Goal: Task Accomplishment & Management: Manage account settings

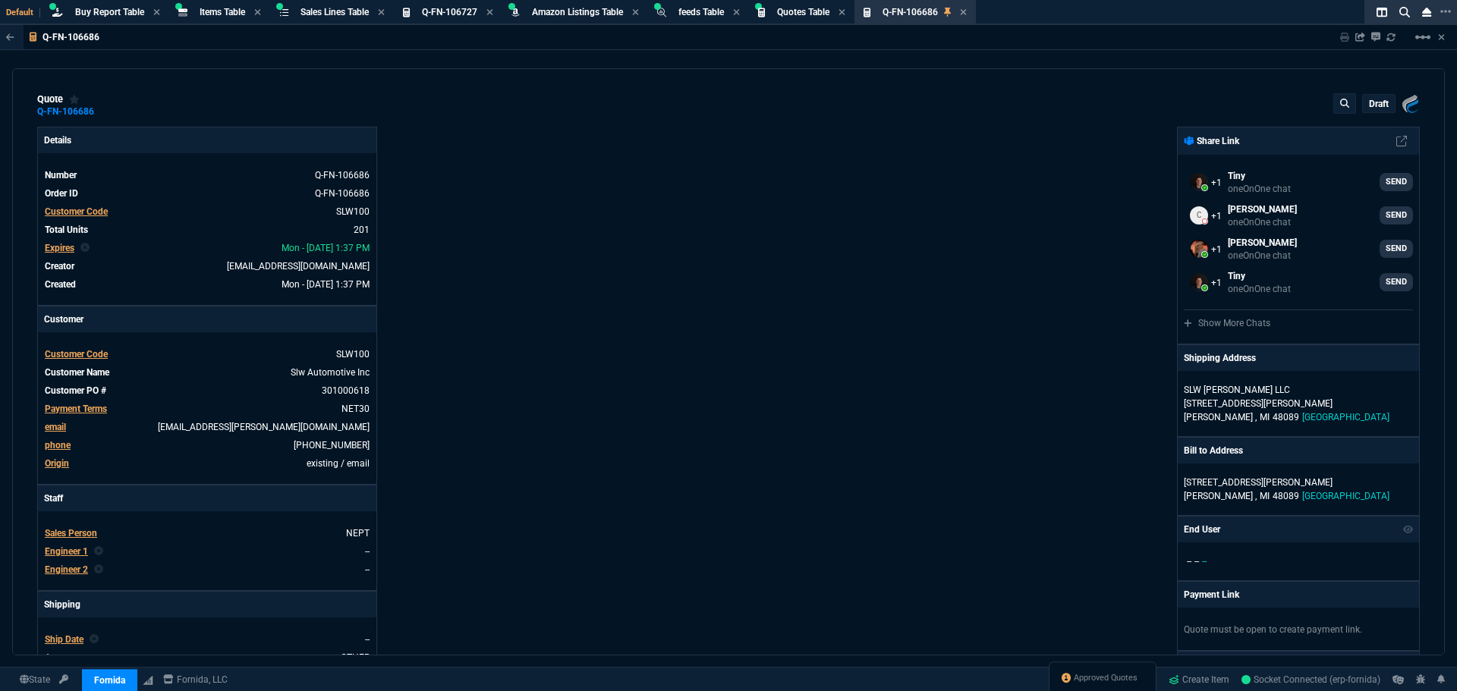
select select "28: NEPT"
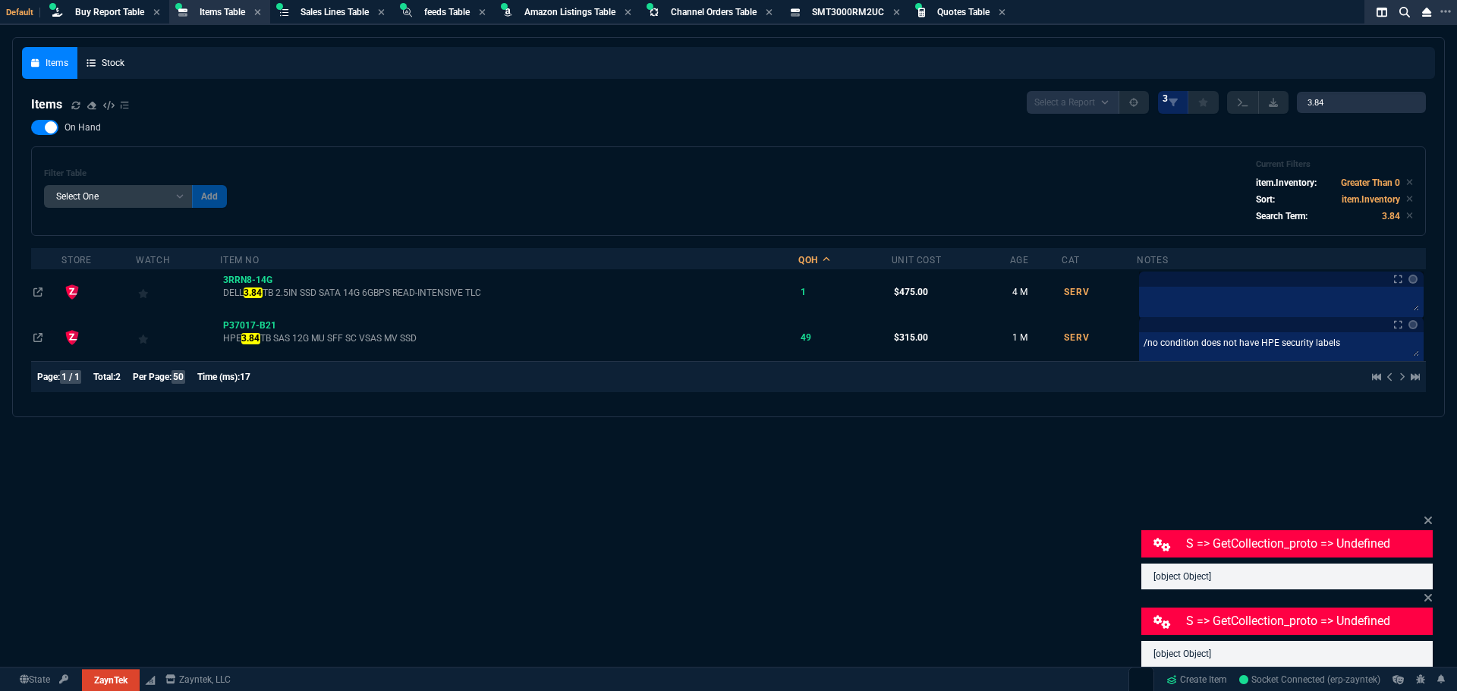
select select "28: NEPT"
select select
click at [110, 14] on span "Buy Report Table" at bounding box center [109, 12] width 69 height 11
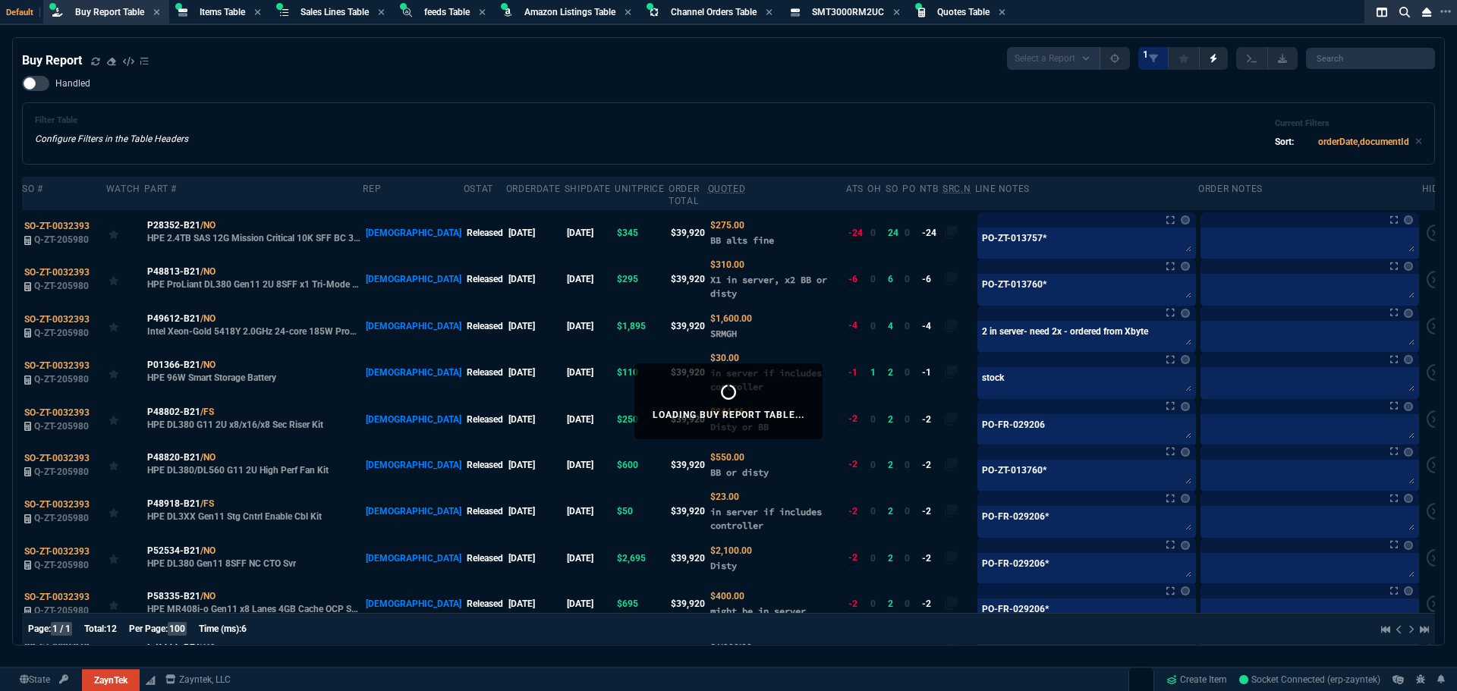
select select "8: NEPT"
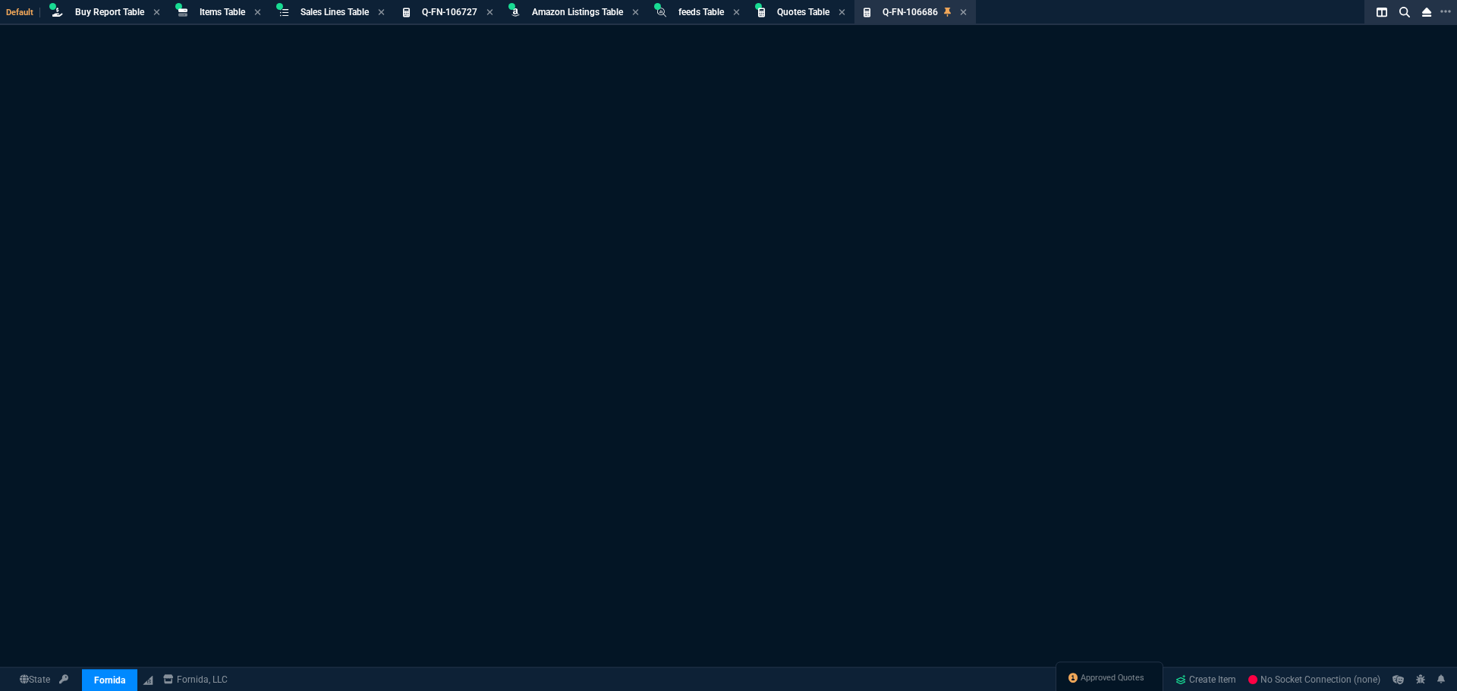
select select "8: NEPT"
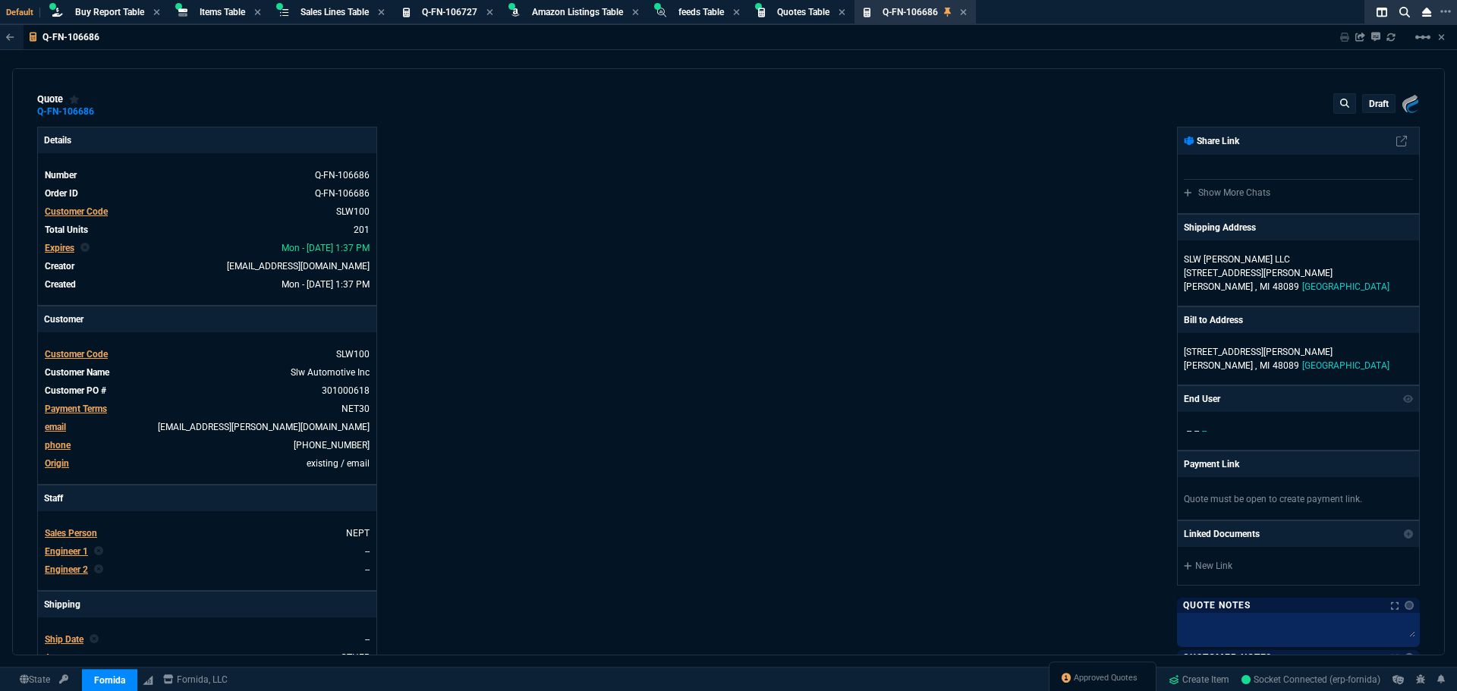
type input "19"
type input "8"
type input "39"
type input "320"
type input "25"
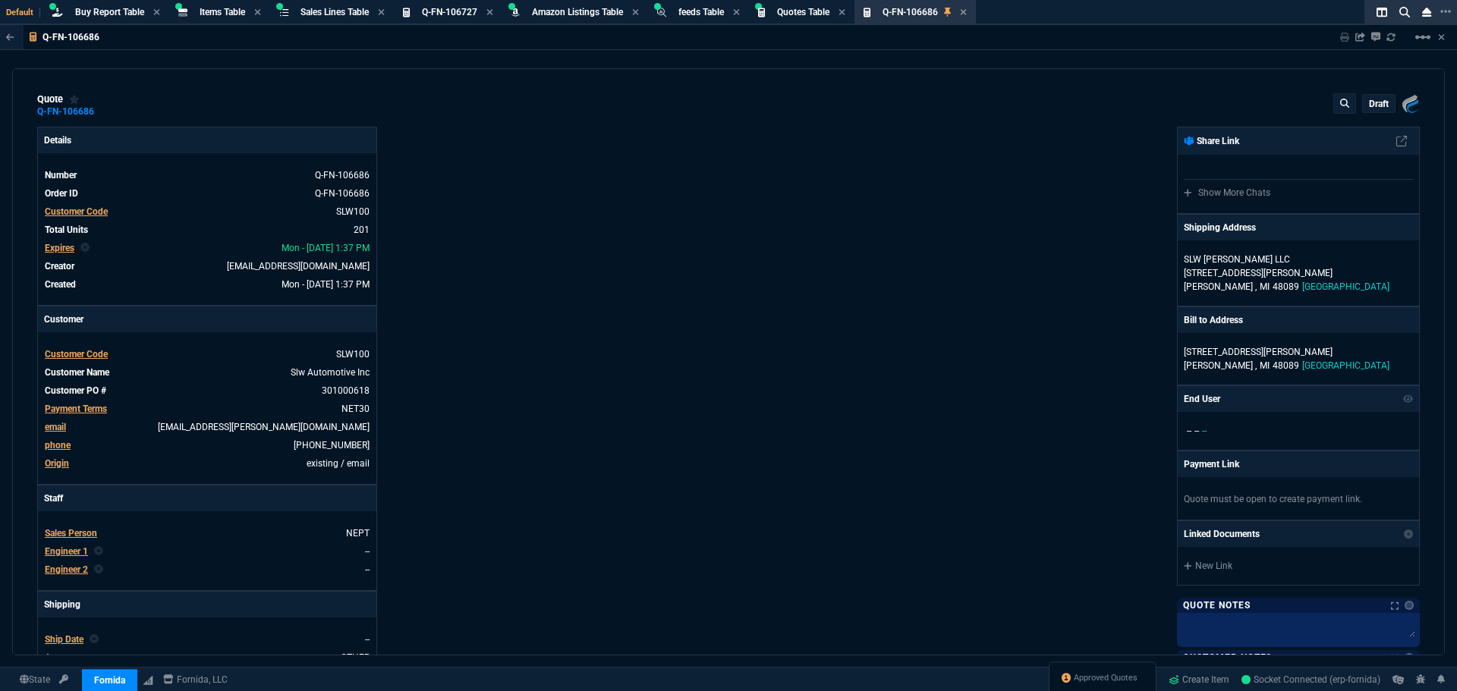
type input "10"
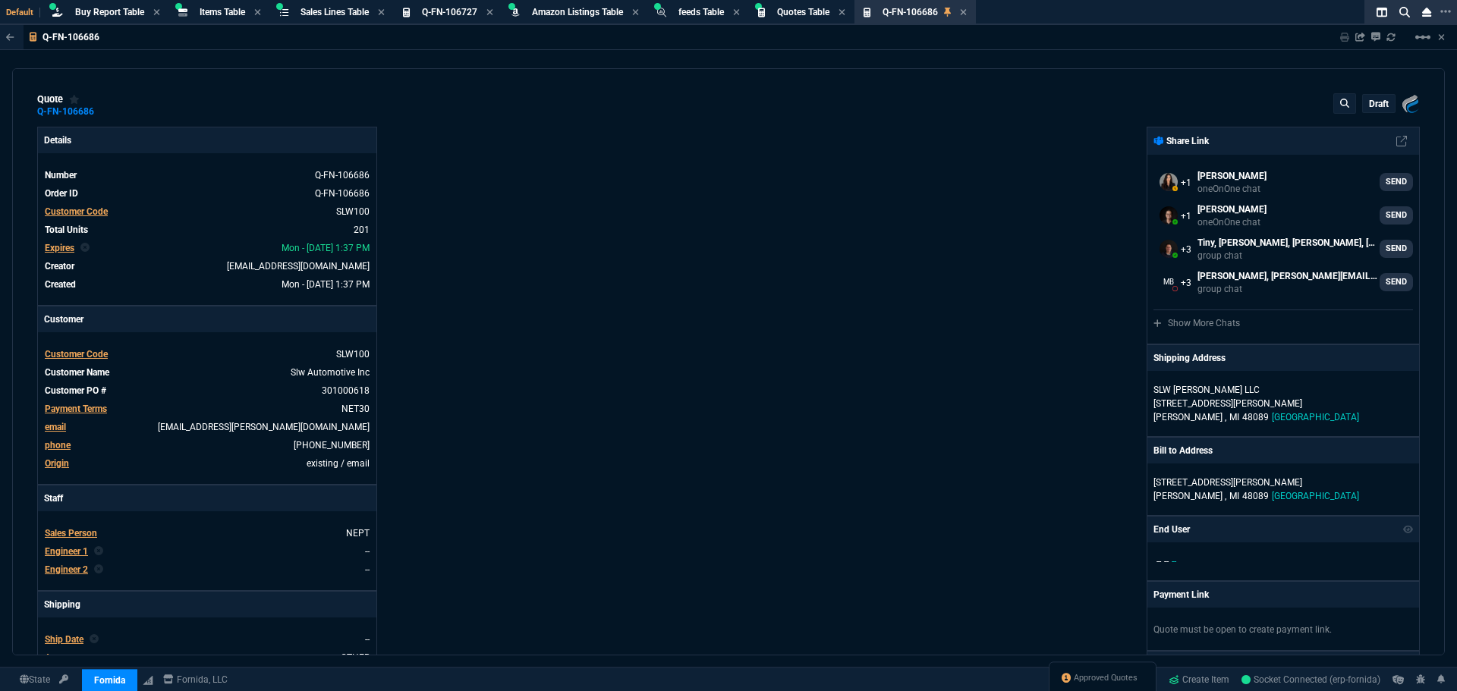
click at [747, 176] on div "Fornida, LLC 2609 Technology Dr Suite 300 Plano, TX 75074 Share Link Sarah Cost…" at bounding box center [1073, 518] width 691 height 783
click at [228, 14] on span "Items Table" at bounding box center [223, 12] width 46 height 11
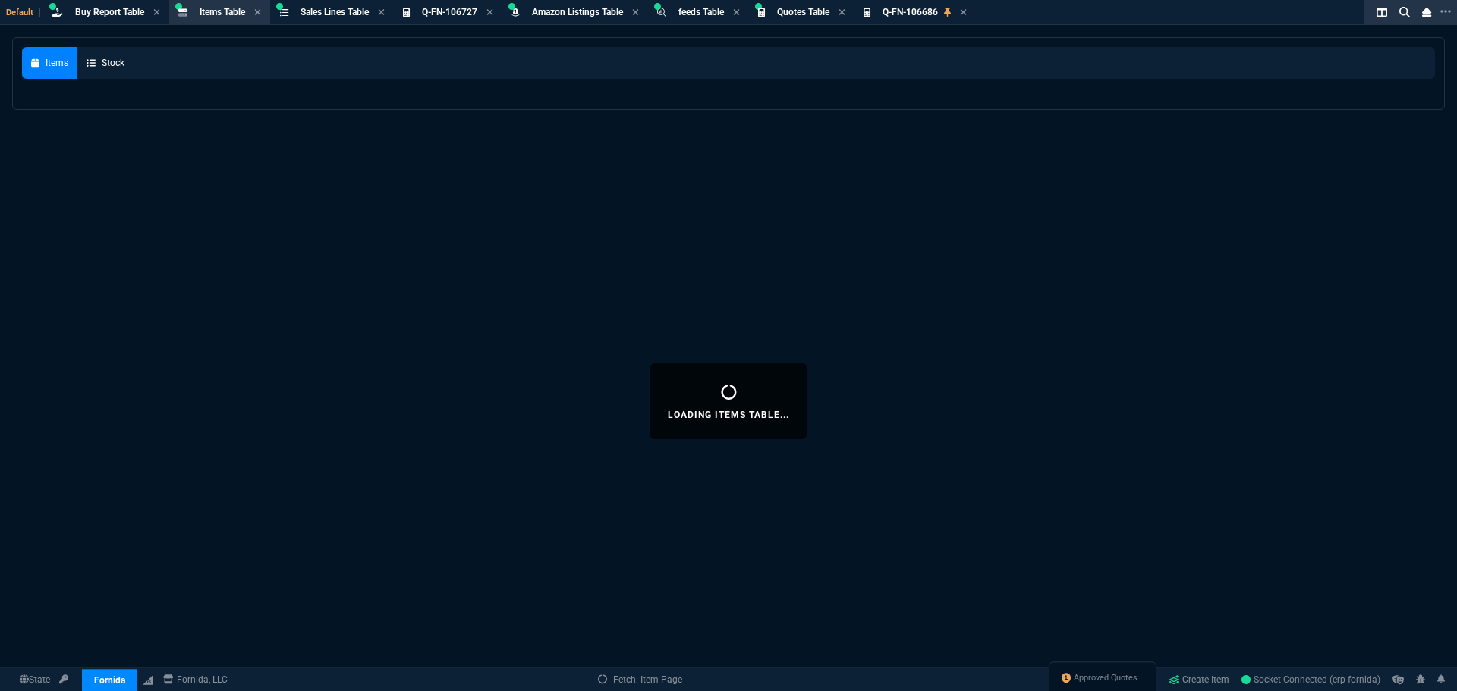
select select
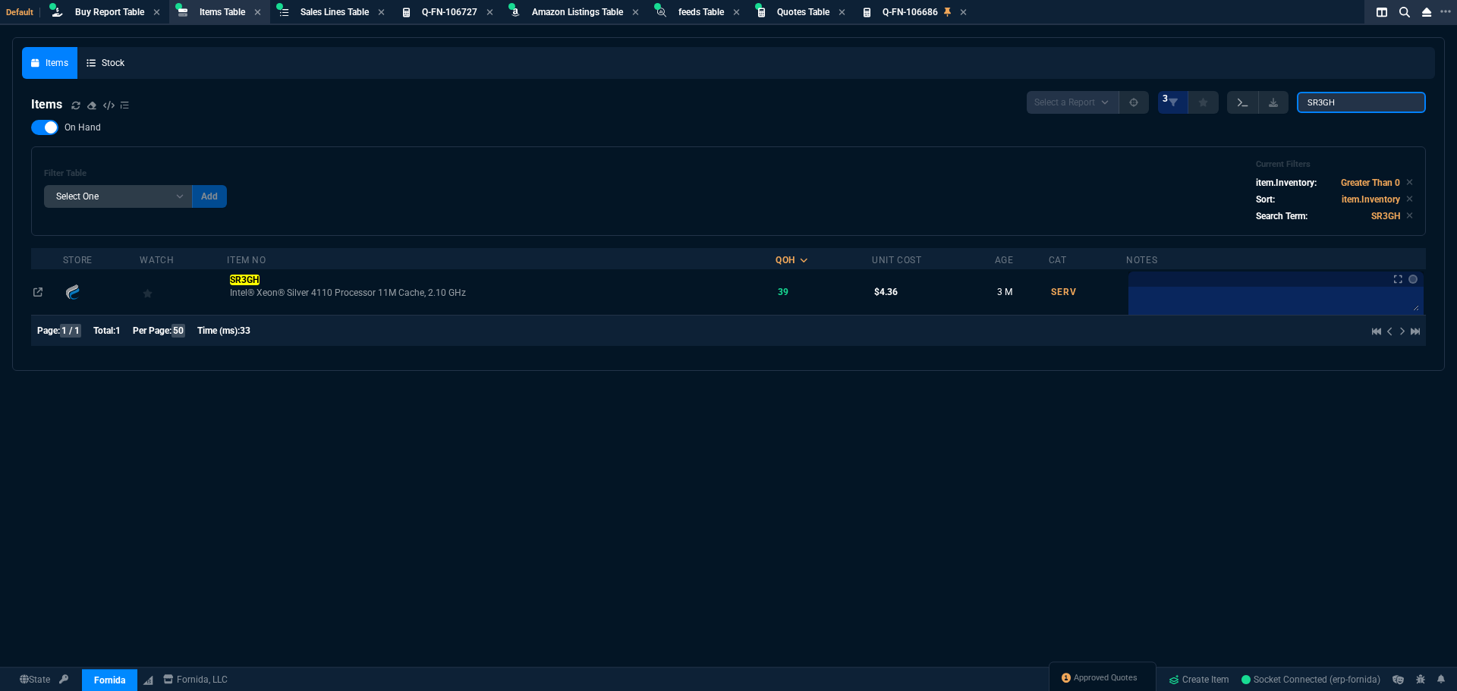
drag, startPoint x: 1348, startPoint y: 105, endPoint x: 1242, endPoint y: 108, distance: 106.3
click at [1242, 108] on div "Select a Report NEW QUERY 3 SR3GH" at bounding box center [1226, 102] width 399 height 23
paste input "415DX"
type input "415DX"
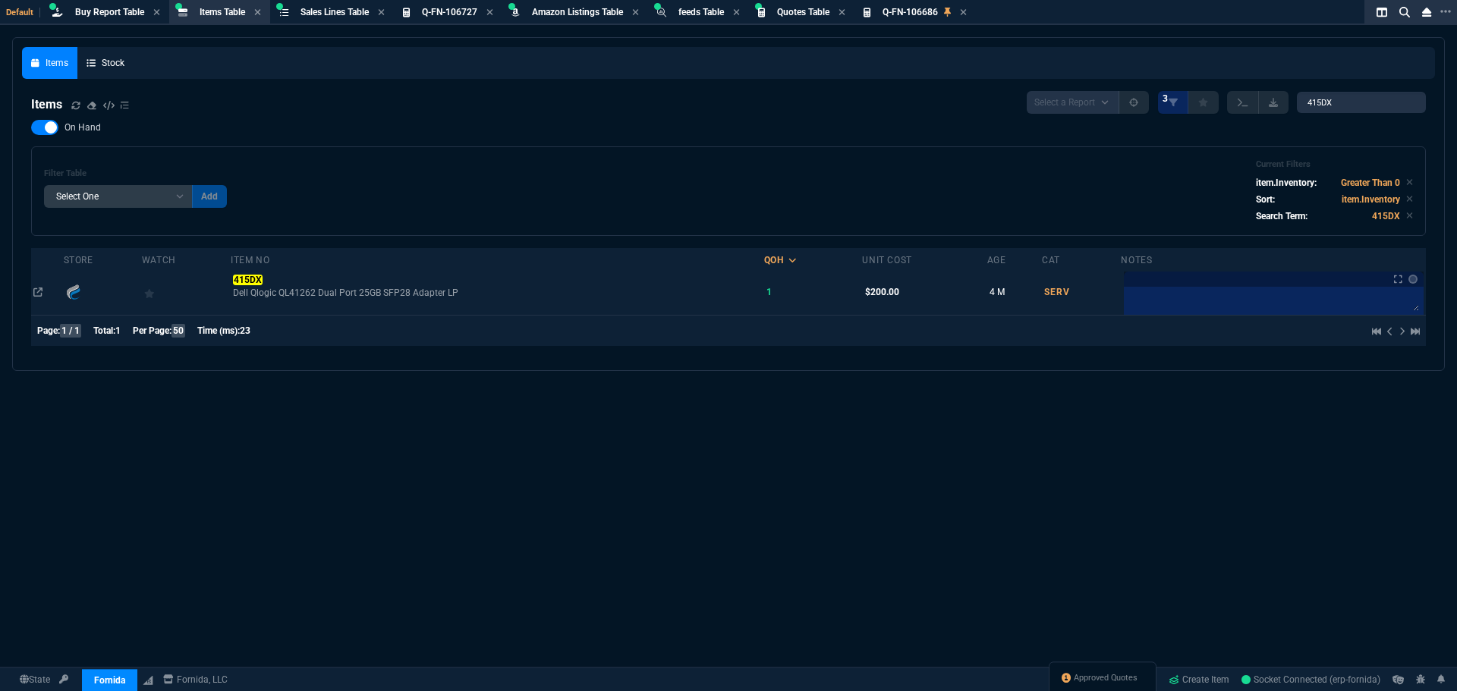
click at [251, 272] on td "415DX Dell Qlogic QL41262 Dual Port 25GB SFP28 Adapter LP" at bounding box center [497, 292] width 533 height 46
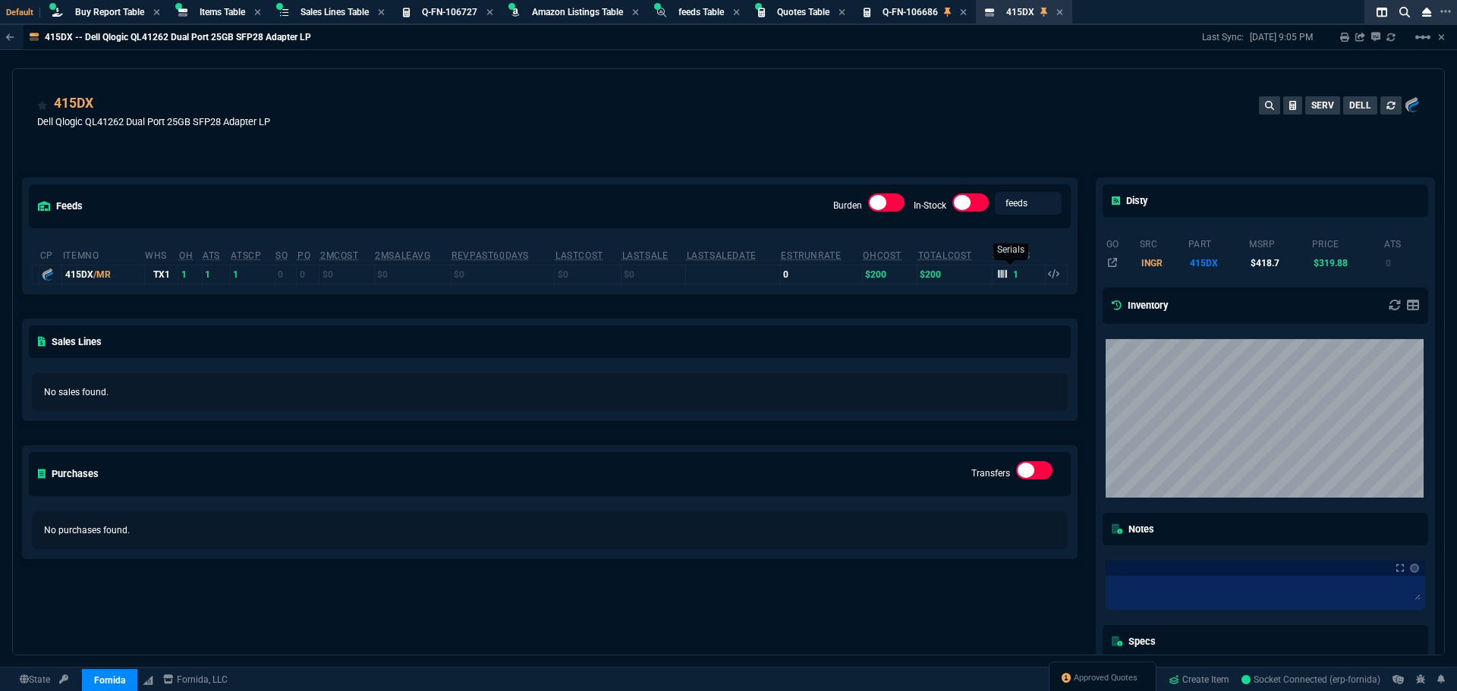
click at [998, 275] on icon at bounding box center [1002, 274] width 9 height 8
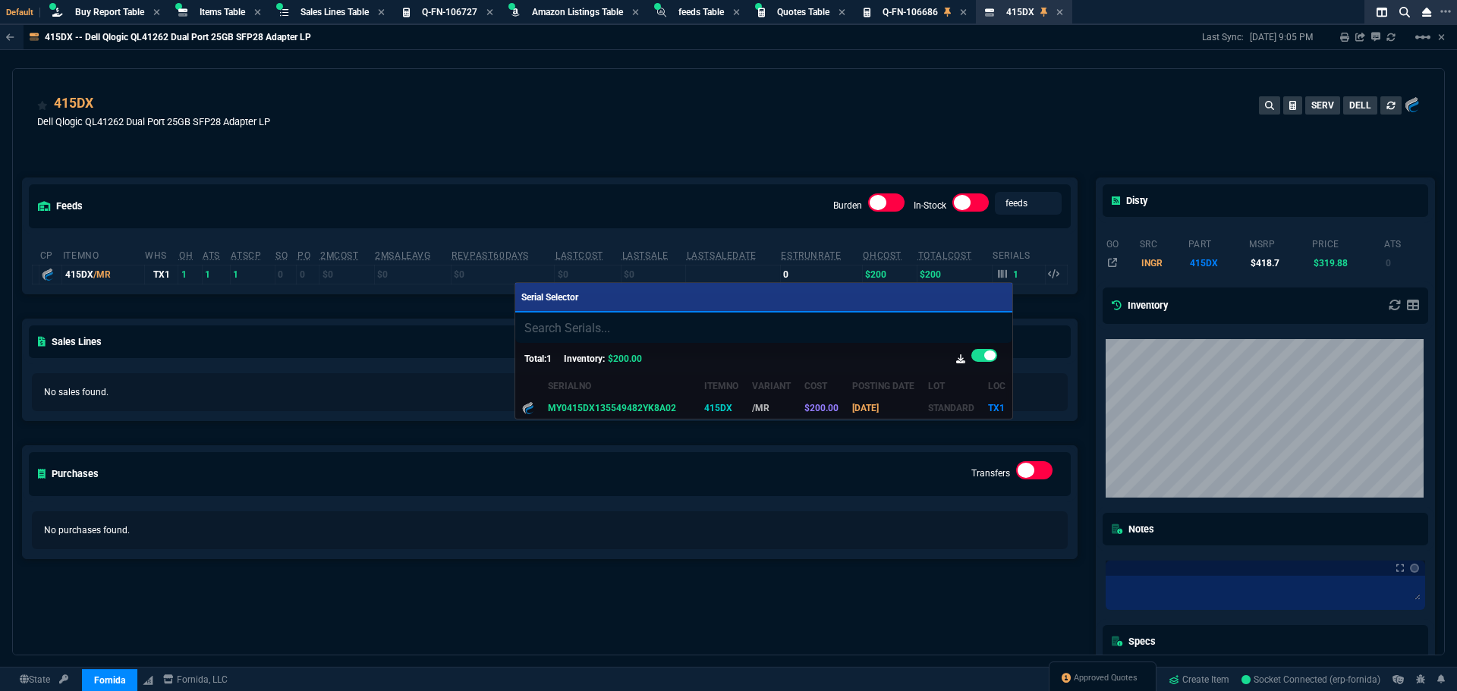
click at [604, 168] on div at bounding box center [728, 345] width 1457 height 691
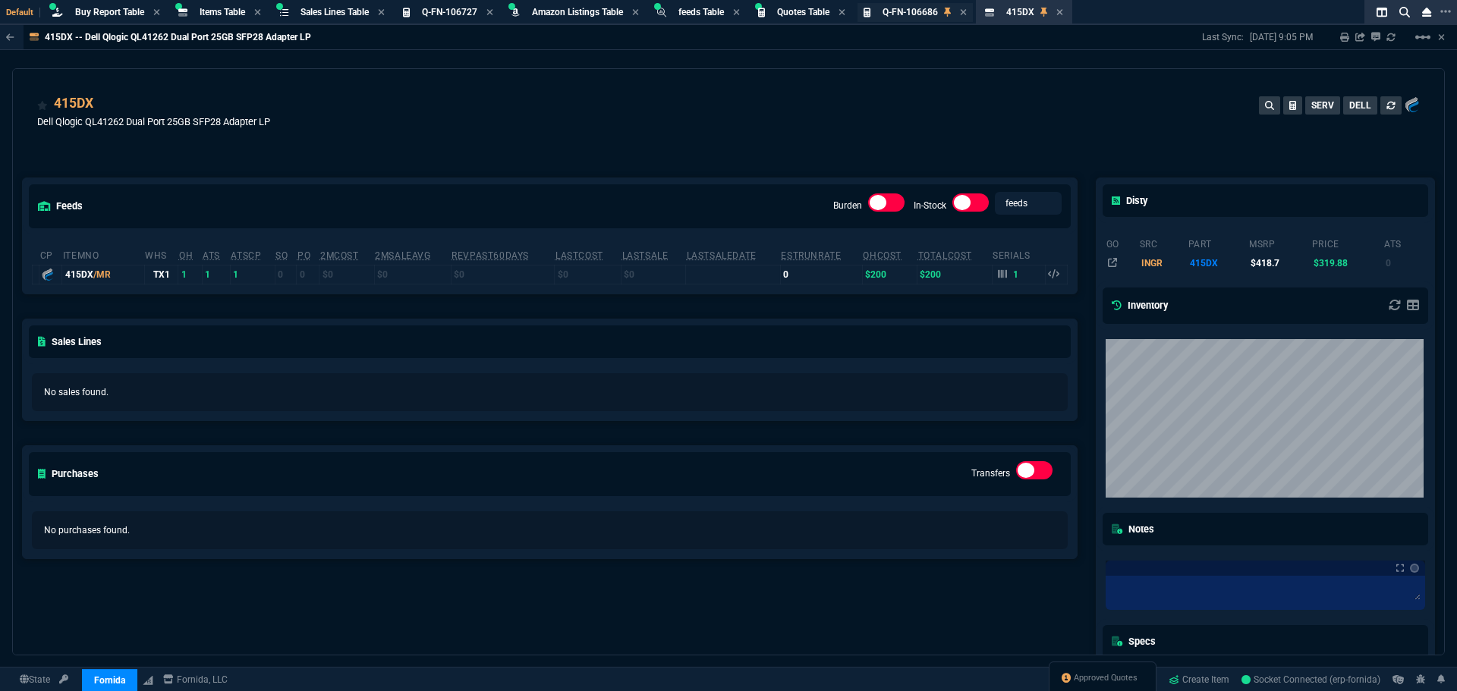
click at [917, 13] on span "Q-FN-106686" at bounding box center [909, 12] width 55 height 11
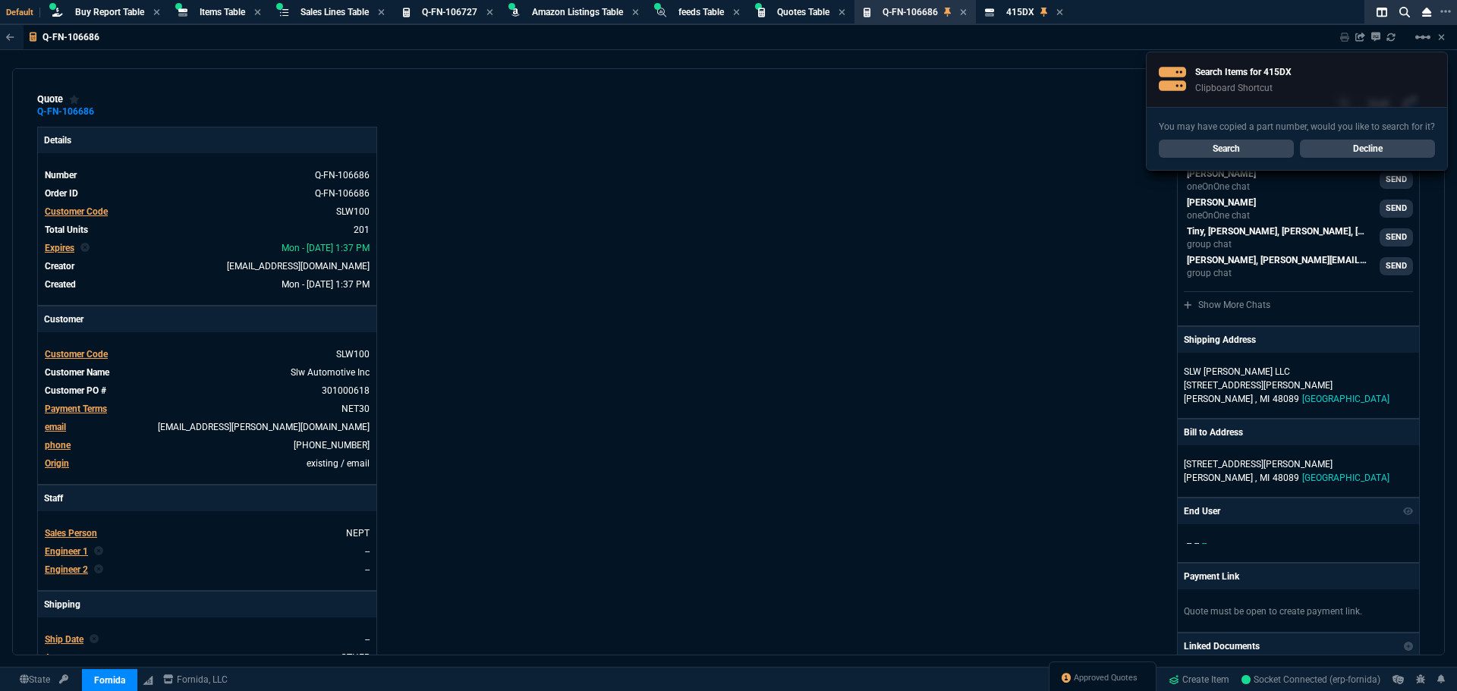
type input "19"
type input "8"
type input "39"
type input "320"
type input "25"
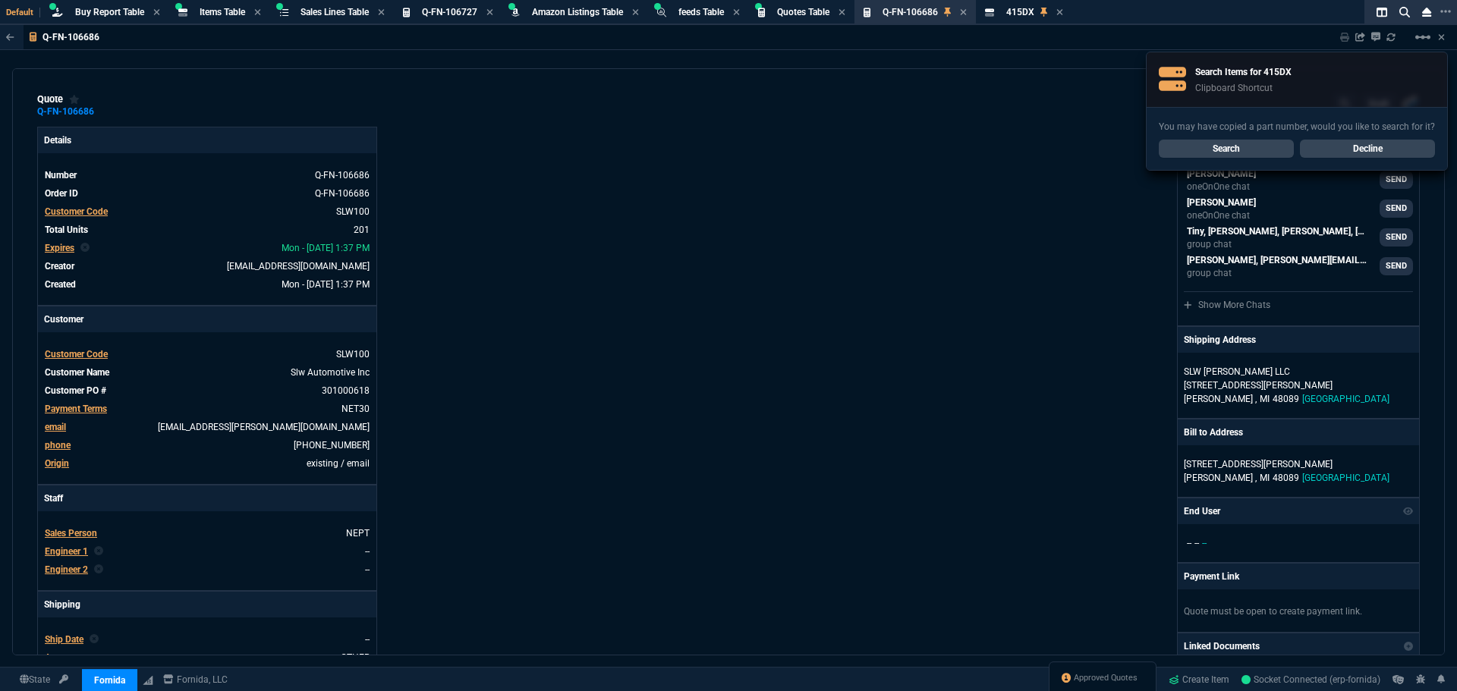
type input "10"
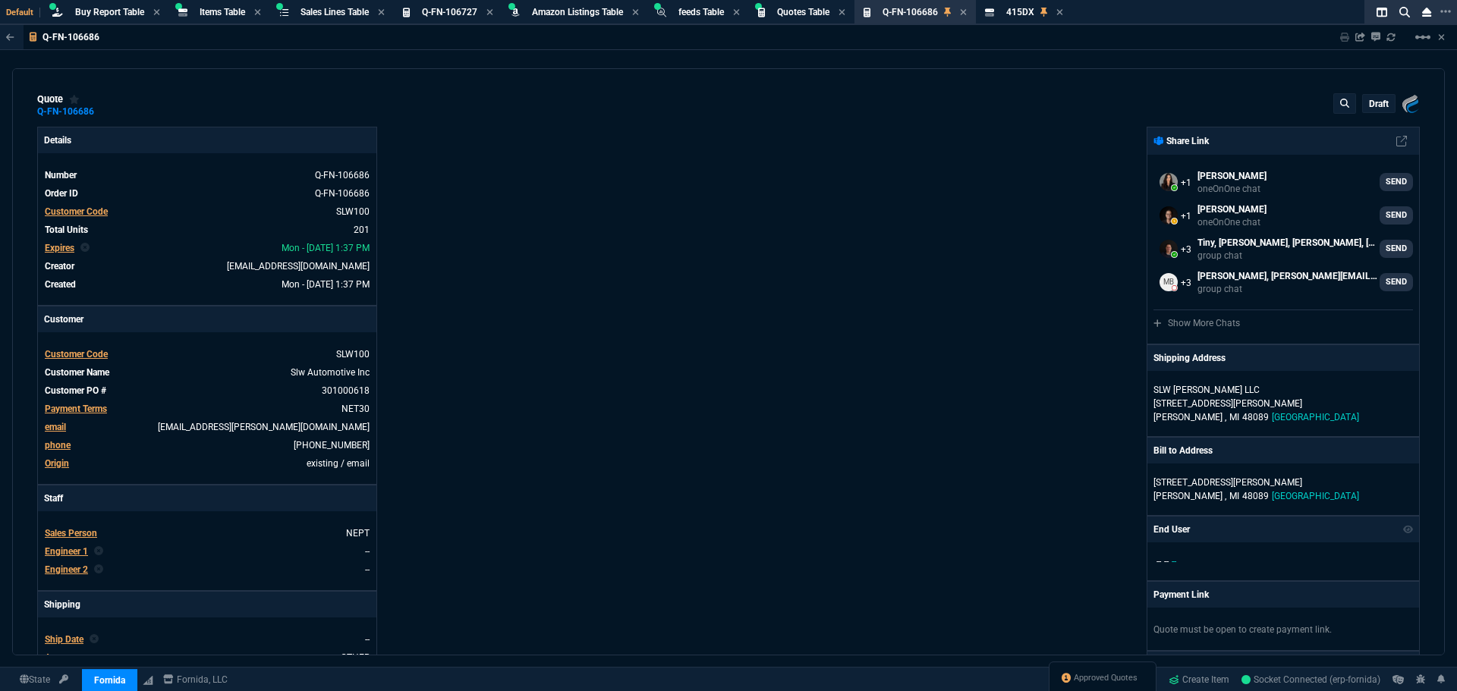
select select "8: NEPT"
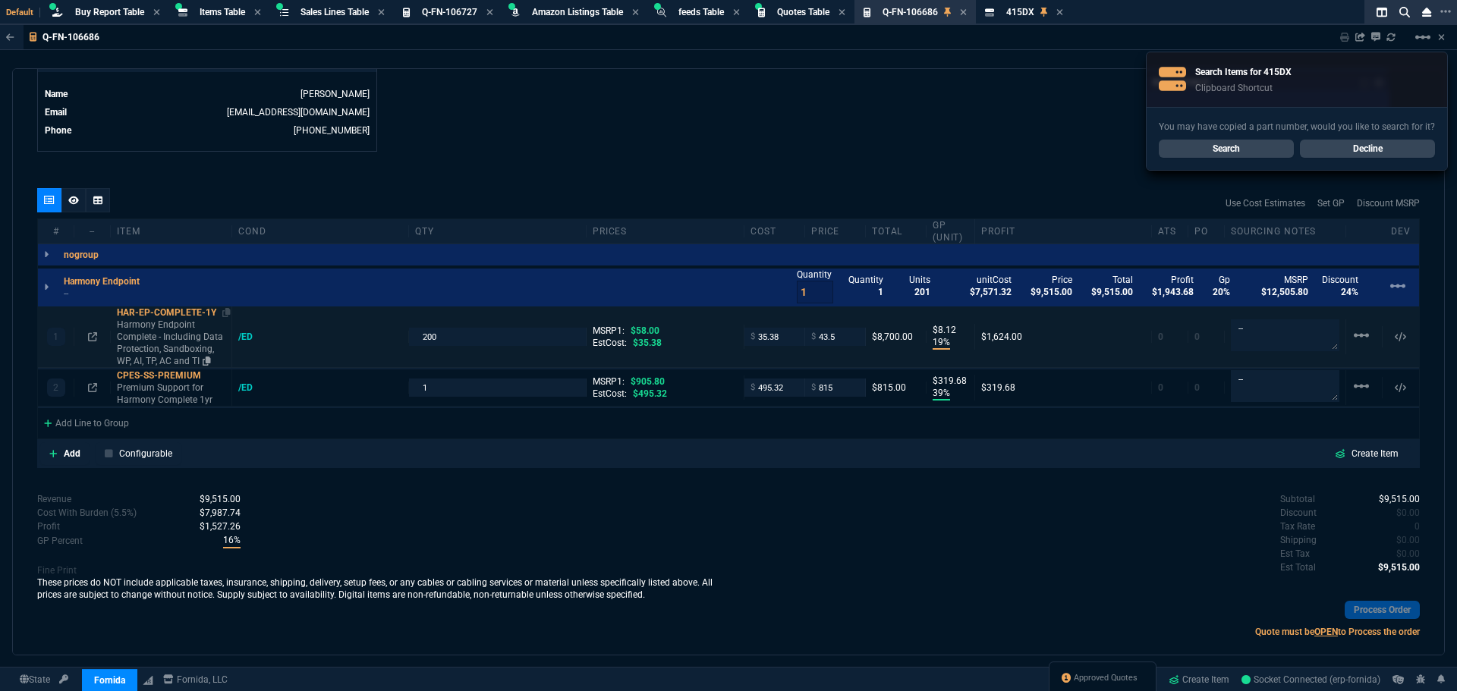
scroll to position [759, 0]
click at [108, 423] on div "Add Line to Group" at bounding box center [86, 420] width 97 height 27
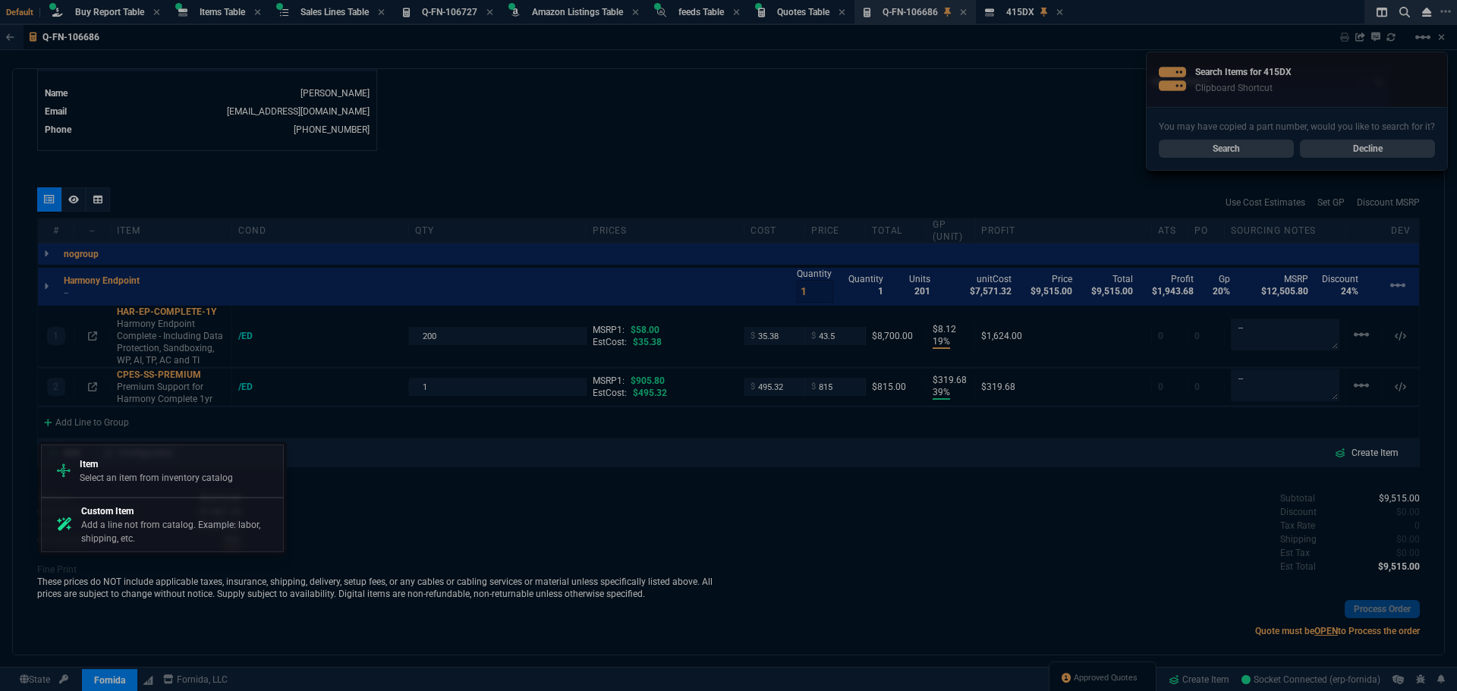
click at [109, 464] on p "Item" at bounding box center [156, 464] width 153 height 14
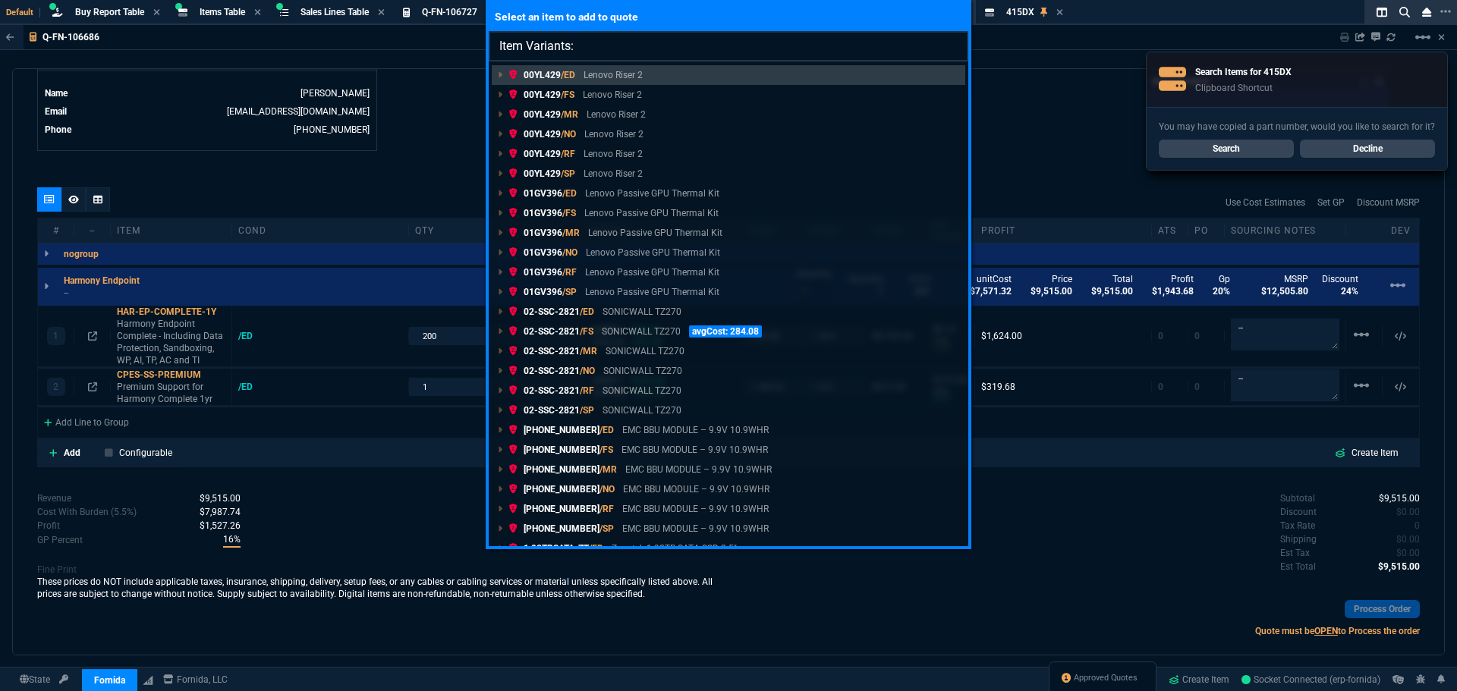
click at [604, 48] on input "Item Variants:" at bounding box center [728, 46] width 479 height 30
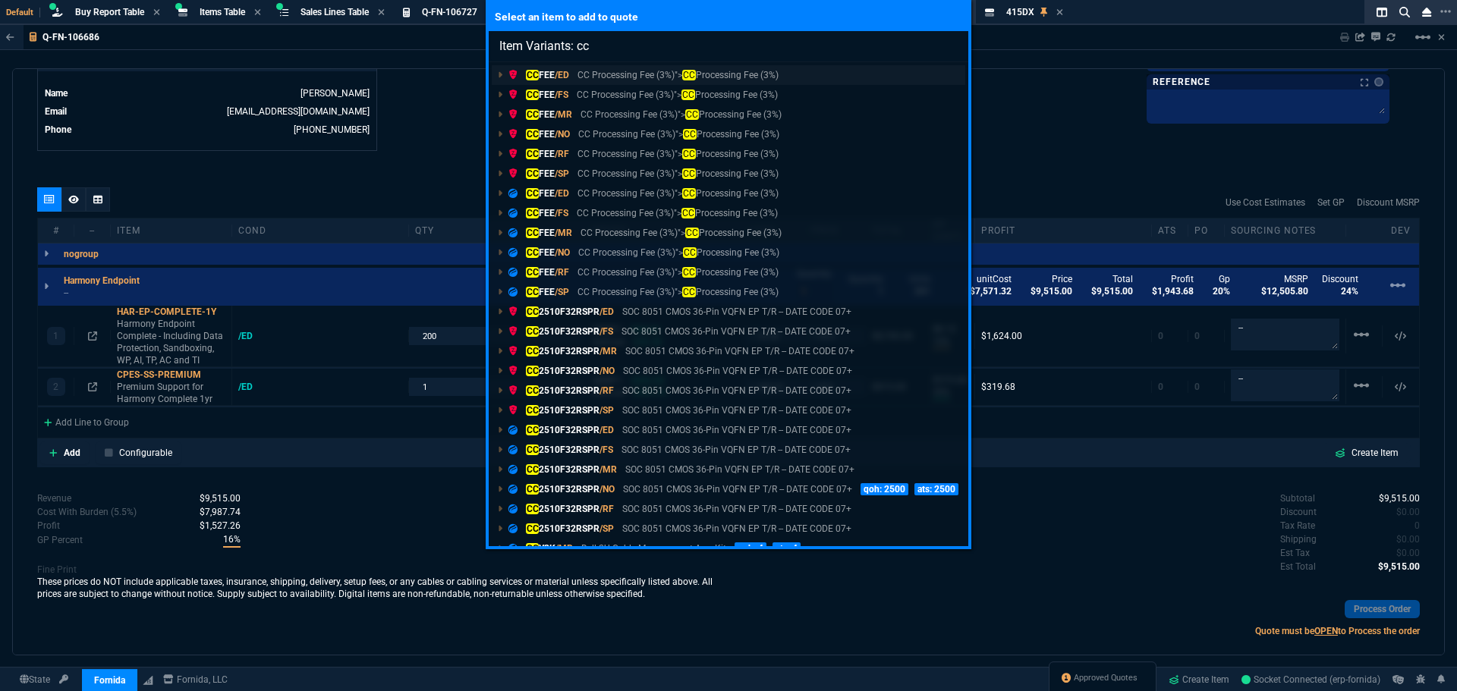
type input "Item Variants: cc"
click at [549, 70] on p "CC FEE /ED" at bounding box center [538, 75] width 61 height 14
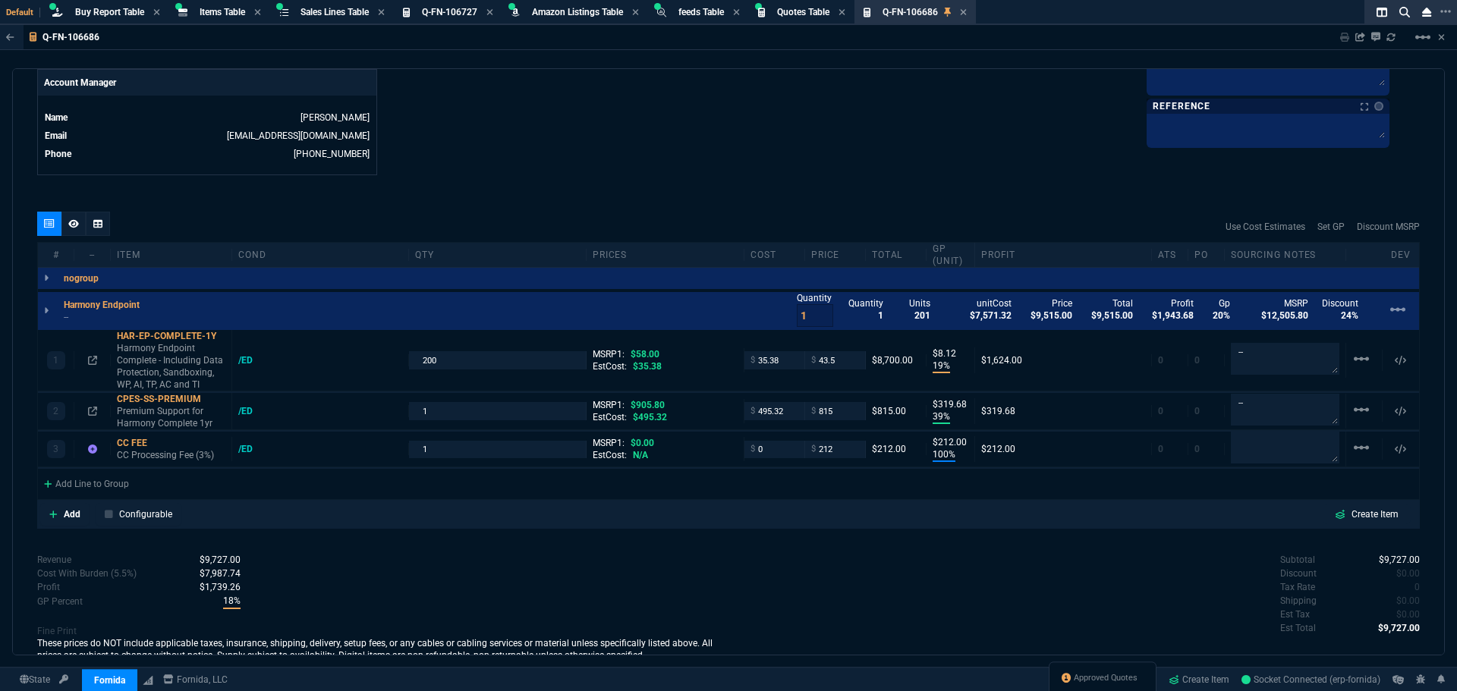
type input "19"
type input "8"
type input "39"
type input "320"
type input "100"
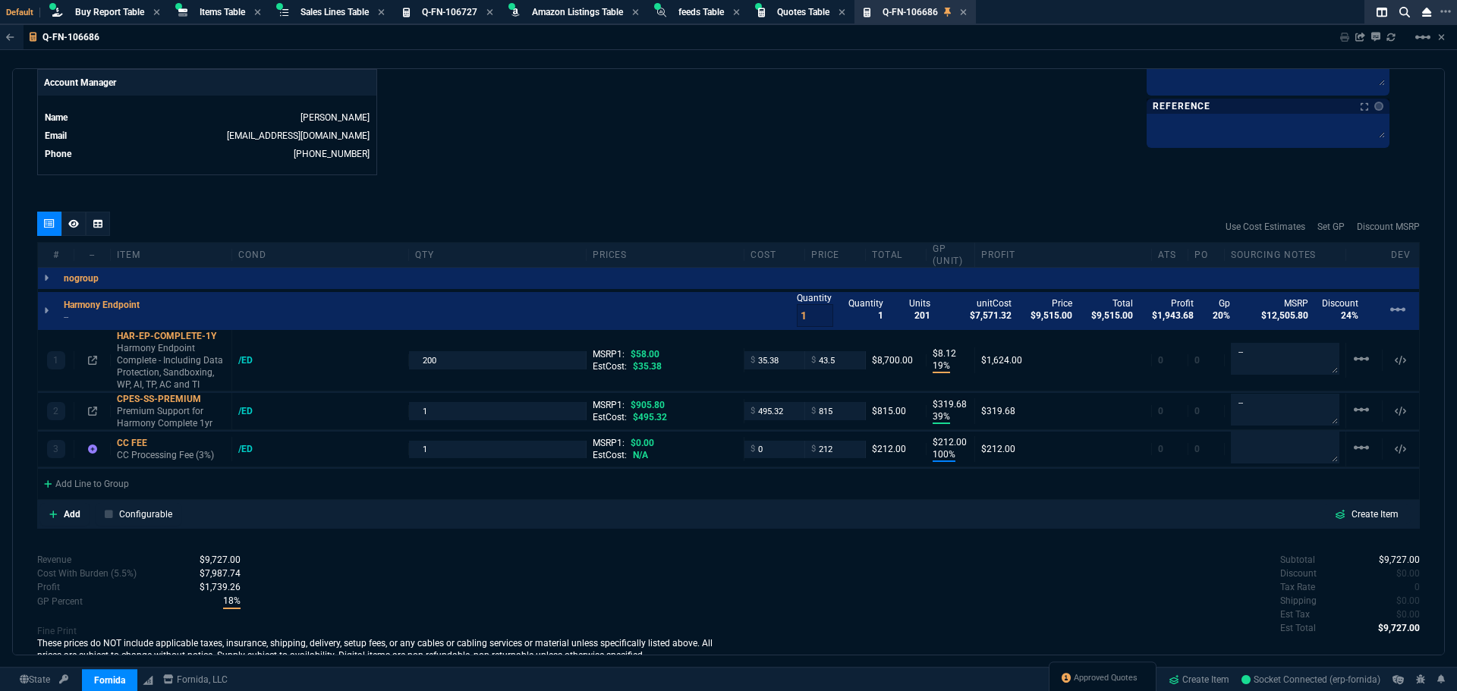
type input "212"
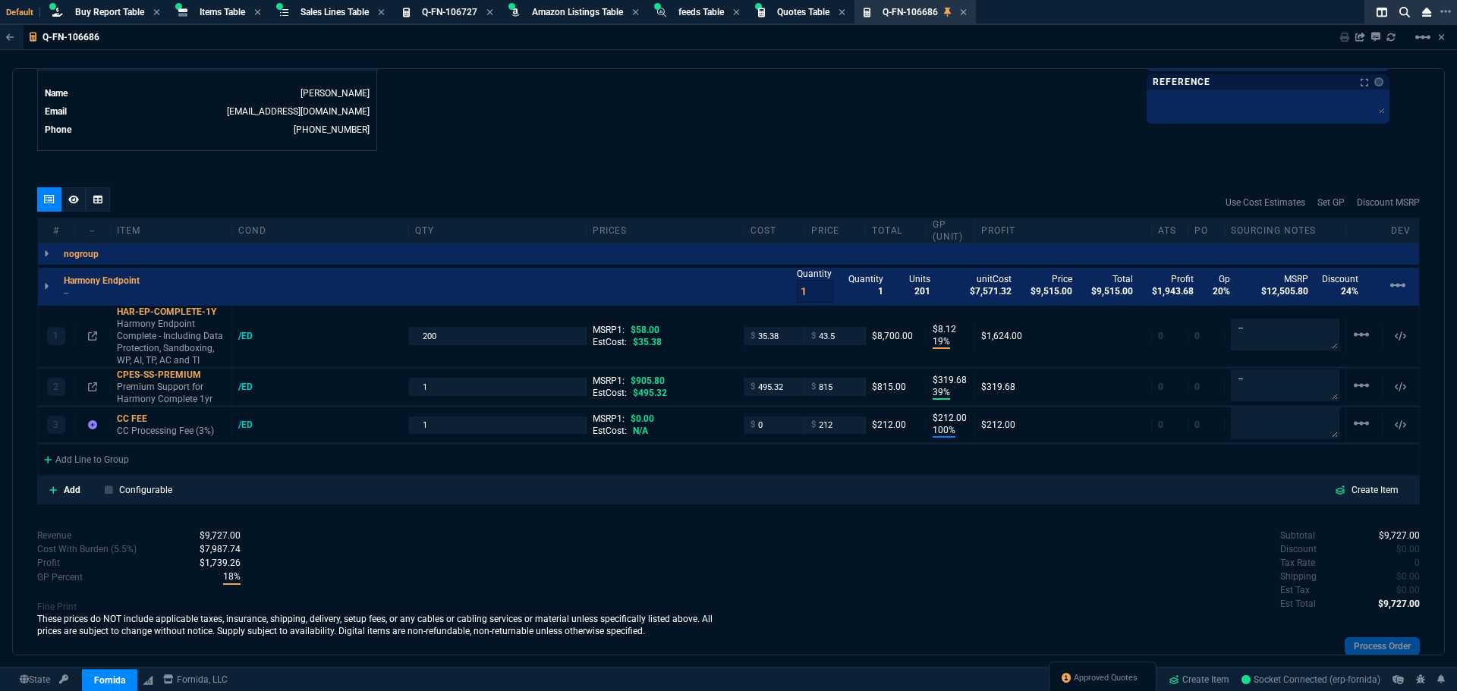
type input "25"
type input "10"
click at [161, 414] on icon at bounding box center [157, 418] width 8 height 9
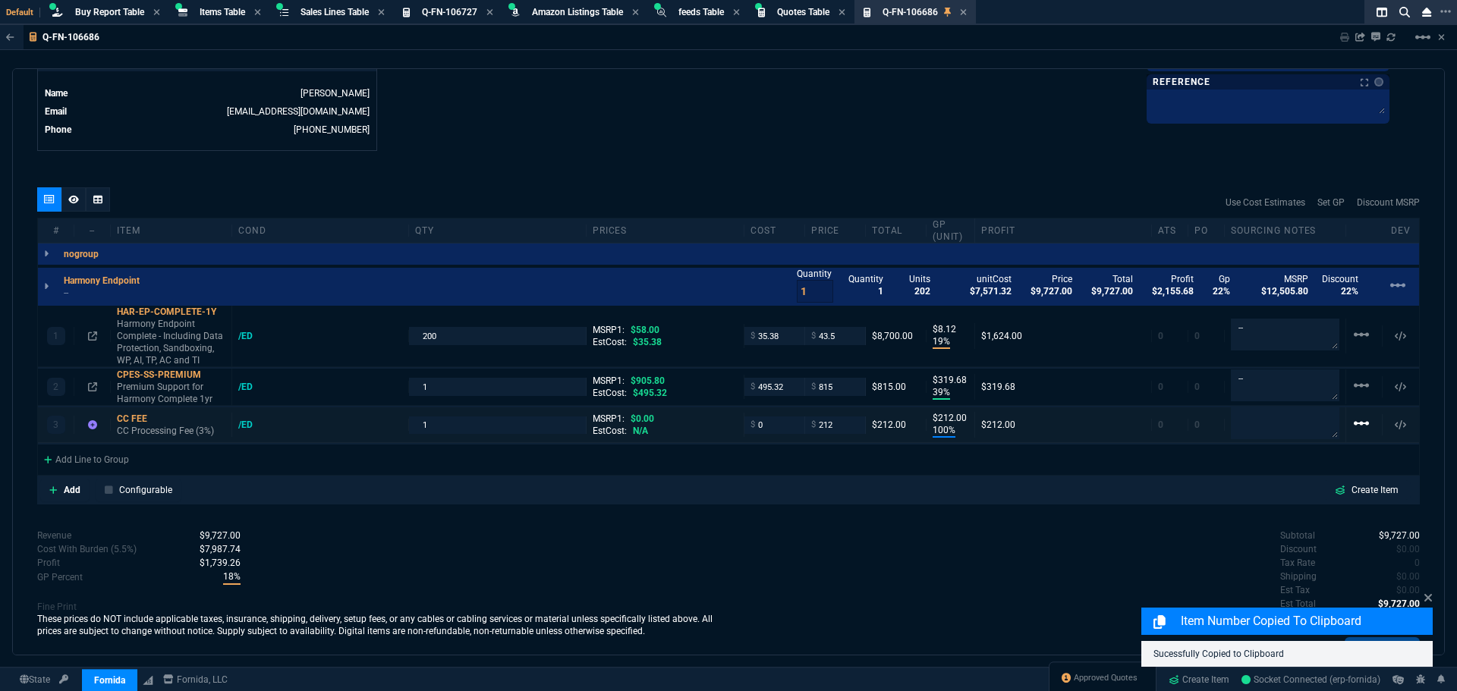
click at [1359, 344] on mat-icon "linear_scale" at bounding box center [1361, 334] width 18 height 18
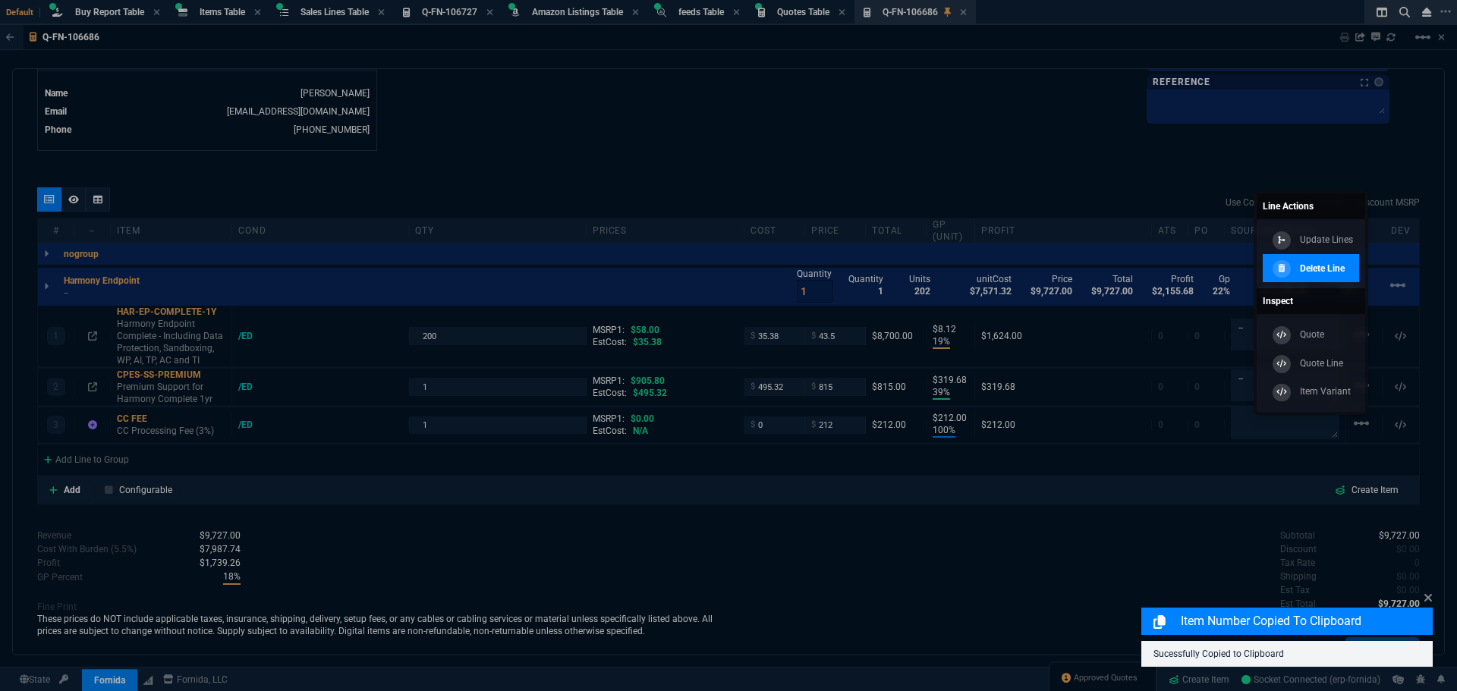
click at [1342, 274] on p "Delete Line" at bounding box center [1322, 269] width 45 height 14
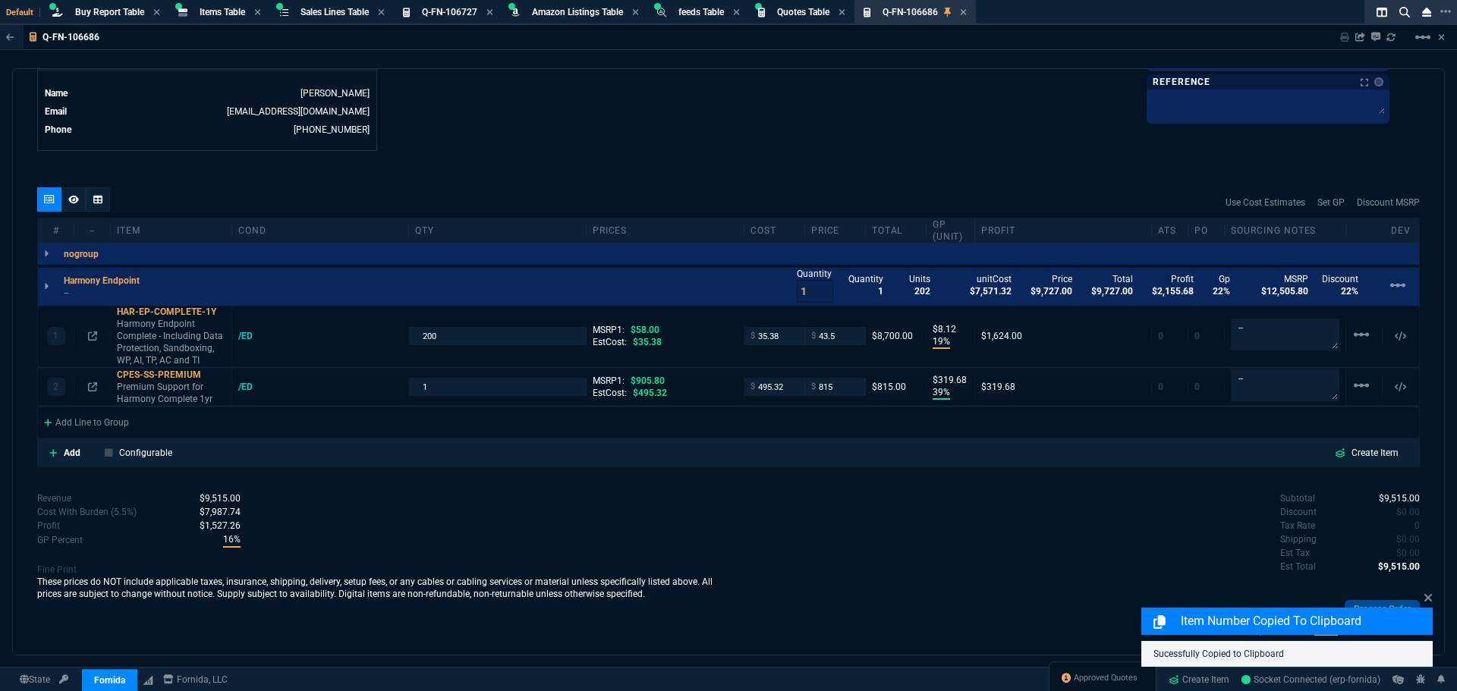
type input "19"
type input "8"
type input "39"
type input "320"
type input "25"
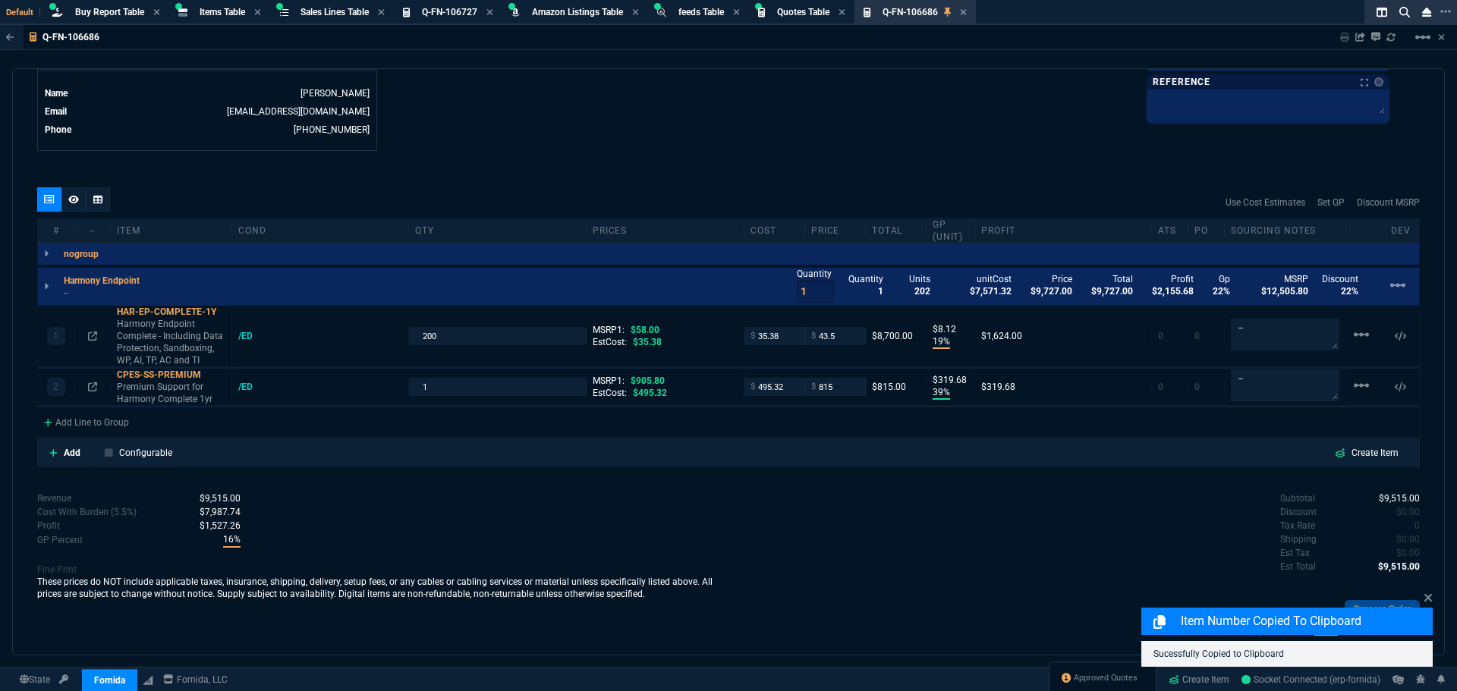
type input "10"
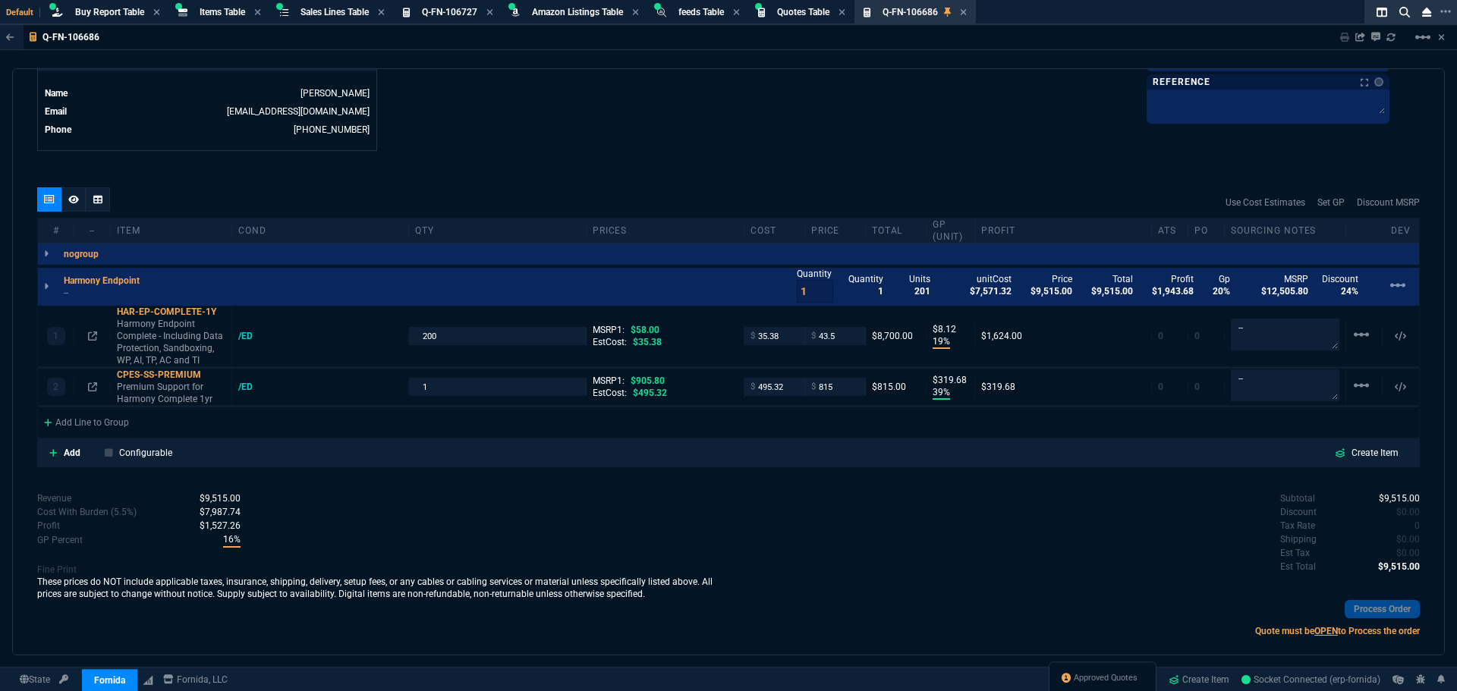
click at [466, 11] on span "Q-FN-106727" at bounding box center [449, 12] width 55 height 11
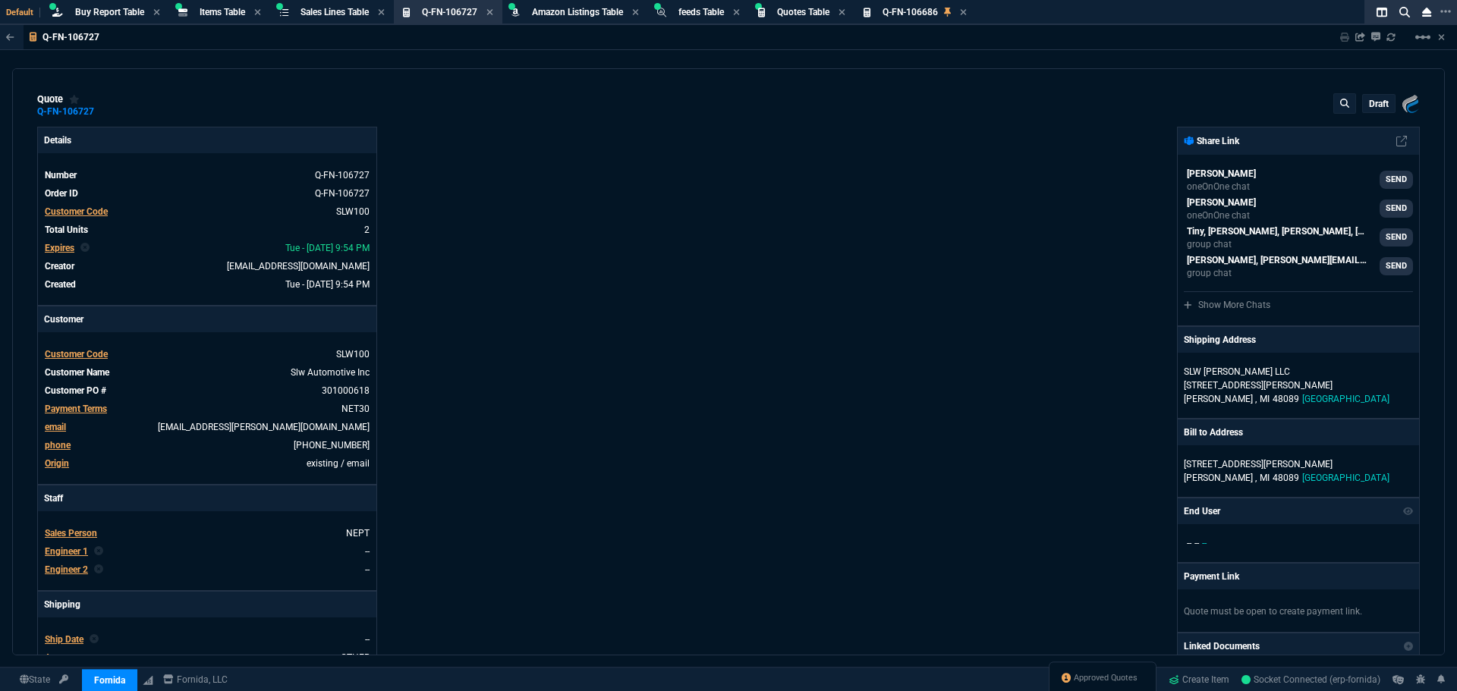
type input "20"
type input "1209"
type input "20"
type input "918"
type input "21"
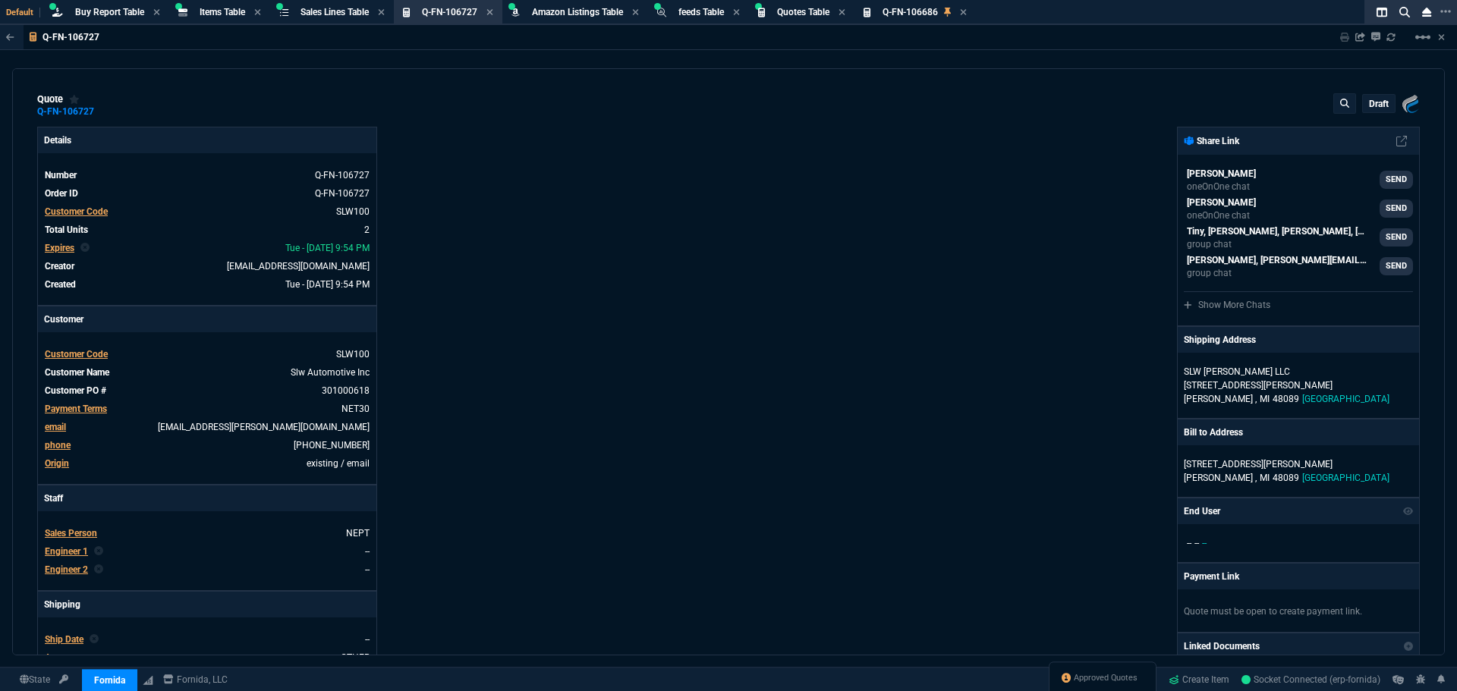
type input "21"
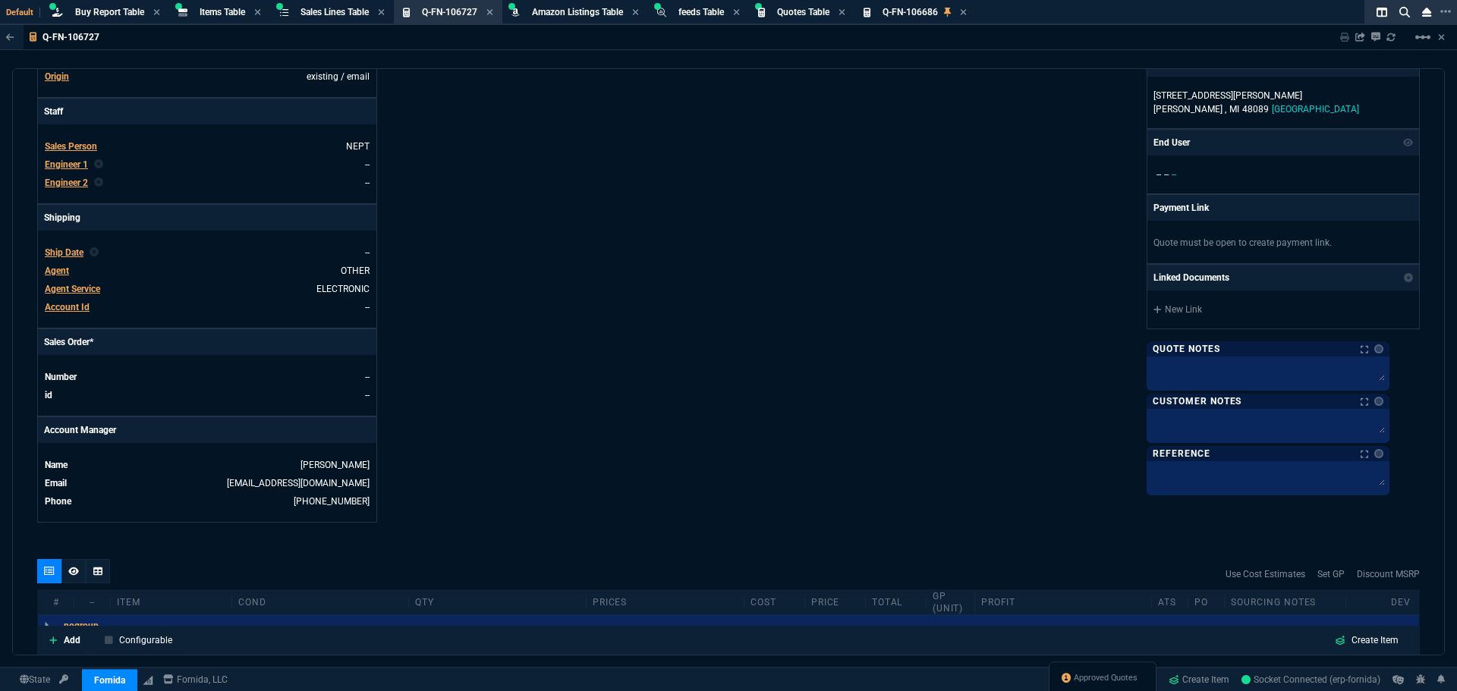
scroll to position [683, 0]
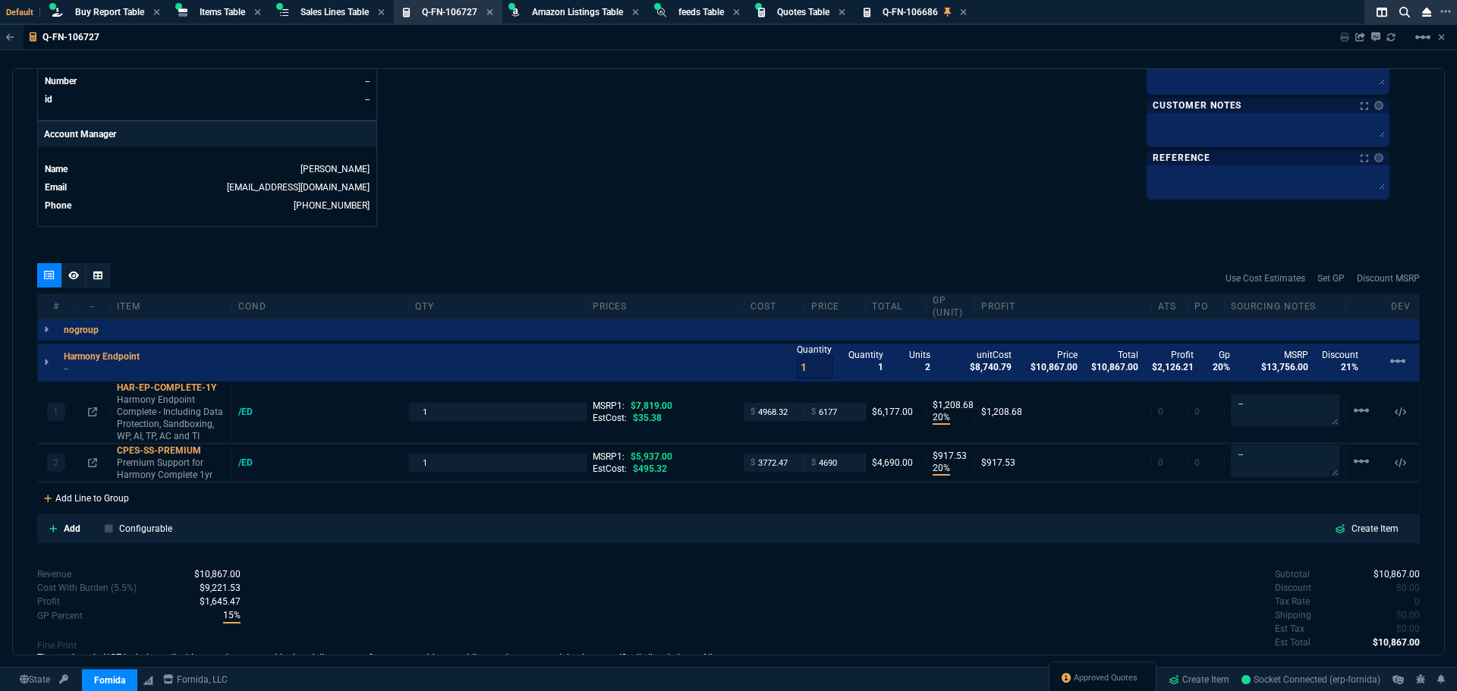
click at [94, 499] on div "Add Line to Group" at bounding box center [86, 496] width 97 height 27
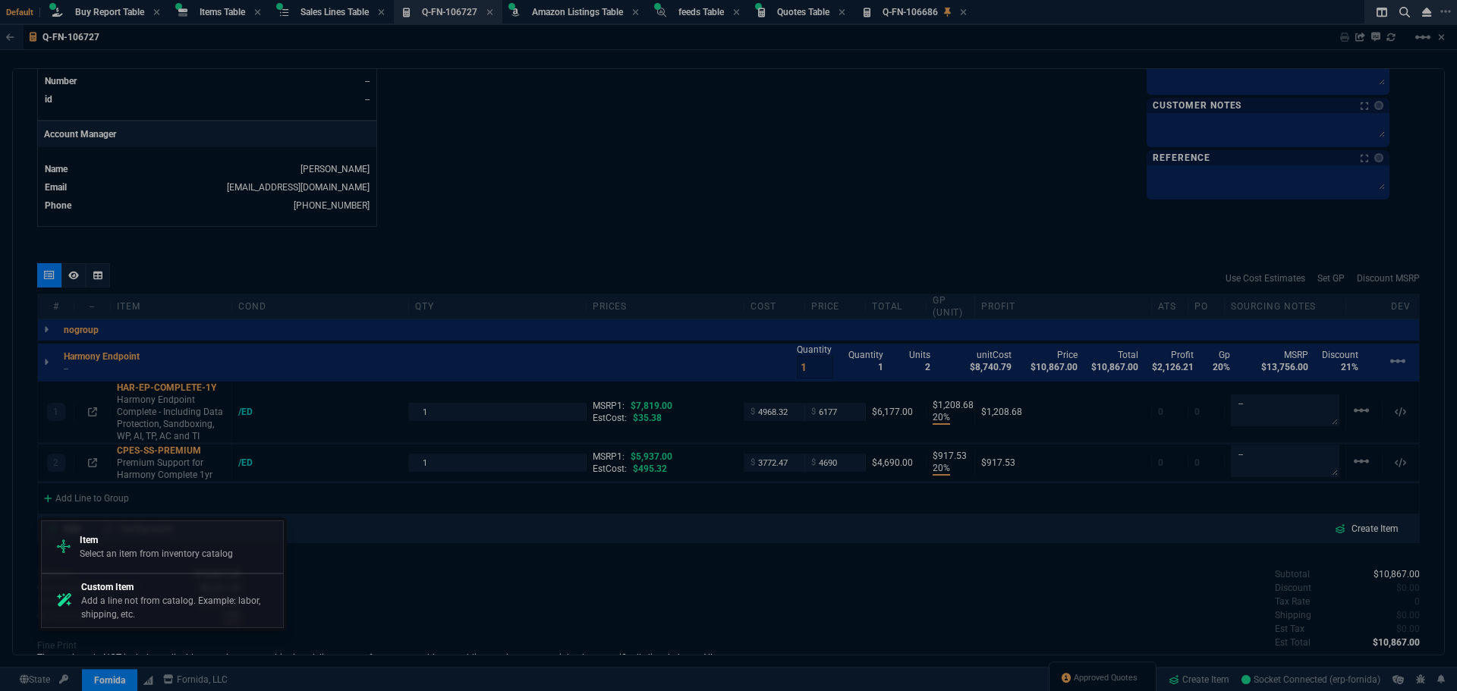
drag, startPoint x: 94, startPoint y: 552, endPoint x: 107, endPoint y: 549, distance: 13.2
click at [95, 552] on p "Select an item from inventory catalog" at bounding box center [156, 554] width 153 height 14
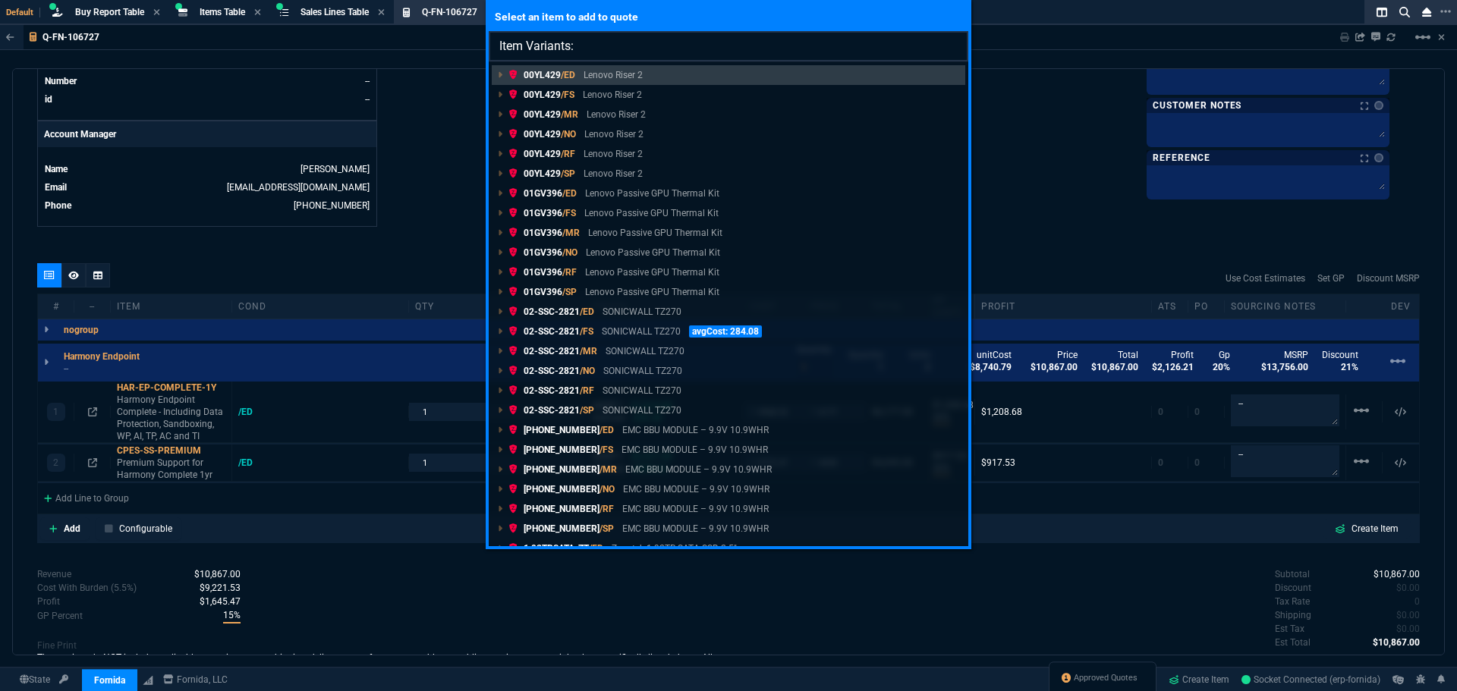
click at [592, 46] on input "Item Variants:" at bounding box center [728, 46] width 479 height 30
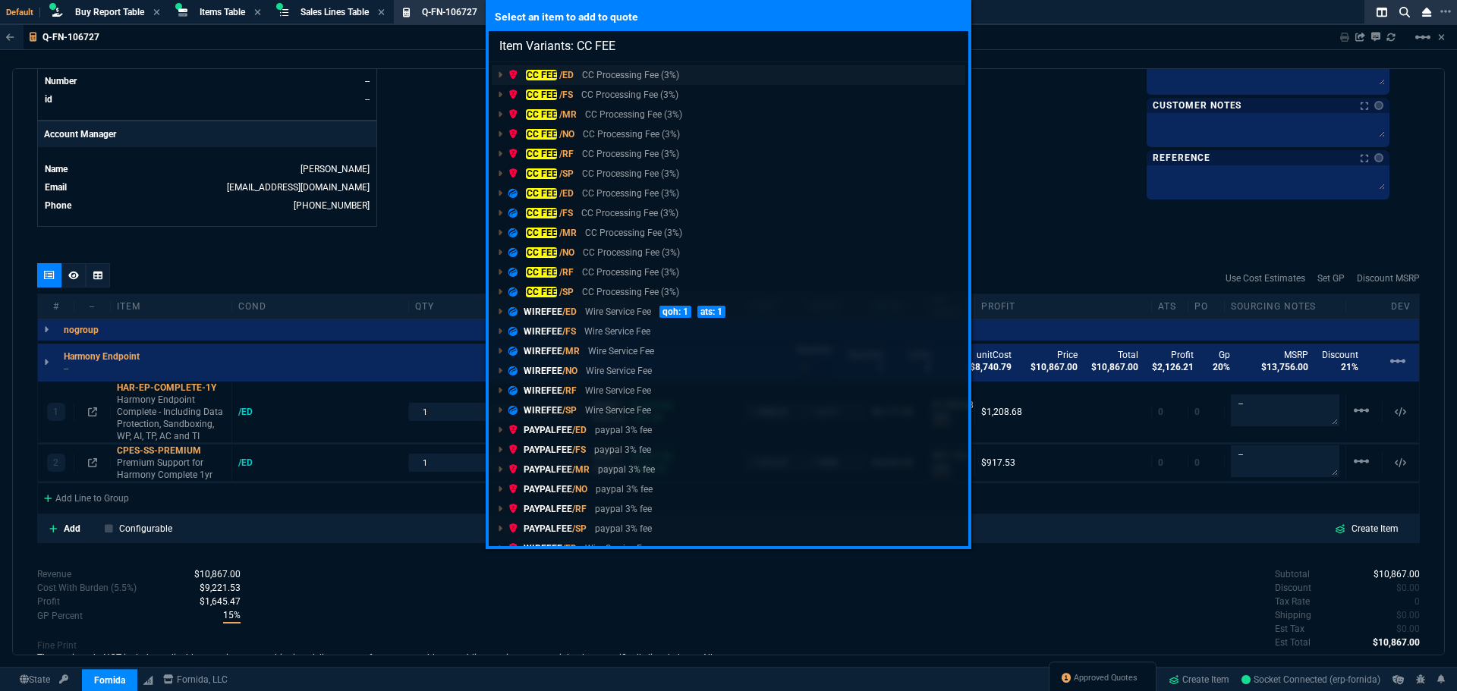
type input "Item Variants: CC FEE"
click at [550, 76] on mark "CC FEE" at bounding box center [541, 75] width 31 height 11
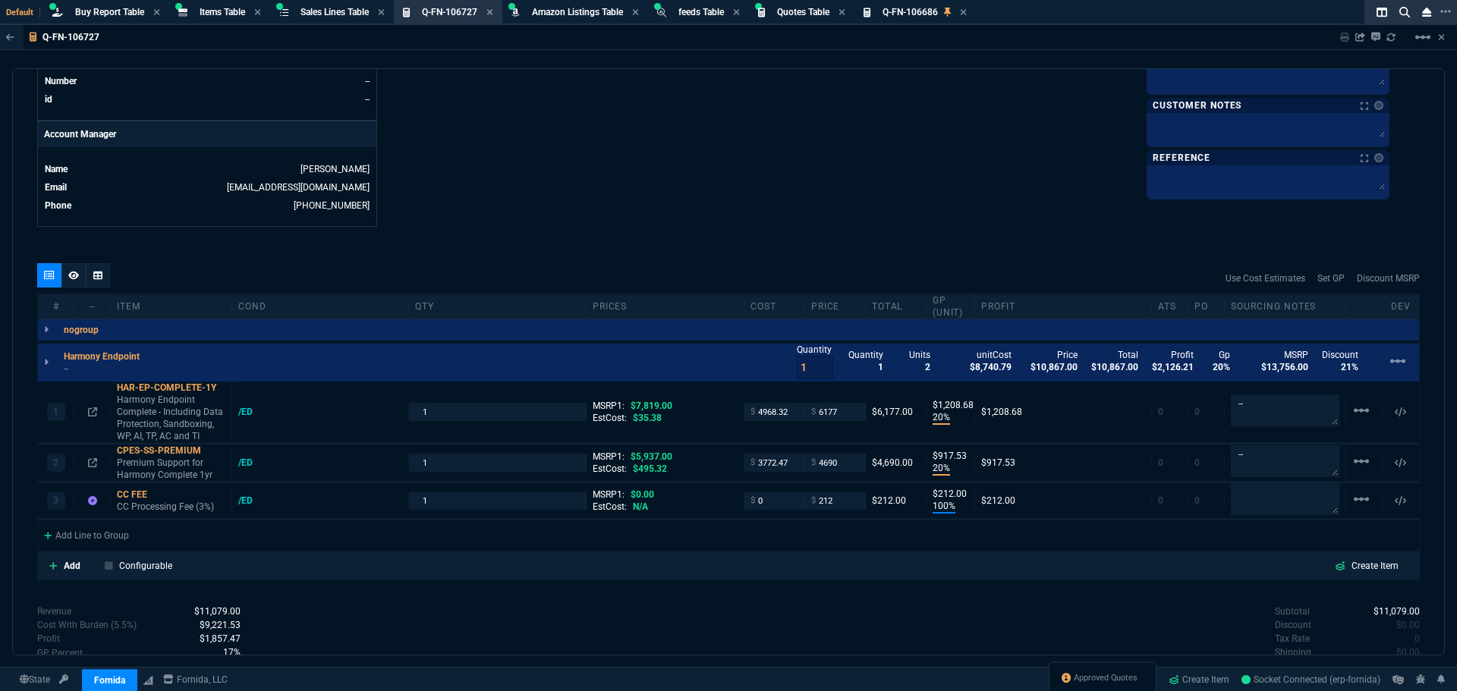
type input "20"
type input "1209"
type input "20"
type input "918"
type input "100"
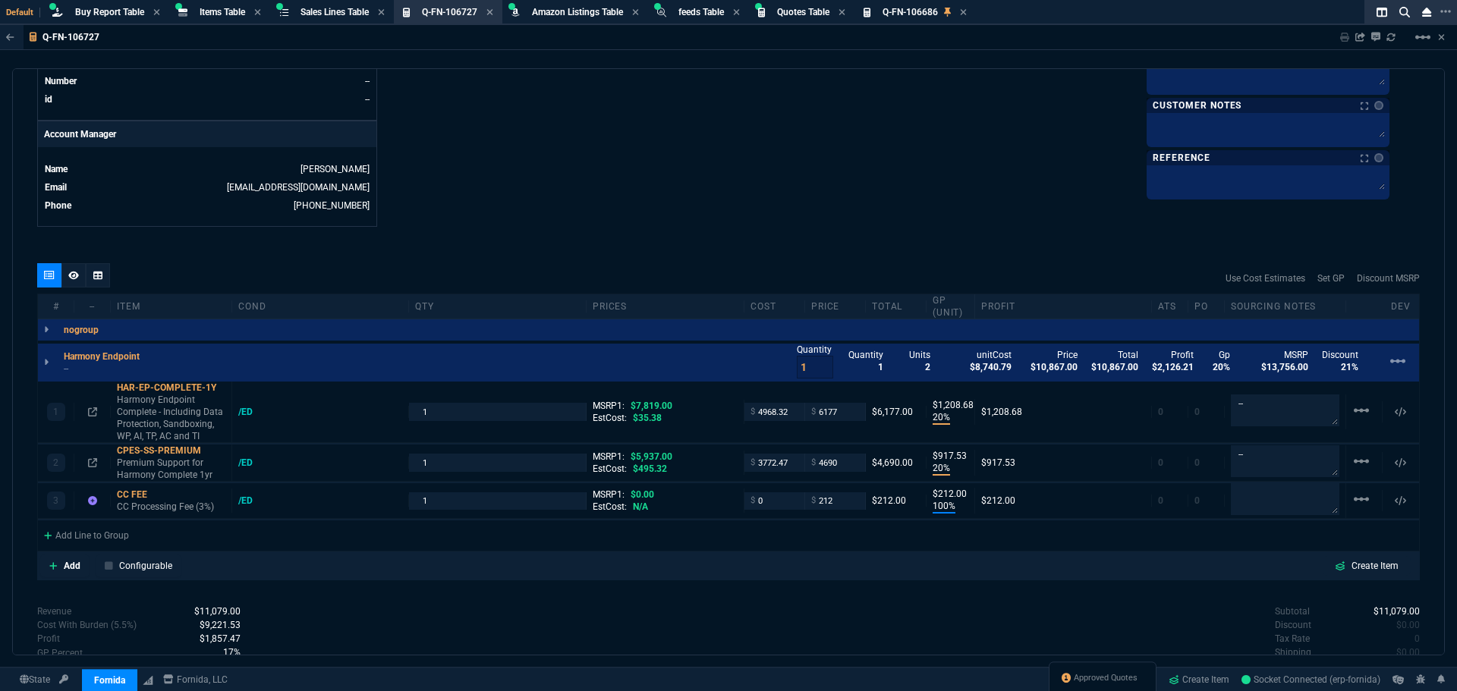
type input "212"
type input "21"
drag, startPoint x: 838, startPoint y: 506, endPoint x: 800, endPoint y: 510, distance: 38.1
click at [805, 510] on div "$ 212" at bounding box center [835, 500] width 61 height 17
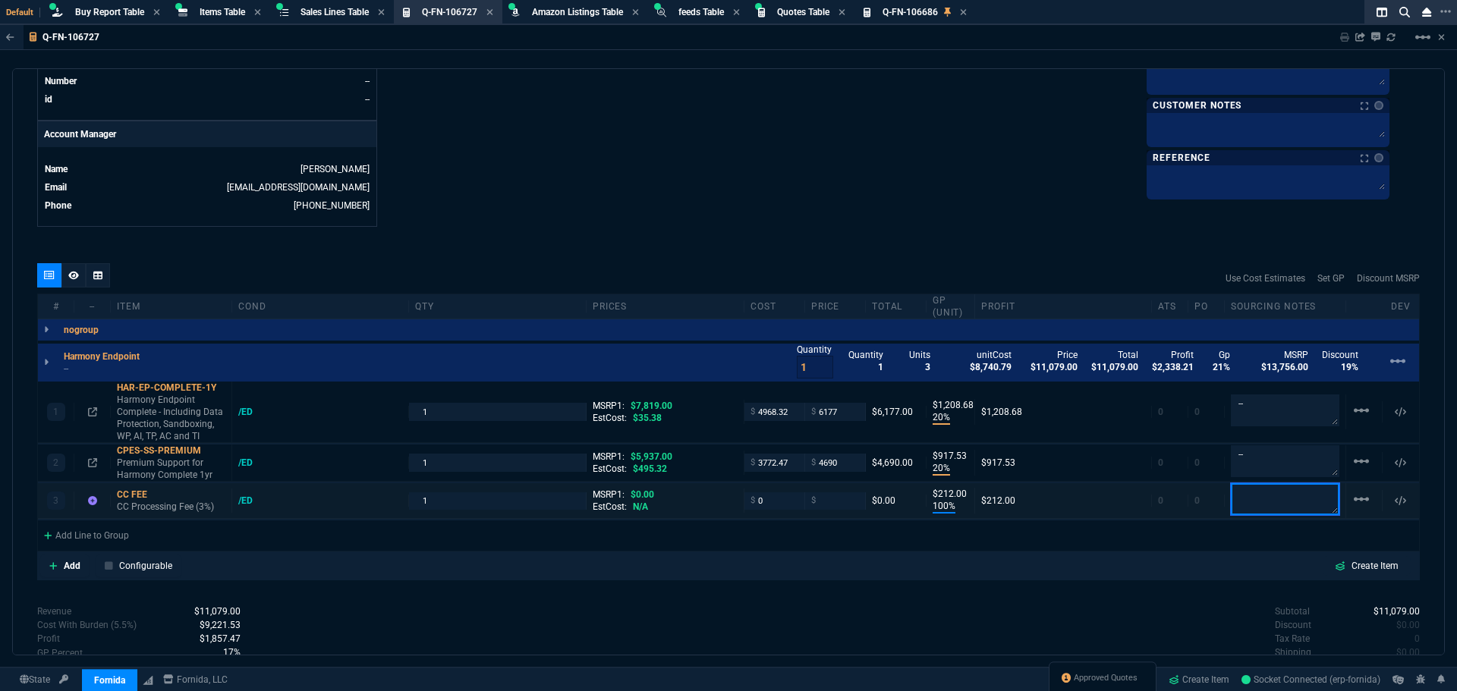
type input "0"
drag, startPoint x: 846, startPoint y: 415, endPoint x: 769, endPoint y: 415, distance: 77.4
click at [769, 415] on div "1 HAR-EP-COMPLETE-1Y Harmony Endpoint Complete - Including Data Protection, San…" at bounding box center [728, 412] width 1381 height 61
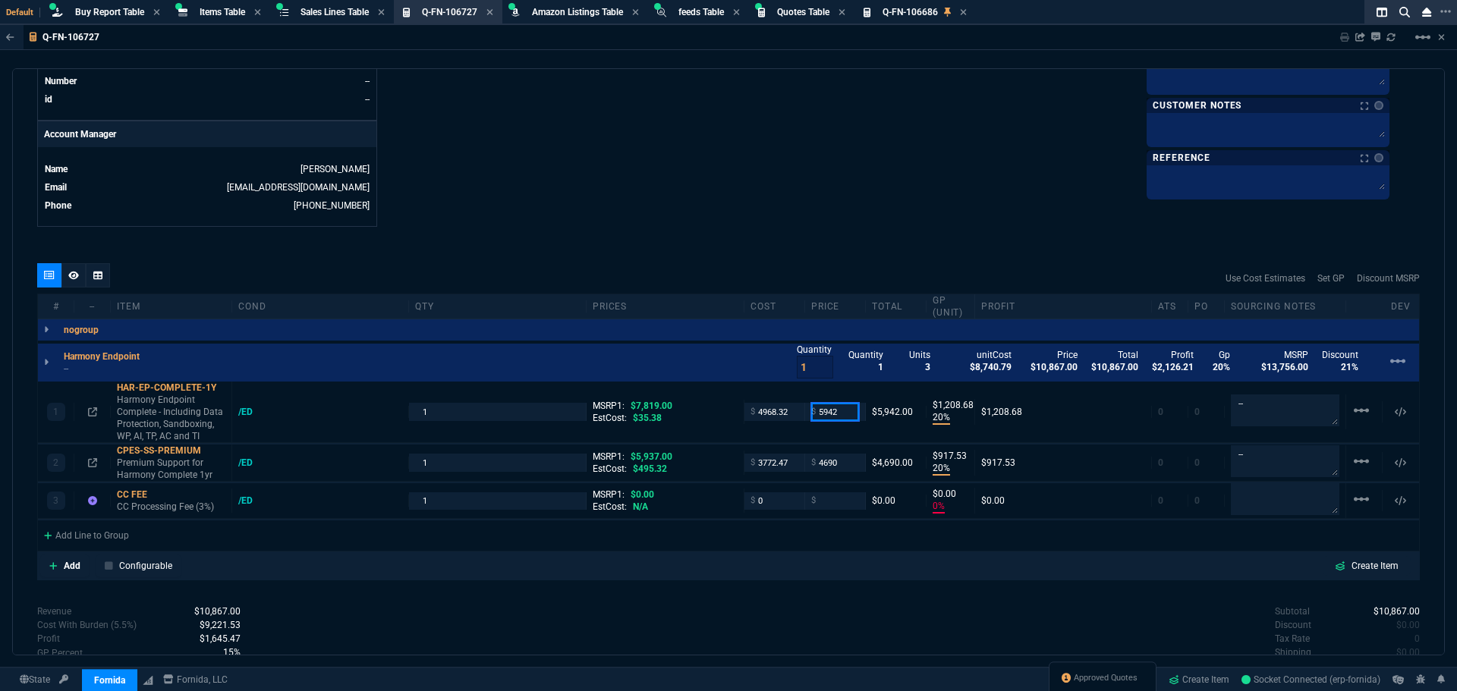
type input "5942"
click at [1027, 558] on div "Add Configurable Create Item" at bounding box center [728, 566] width 1376 height 23
type input "5942"
type input "16"
type input "974"
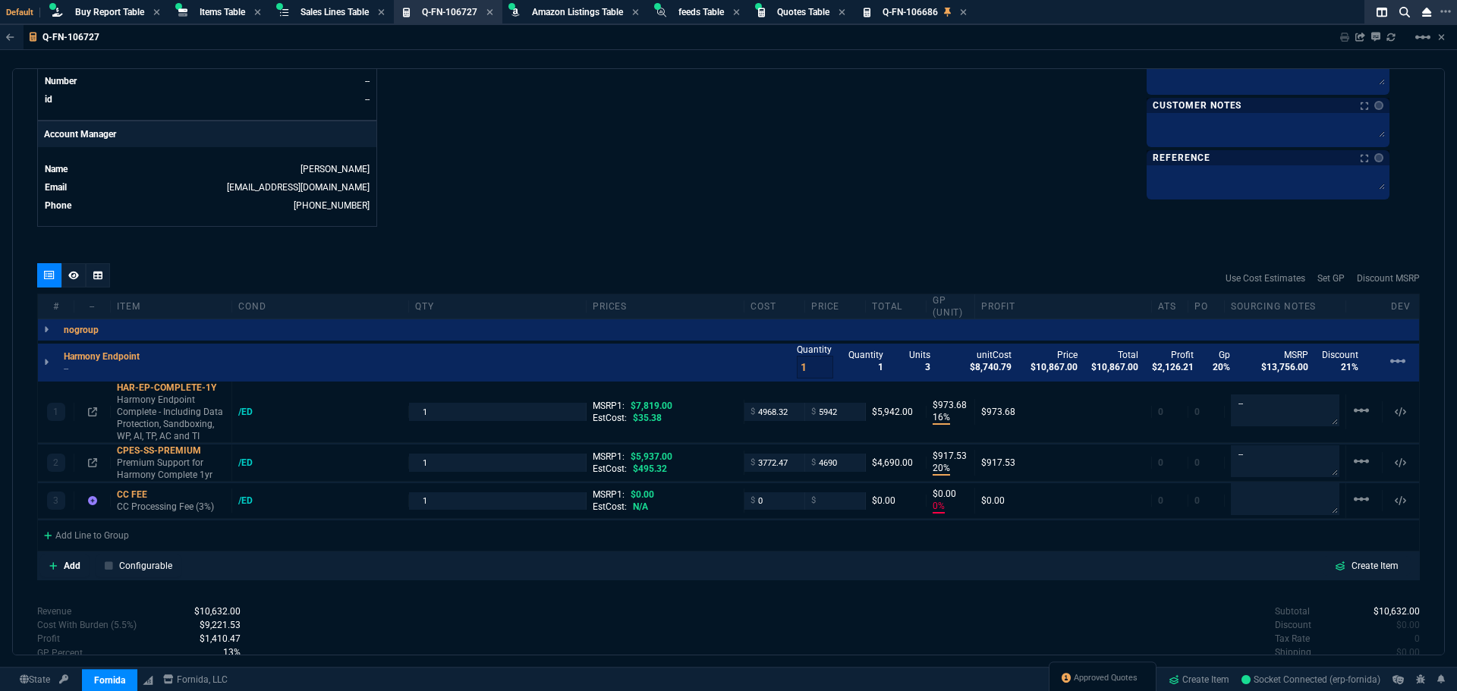
type input "24"
drag, startPoint x: 841, startPoint y: 461, endPoint x: 781, endPoint y: 470, distance: 60.5
click at [781, 470] on div "2 CPES-SS-PREMIUM Premium Support for Harmony Complete 1yr /ED 1 MSRP1: $5,937.…" at bounding box center [728, 463] width 1381 height 37
type input "4512"
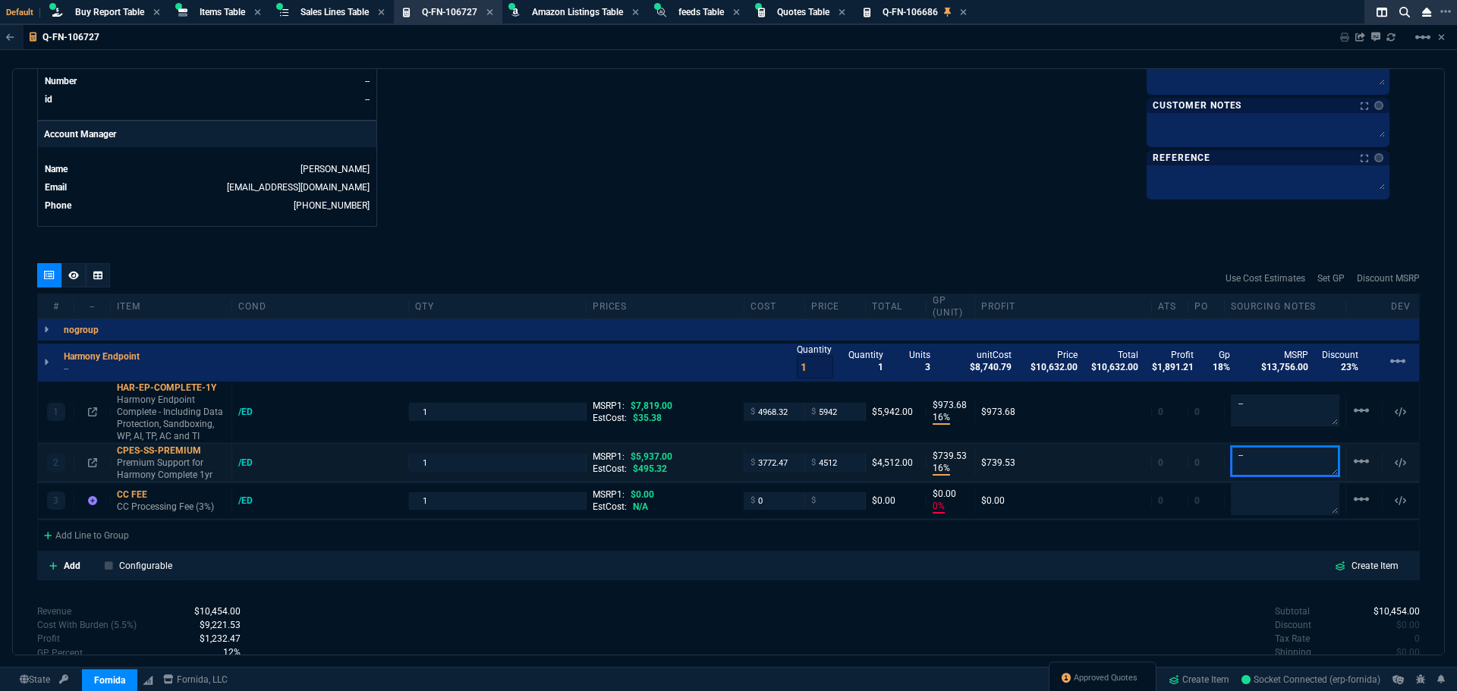
type input "16"
type input "740"
type input "24"
drag, startPoint x: 841, startPoint y: 501, endPoint x: 807, endPoint y: 508, distance: 34.8
click at [790, 507] on div "3 CC FEE CC Processing Fee (3%) /ED 1 MSRP1: $0.00 EstCost: N/A $ 0 $ $0.00 $0.…" at bounding box center [728, 501] width 1381 height 36
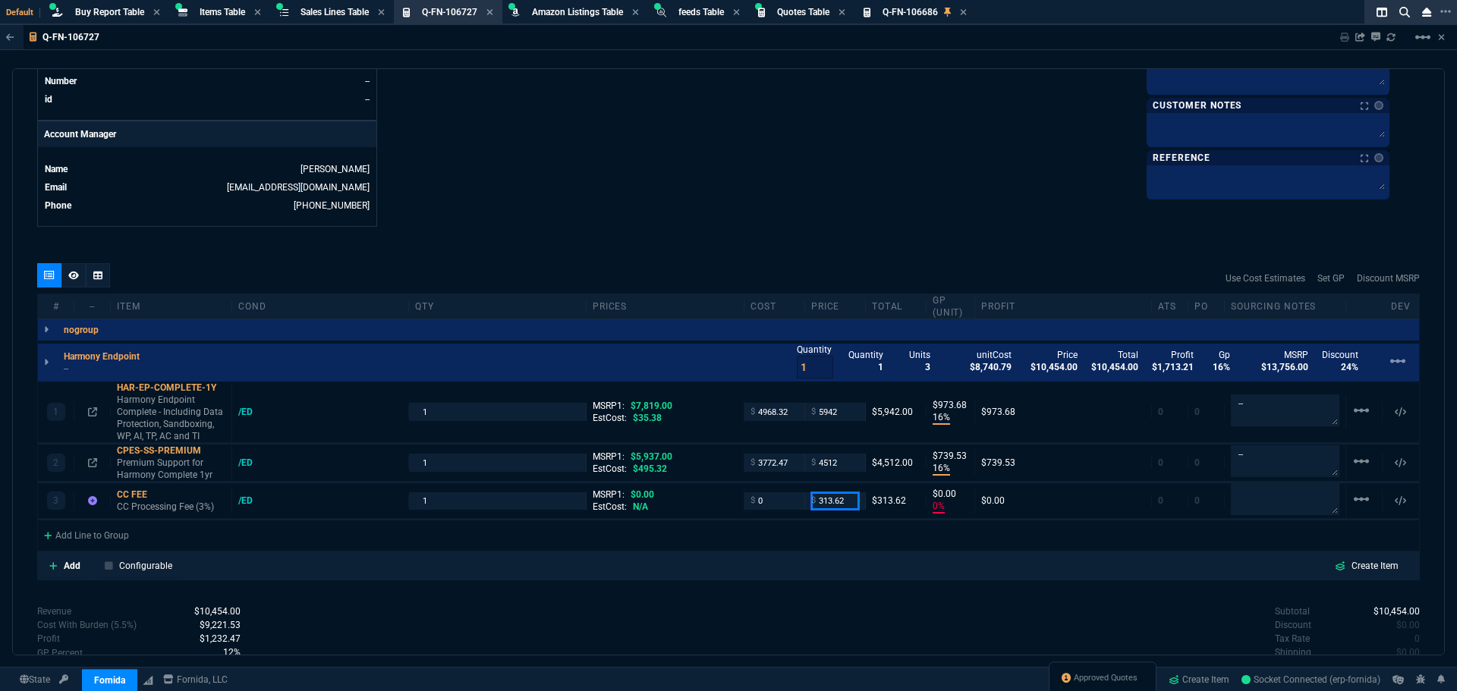
type input "313.62"
click at [881, 612] on div "Subtotal $10,454.00 Discount $0.00 Tax Rate 0 Shipping $0.00 Est Tax $0.00 Est …" at bounding box center [1073, 646] width 691 height 83
type input "313.62"
type input "100"
type input "314"
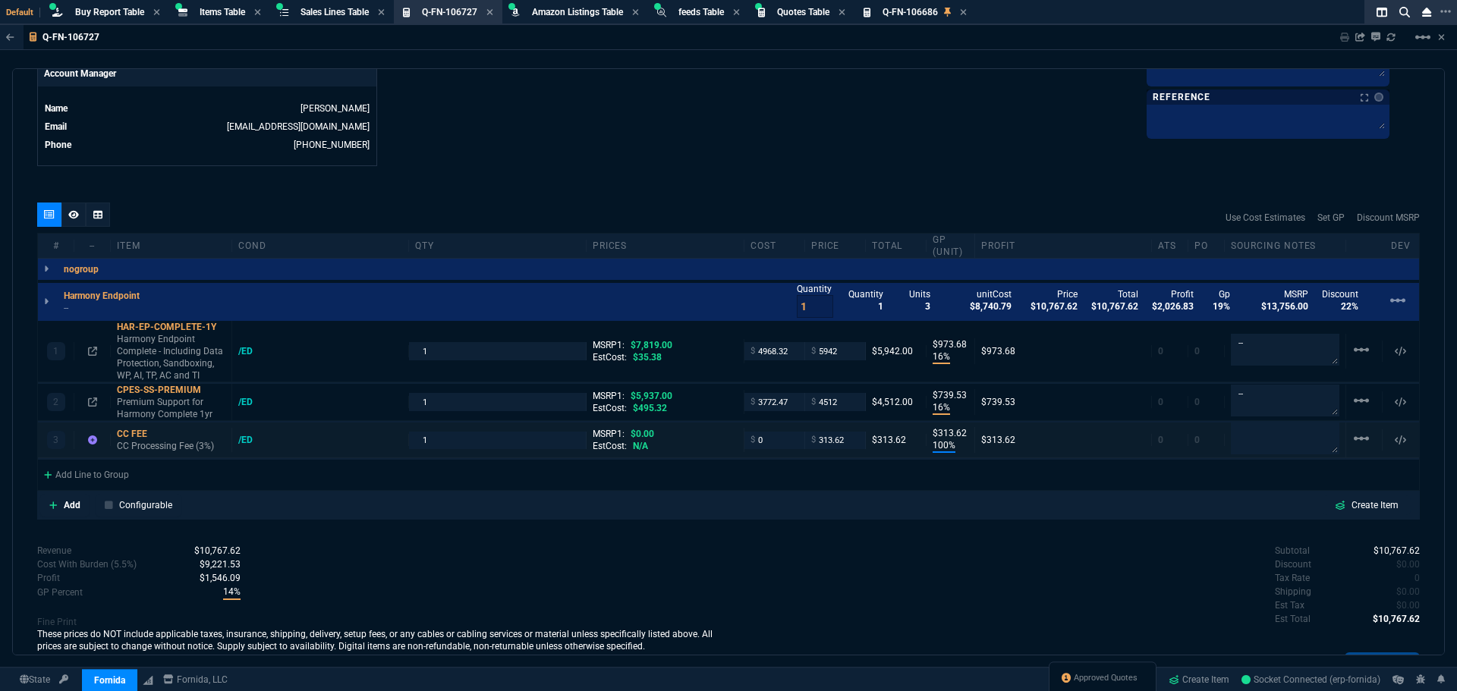
scroll to position [743, 0]
drag, startPoint x: 759, startPoint y: 445, endPoint x: 731, endPoint y: 445, distance: 28.8
click at [731, 445] on div "3 CC FEE CC Processing Fee (3%) /ED 1 MSRP1: $0.00 EstCost: N/A $ 0 $ 313.62 $3…" at bounding box center [728, 441] width 1381 height 36
type input "313.62"
click at [750, 514] on div "Add Configurable Create Item" at bounding box center [728, 506] width 1376 height 23
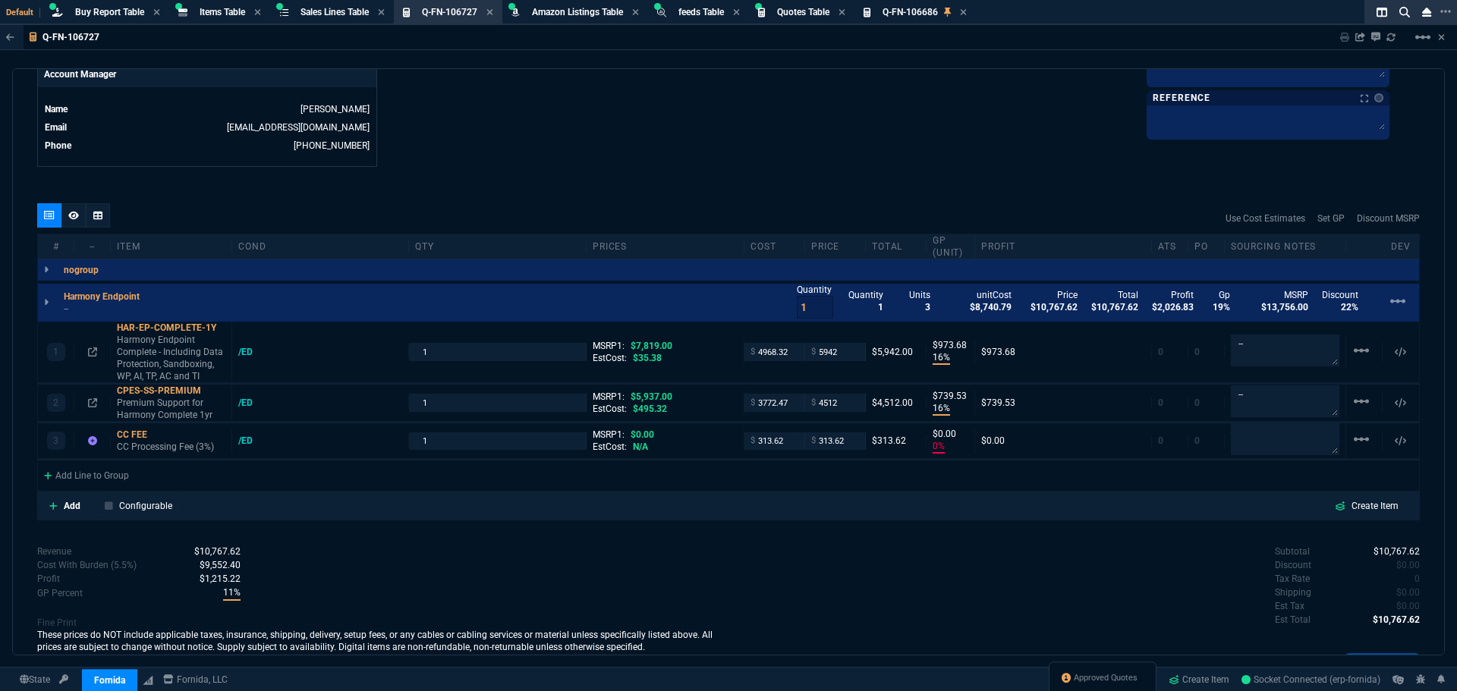
type input "313.62"
type input "0"
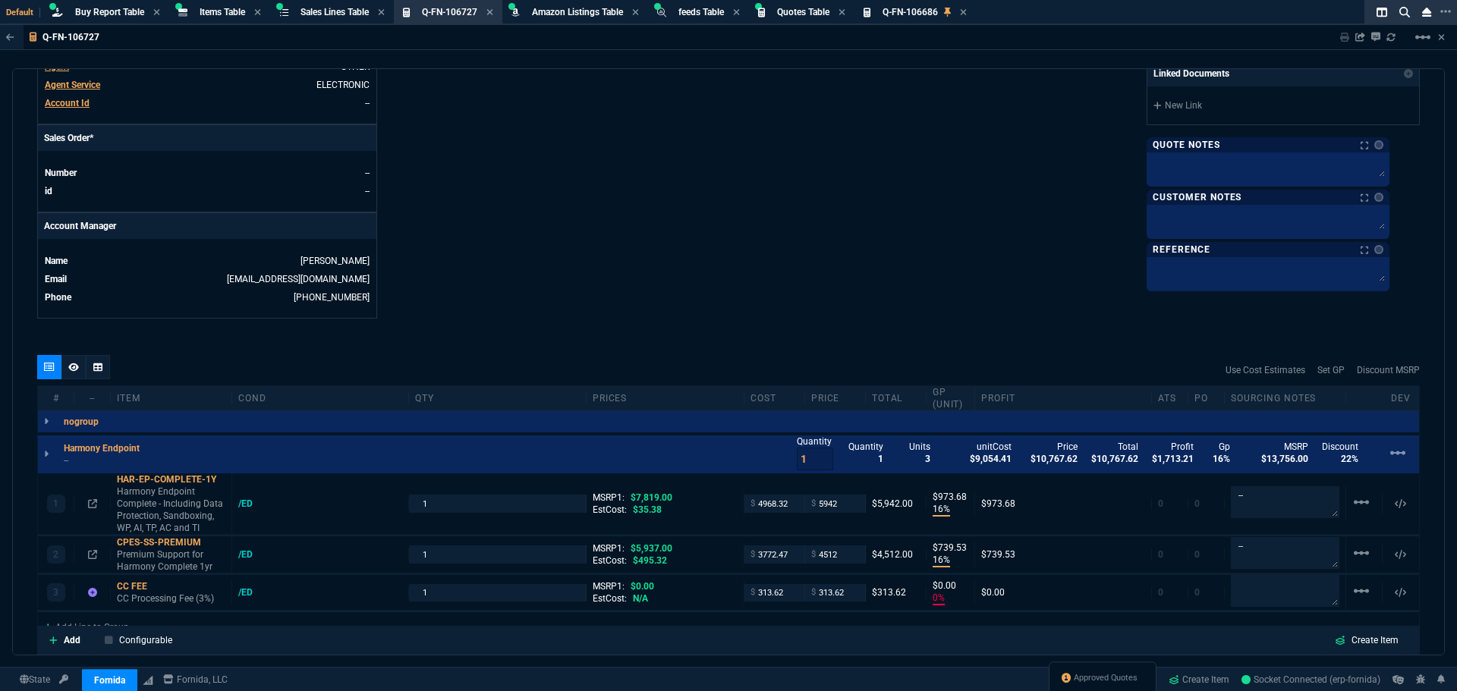
scroll to position [515, 0]
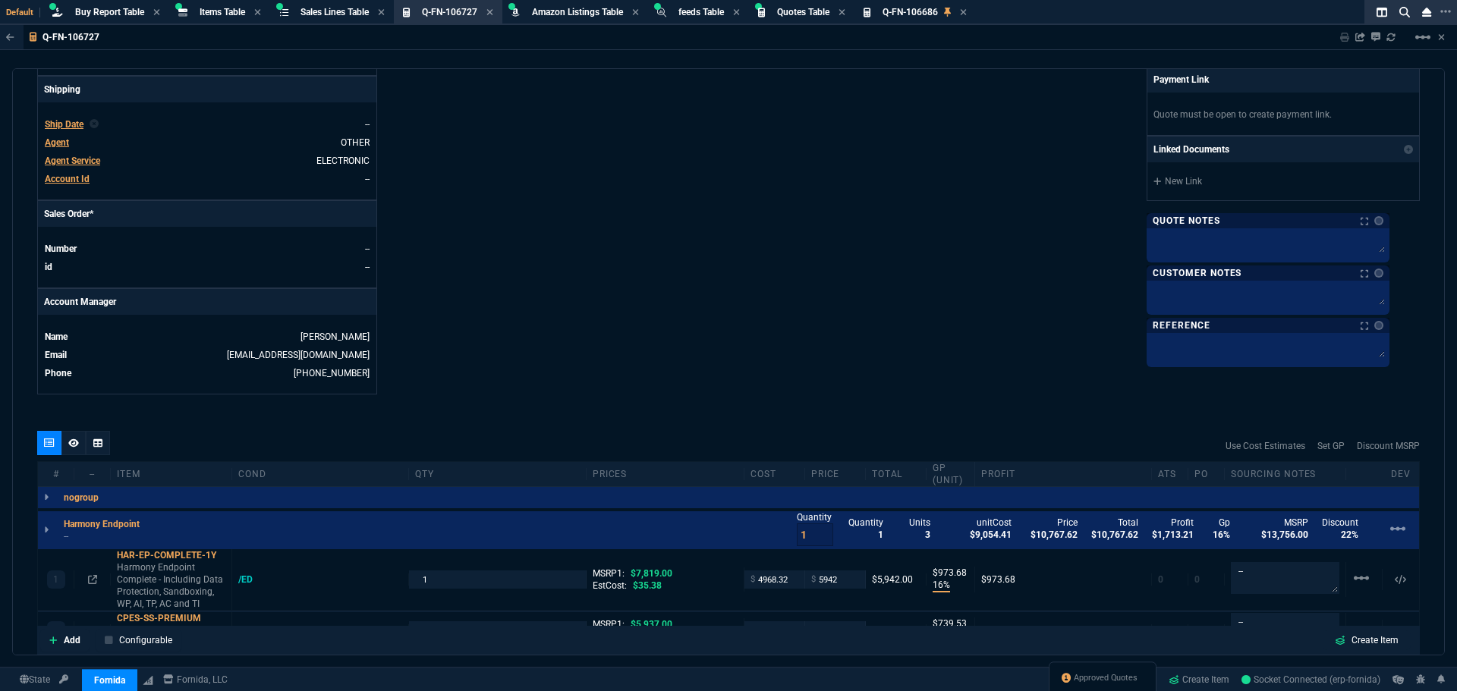
click at [800, 260] on div "Fornida, LLC [STREET_ADDRESS] Share Link [PERSON_NAME] oneOnOne chat SEND [PERS…" at bounding box center [1073, 3] width 691 height 783
click at [860, 192] on div "Fornida, LLC [STREET_ADDRESS] Share Link [PERSON_NAME] oneOnOne chat SEND [PERS…" at bounding box center [1073, 3] width 691 height 783
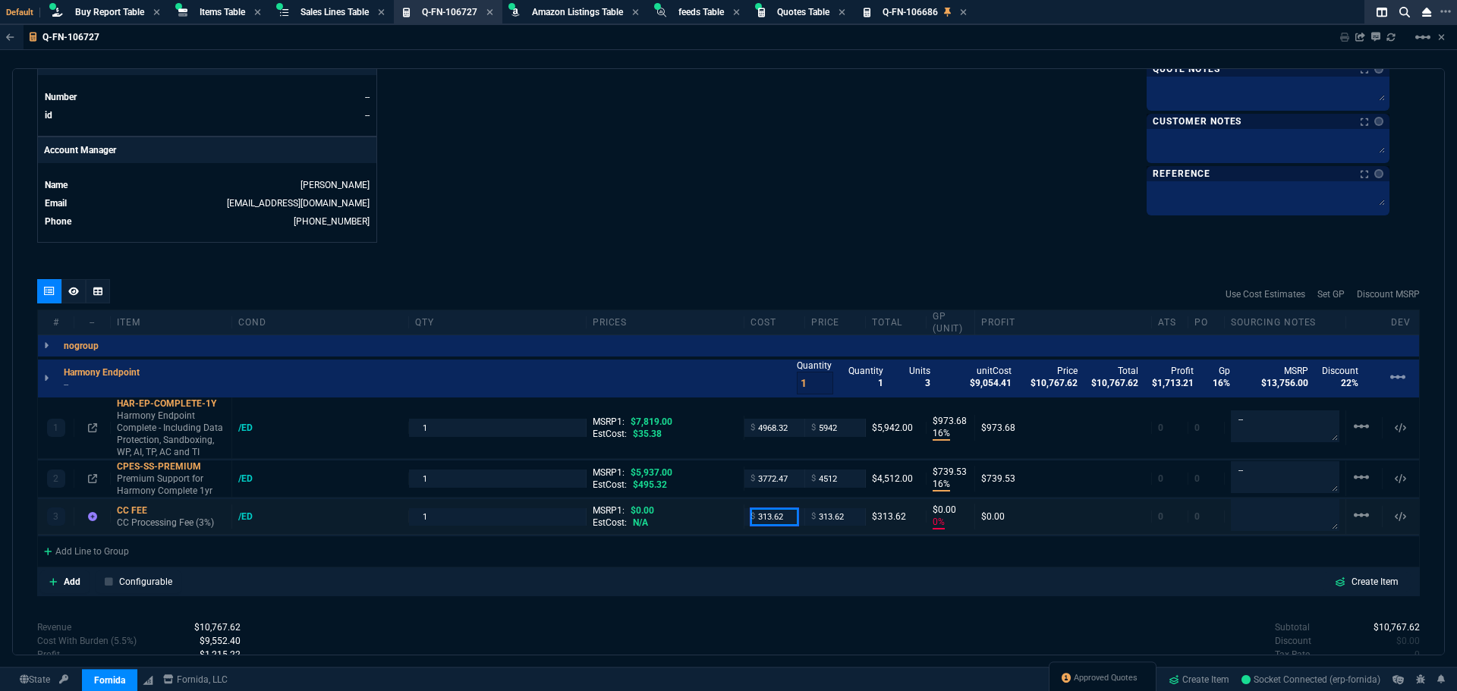
drag, startPoint x: 781, startPoint y: 517, endPoint x: 731, endPoint y: 516, distance: 49.3
click at [735, 517] on div "3 CC FEE CC Processing Fee (3%) /ED 1 MSRP1: $0.00 EstCost: N/A $ 313.62 $ 313.…" at bounding box center [728, 517] width 1381 height 36
type input "0"
type input "100"
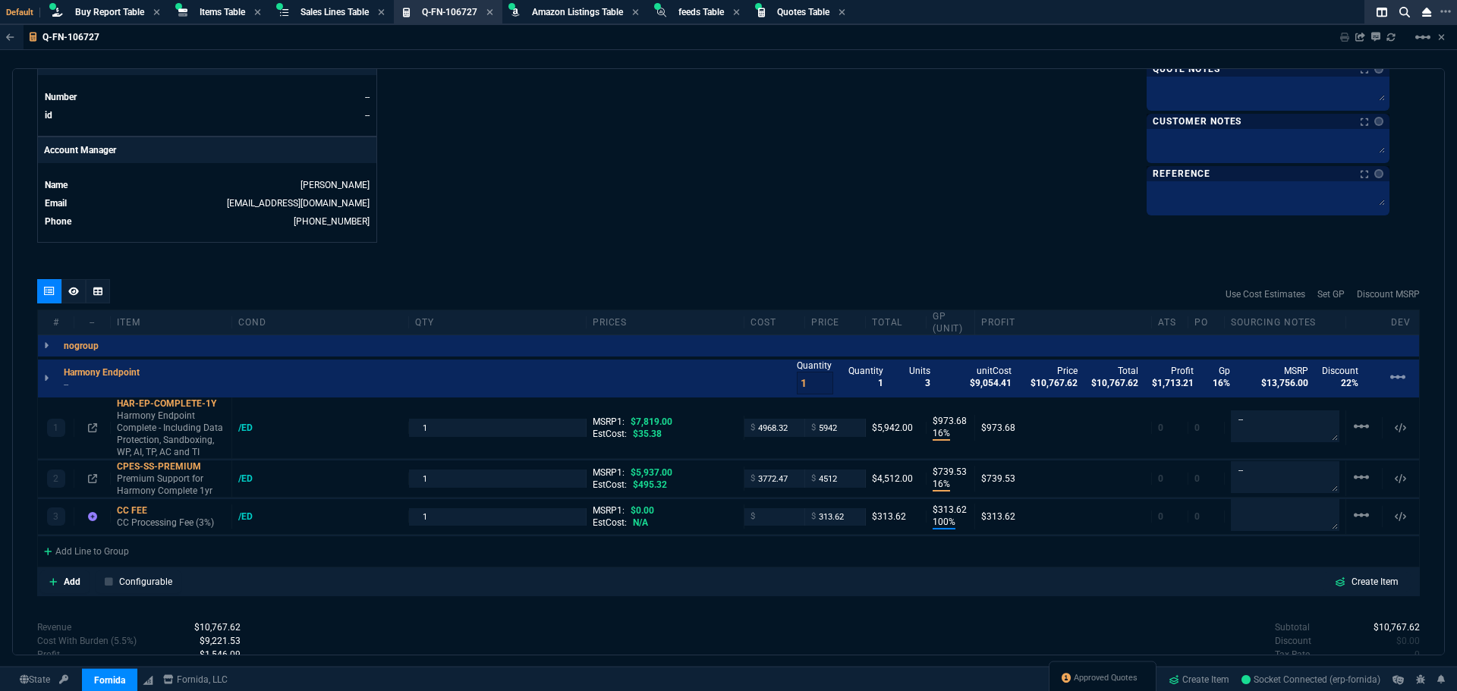
type input "314"
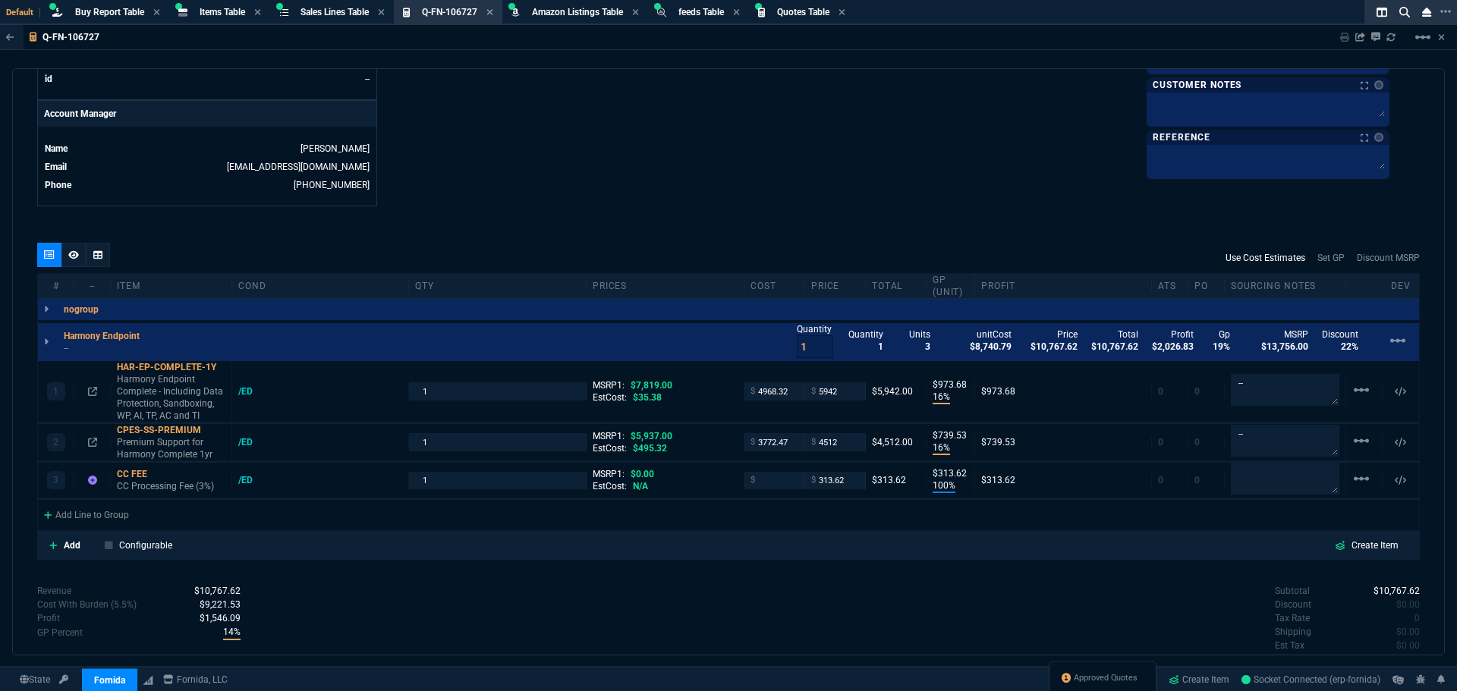
scroll to position [667, 0]
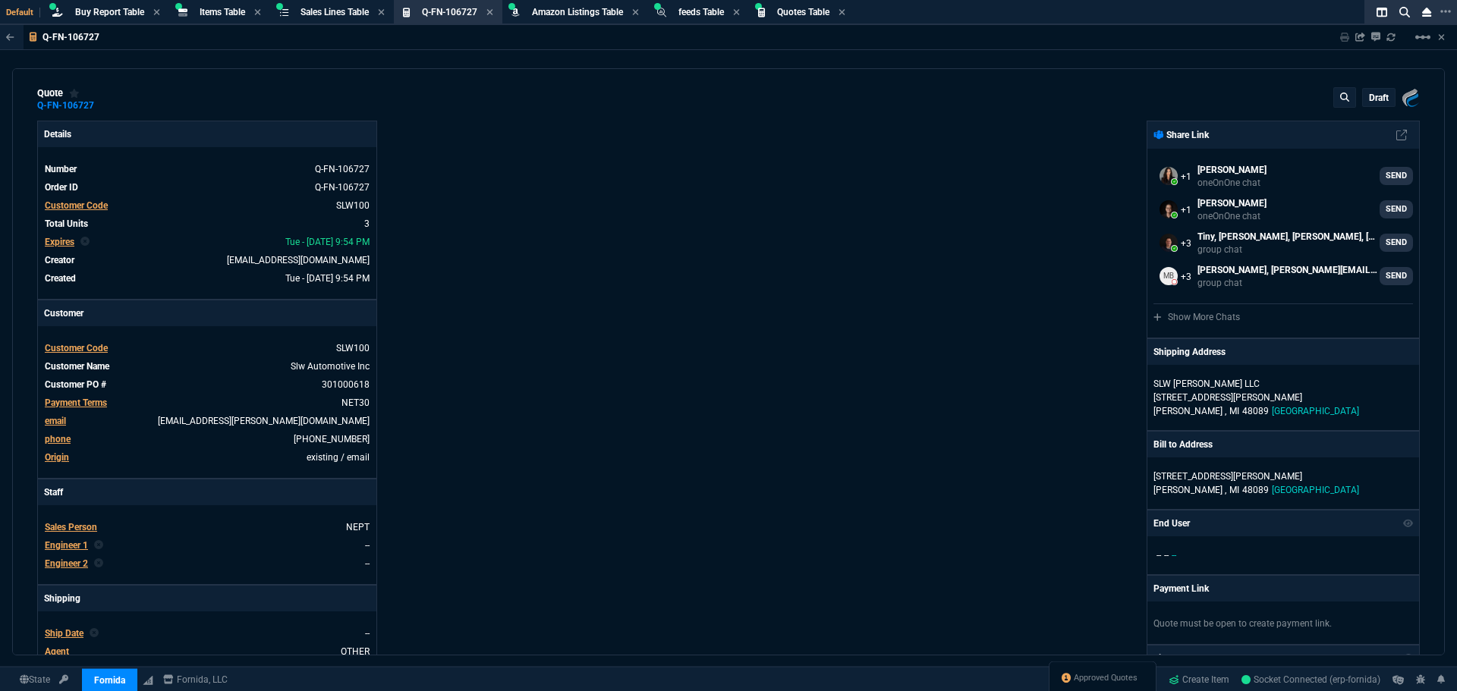
scroll to position [0, 0]
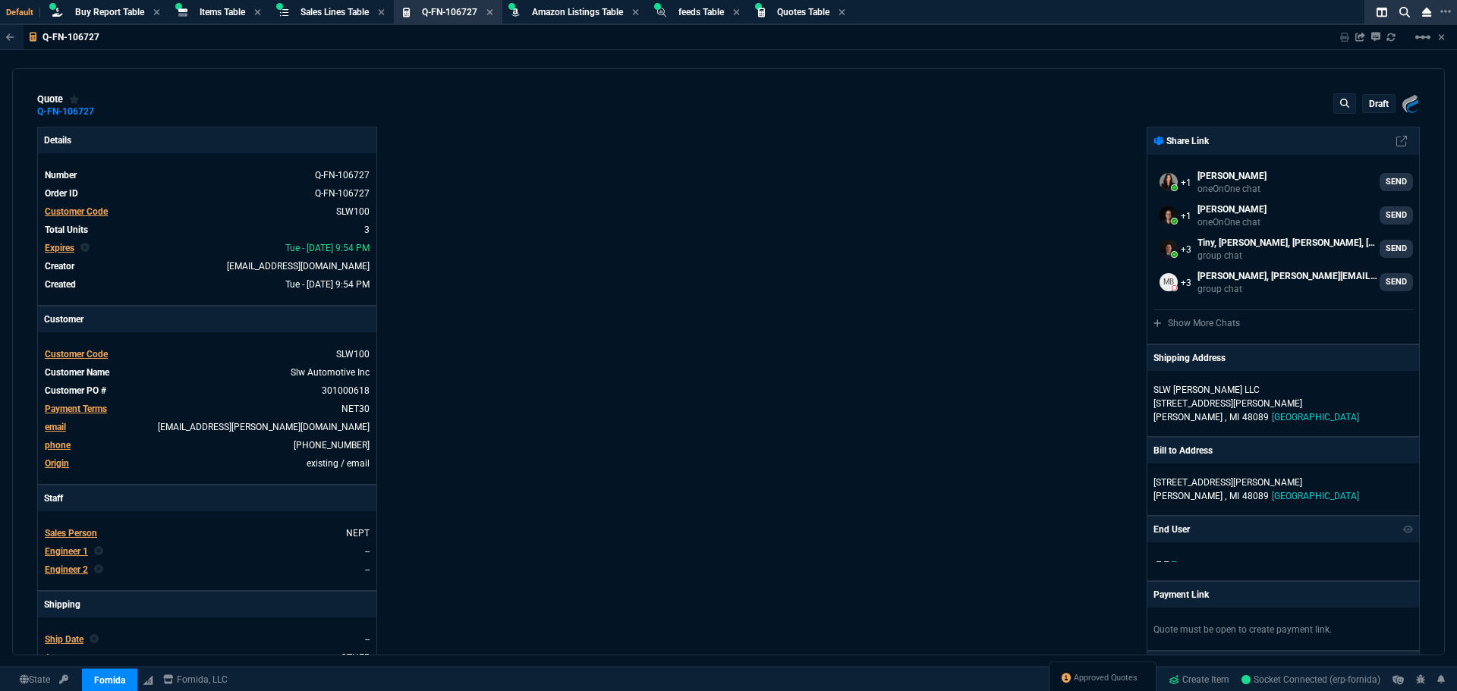
click at [847, 451] on div "Fornida, LLC [STREET_ADDRESS] Share Link [PERSON_NAME] oneOnOne chat SEND [PERS…" at bounding box center [1073, 518] width 691 height 783
click at [718, 335] on div "Details Number Q-FN-106727 Order ID Q-FN-106727 Customer Code SLW100 Total Unit…" at bounding box center [382, 518] width 691 height 783
click at [738, 405] on div "Fornida, LLC [STREET_ADDRESS] Share Link [PERSON_NAME] oneOnOne chat SEND [PERS…" at bounding box center [1073, 518] width 691 height 783
click at [794, 327] on div "Fornida, LLC [STREET_ADDRESS] Share Link [PERSON_NAME] oneOnOne chat SEND [PERS…" at bounding box center [1073, 518] width 691 height 783
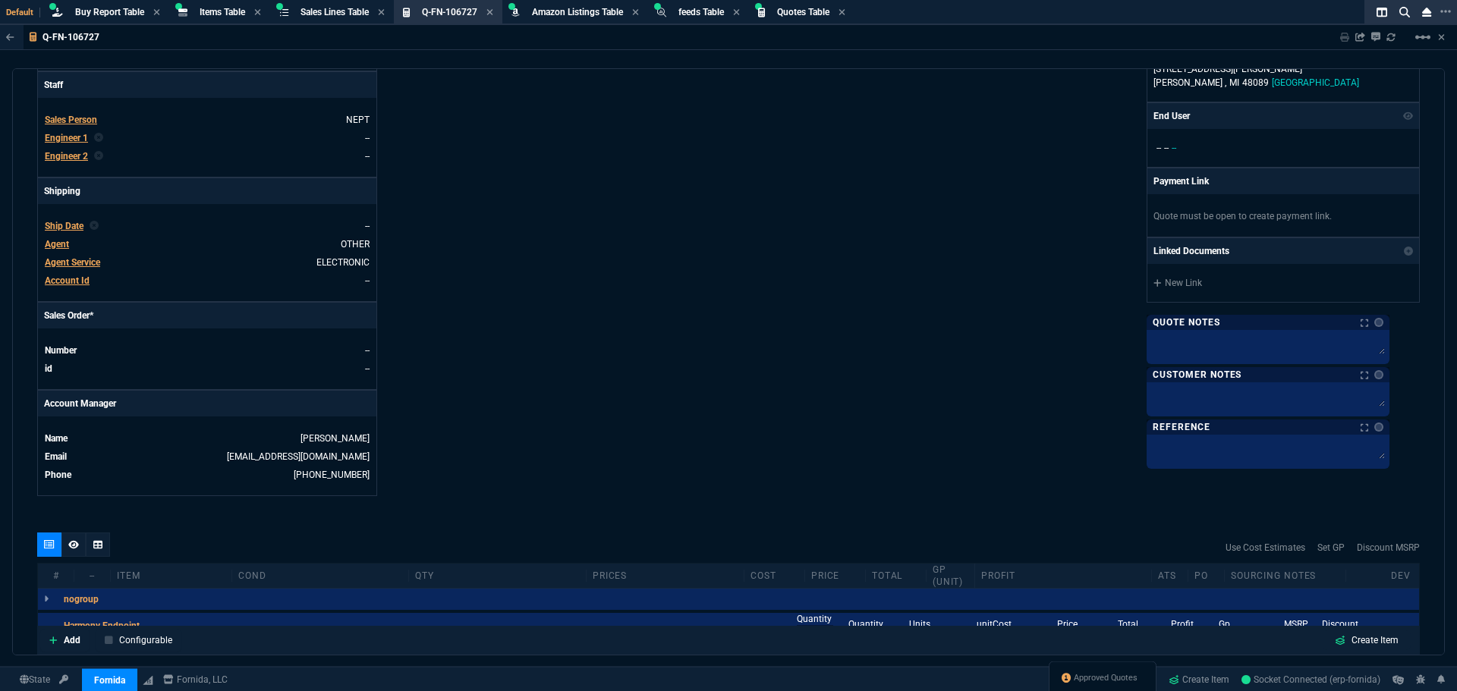
scroll to position [683, 0]
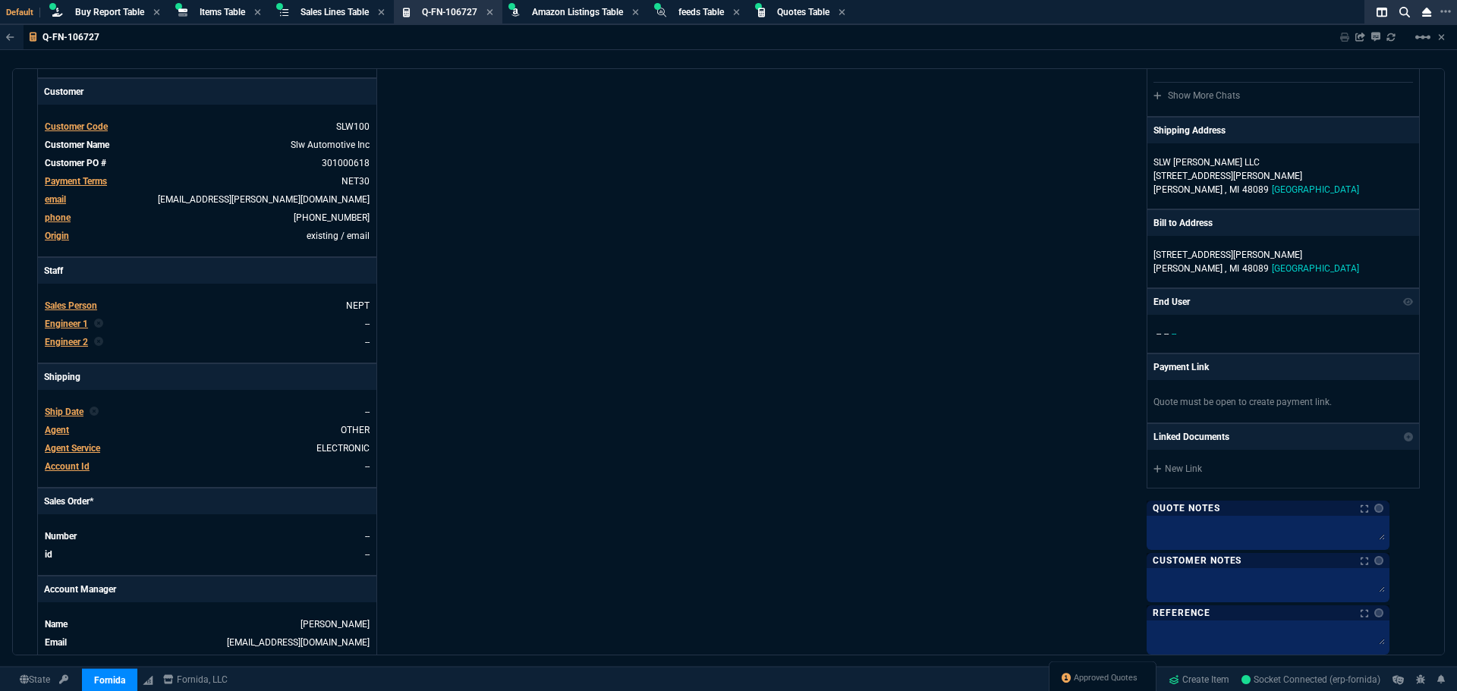
scroll to position [0, 0]
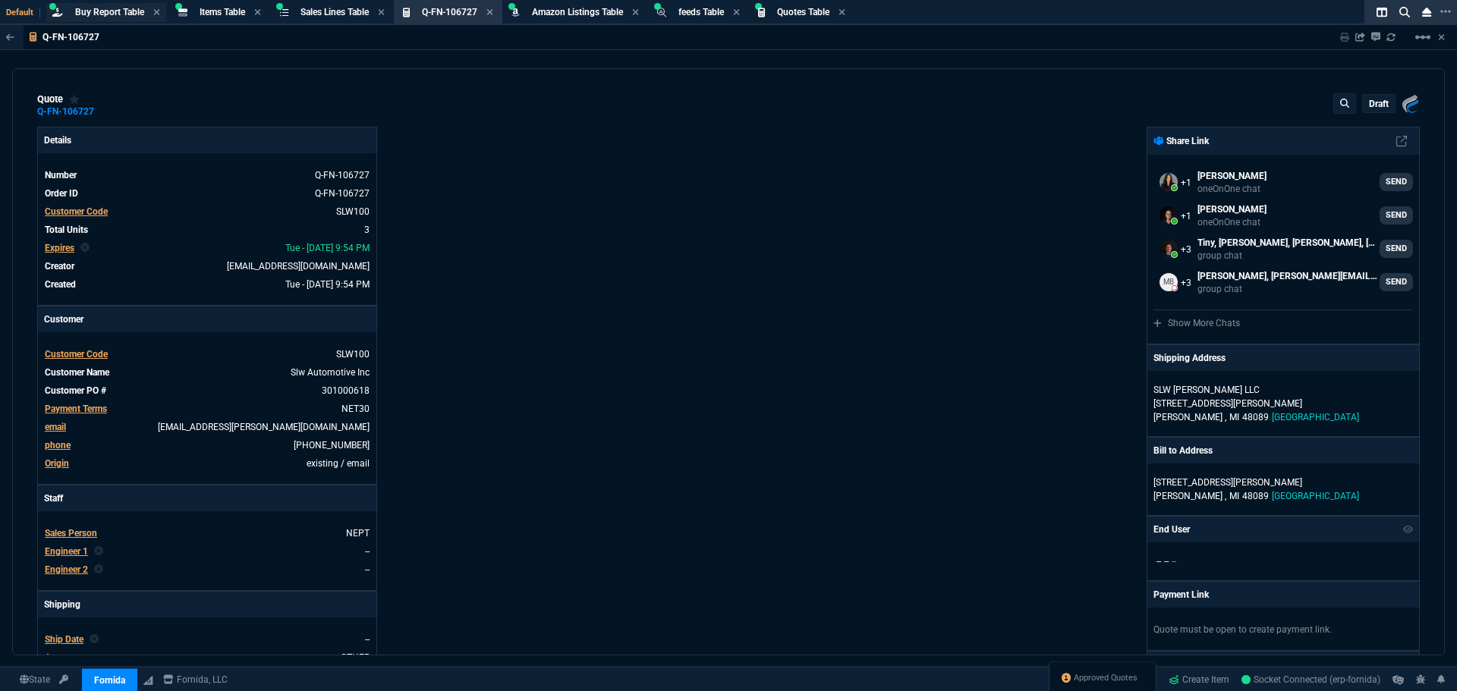
click at [124, 17] on div "Buy Report Table Buy Report" at bounding box center [109, 12] width 69 height 13
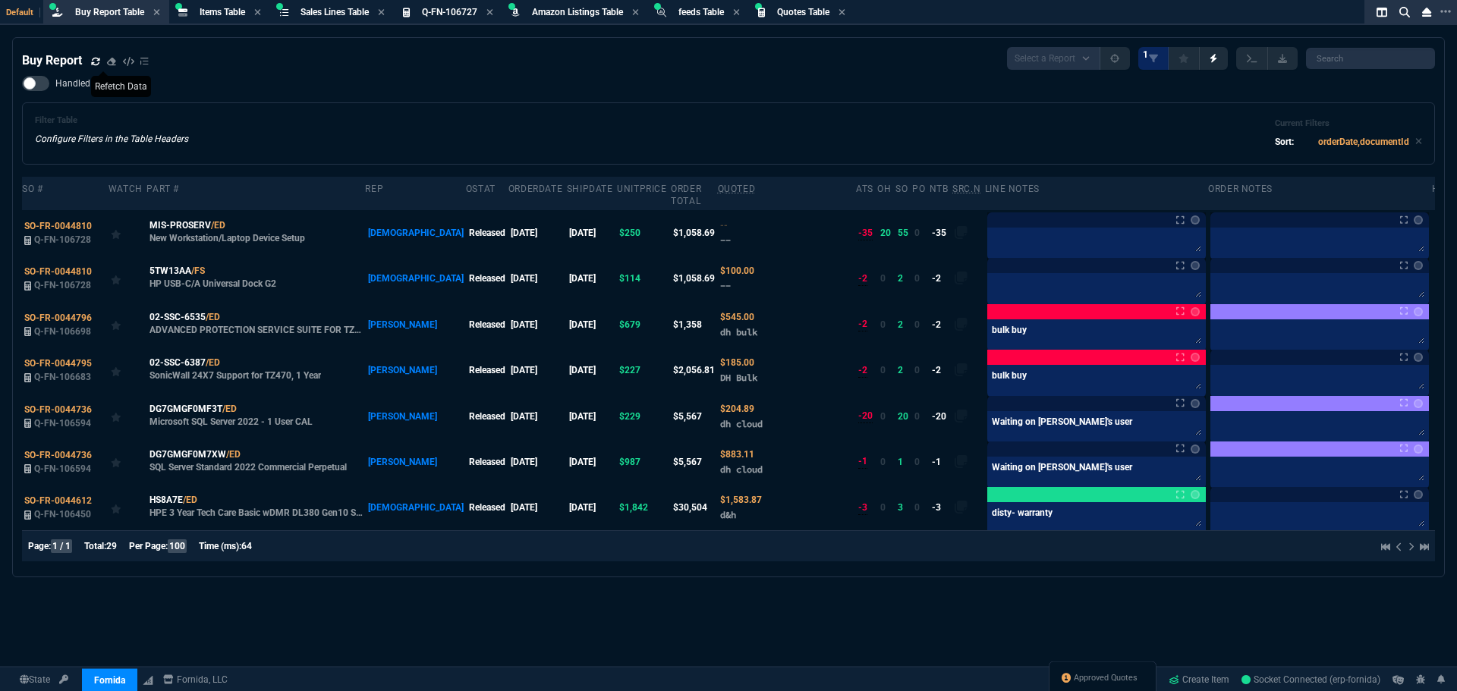
click at [92, 61] on icon at bounding box center [95, 61] width 9 height 9
click at [215, 266] on icon at bounding box center [215, 270] width 8 height 9
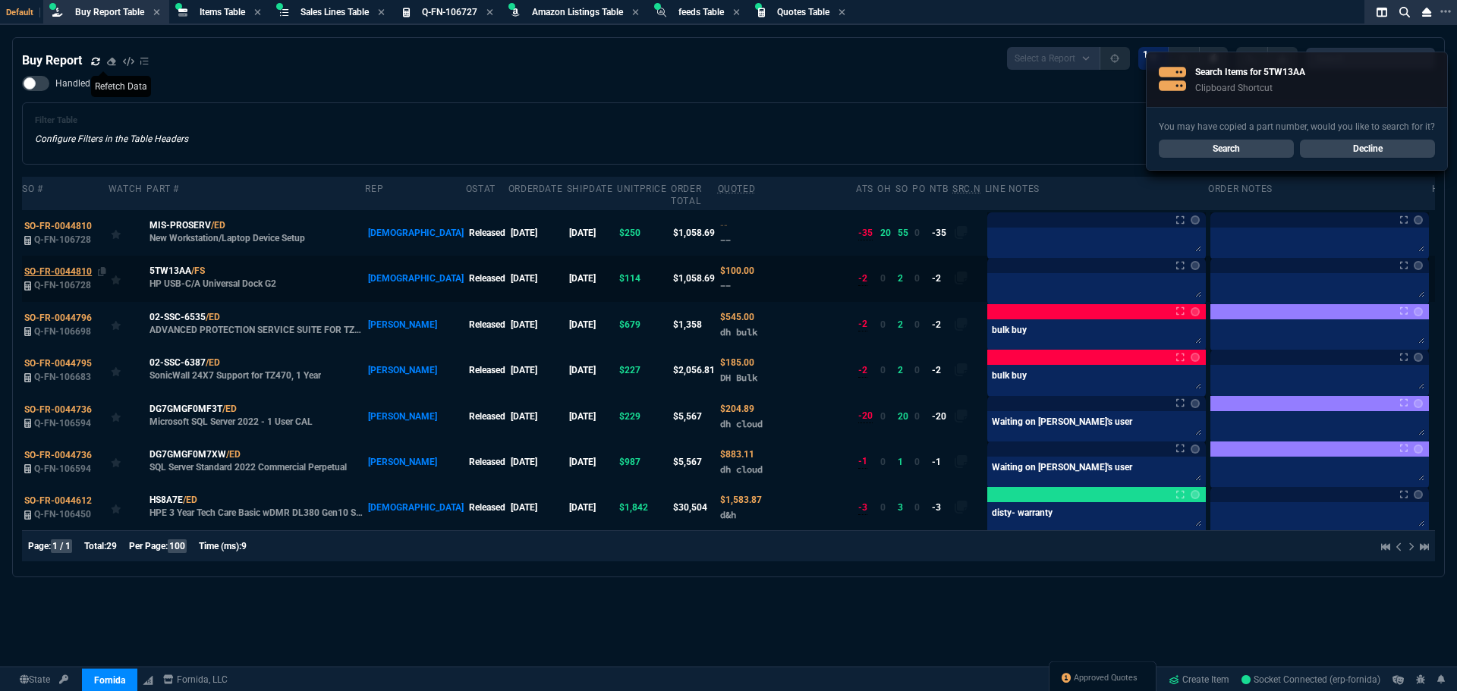
click at [60, 266] on span "SO-FR-0044810" at bounding box center [58, 271] width 68 height 11
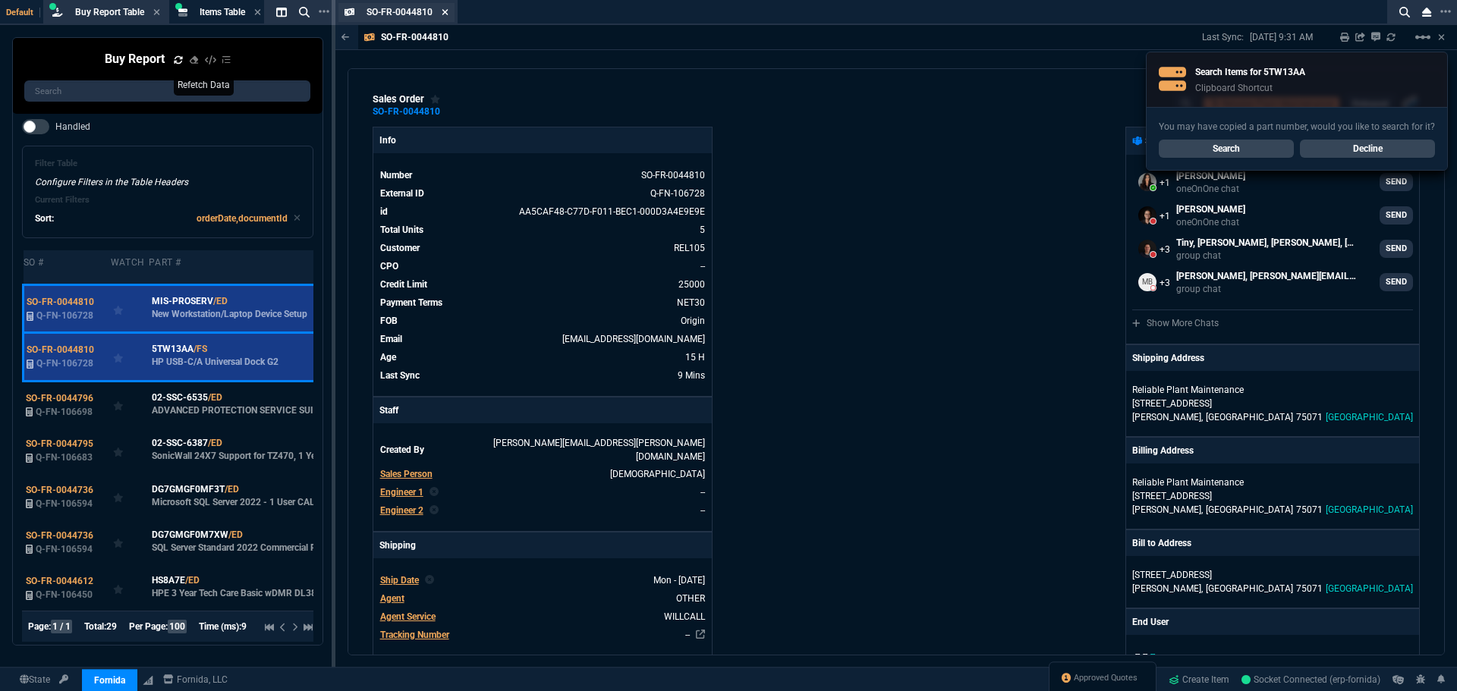
click at [445, 12] on icon at bounding box center [445, 12] width 6 height 6
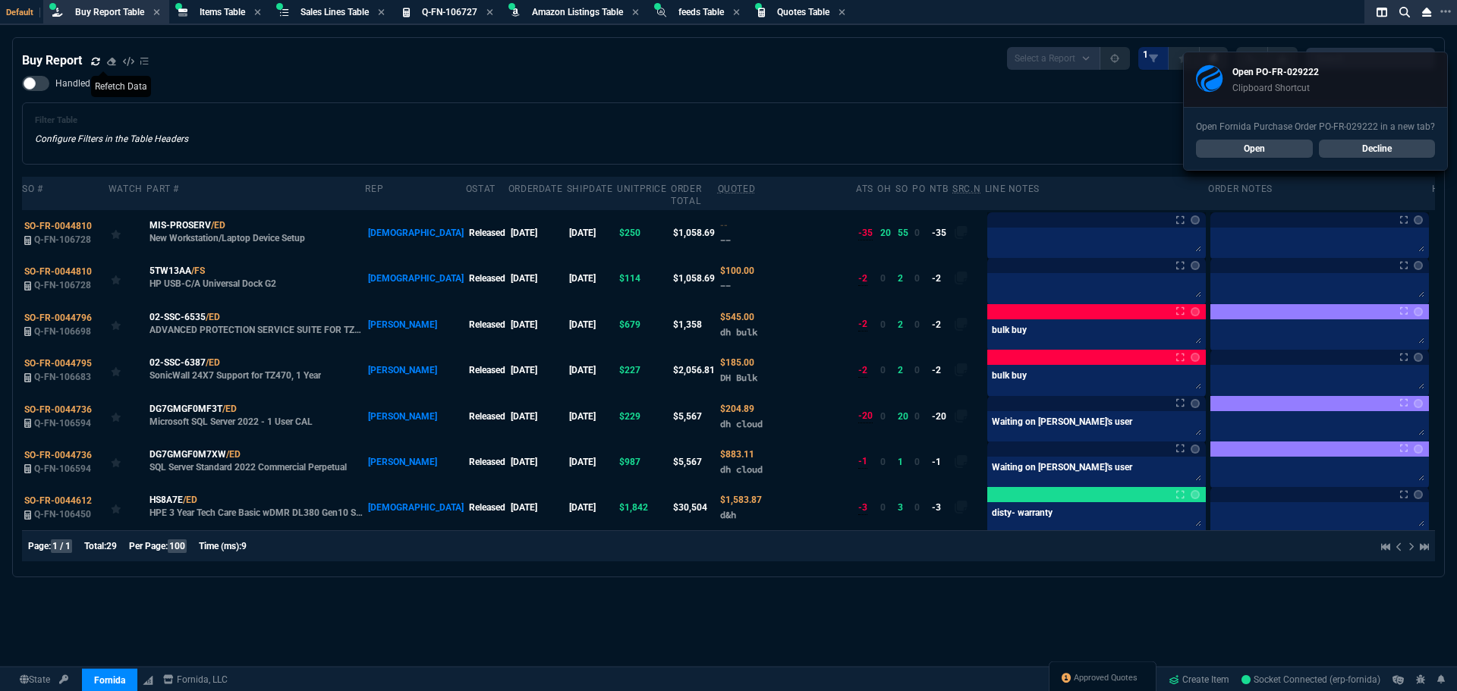
click at [517, 68] on div "Buy Report Select a Report Not Purchased 1" at bounding box center [728, 58] width 1413 height 23
click at [98, 64] on icon at bounding box center [95, 61] width 8 height 8
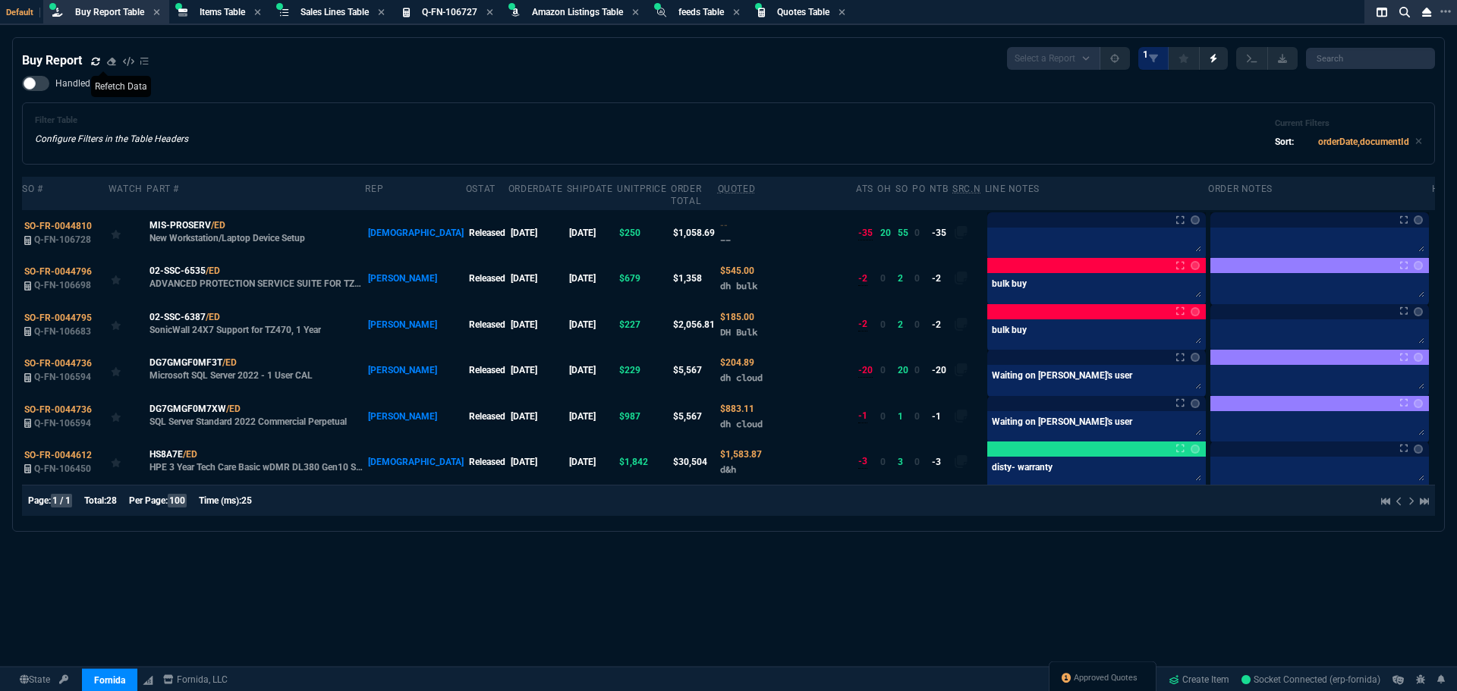
click at [1141, 563] on div "Buy Report Select a Report Not Purchased 1 Handled Filter Table Configure Filte…" at bounding box center [728, 401] width 1457 height 728
click at [583, 136] on div "Filter Table Configure Filters in the Table Headers Current Filters Sort: order…" at bounding box center [728, 133] width 1387 height 36
click at [589, 143] on div "Filter Table Configure Filters in the Table Headers Current Filters Sort: order…" at bounding box center [728, 133] width 1387 height 36
click at [595, 142] on div "Filter Table Configure Filters in the Table Headers Current Filters Sort: order…" at bounding box center [728, 133] width 1387 height 36
click at [505, 149] on div "Filter Table Configure Filters in the Table Headers Current Filters Sort: order…" at bounding box center [728, 133] width 1387 height 36
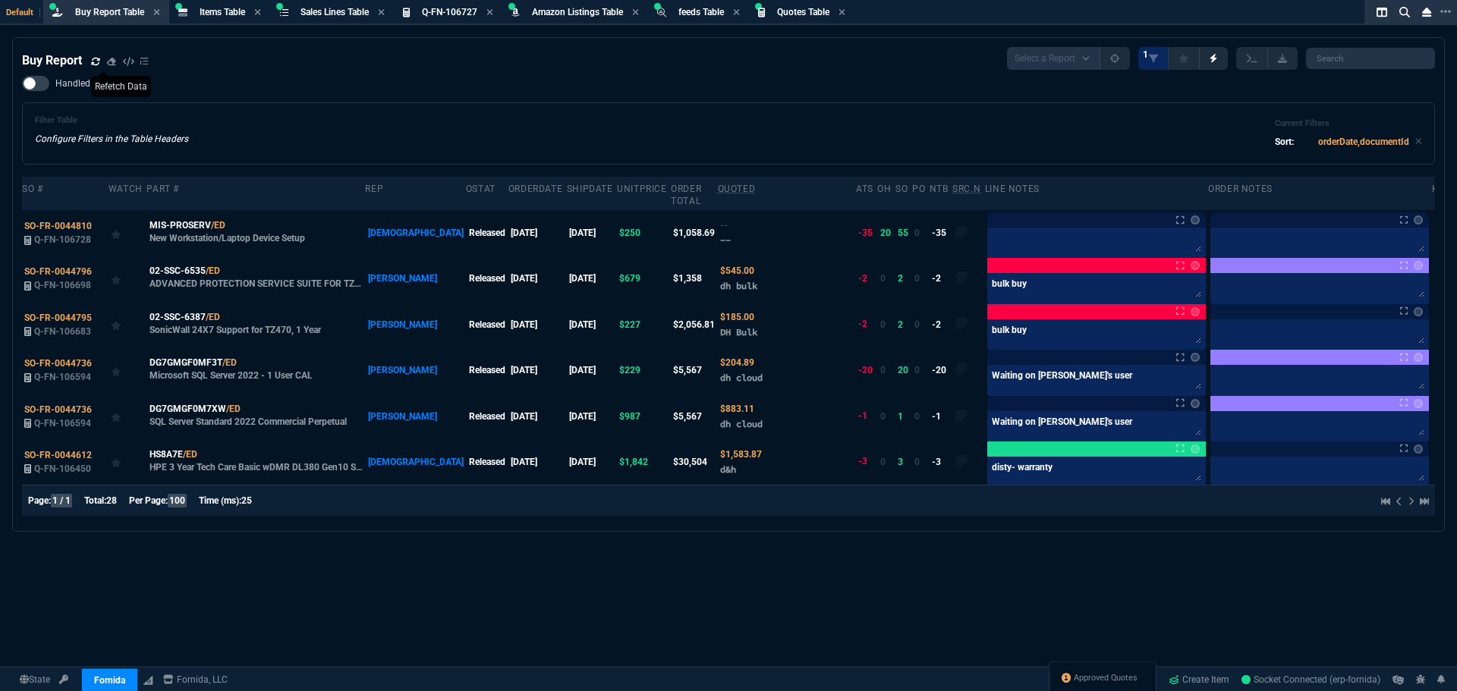
click at [505, 151] on div "Filter Table Configure Filters in the Table Headers Current Filters Sort: order…" at bounding box center [728, 133] width 1387 height 36
click at [682, 127] on div "Filter Table Configure Filters in the Table Headers Current Filters Sort: order…" at bounding box center [728, 133] width 1387 height 36
click at [317, 10] on span "Sales Lines Table" at bounding box center [334, 12] width 68 height 11
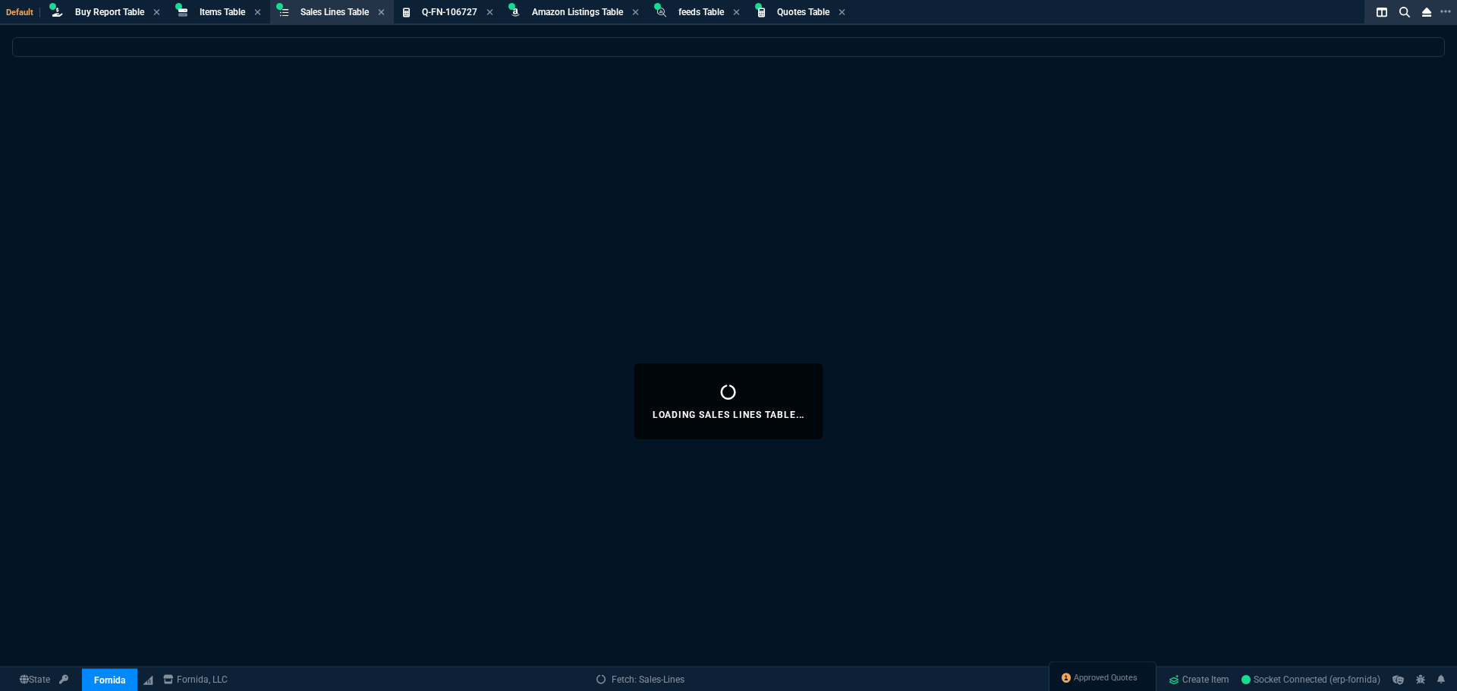
select select
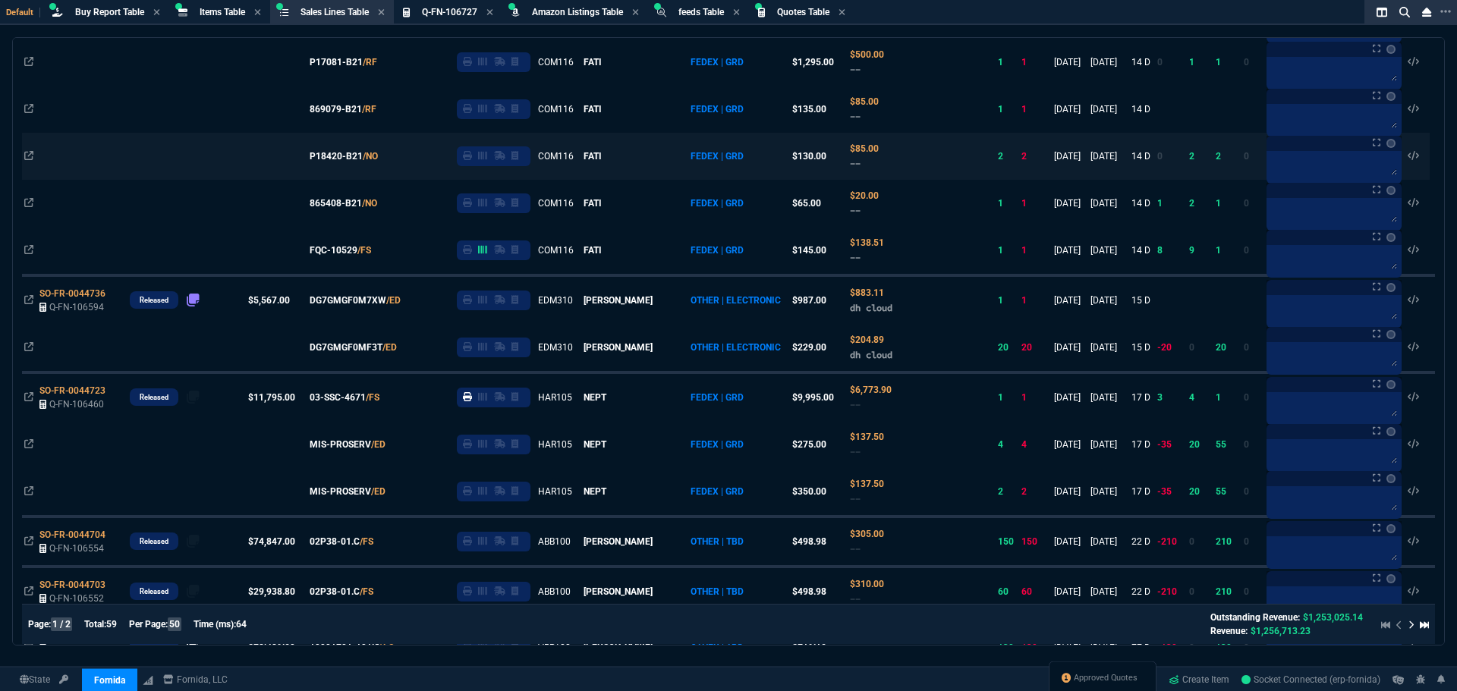
scroll to position [910, 0]
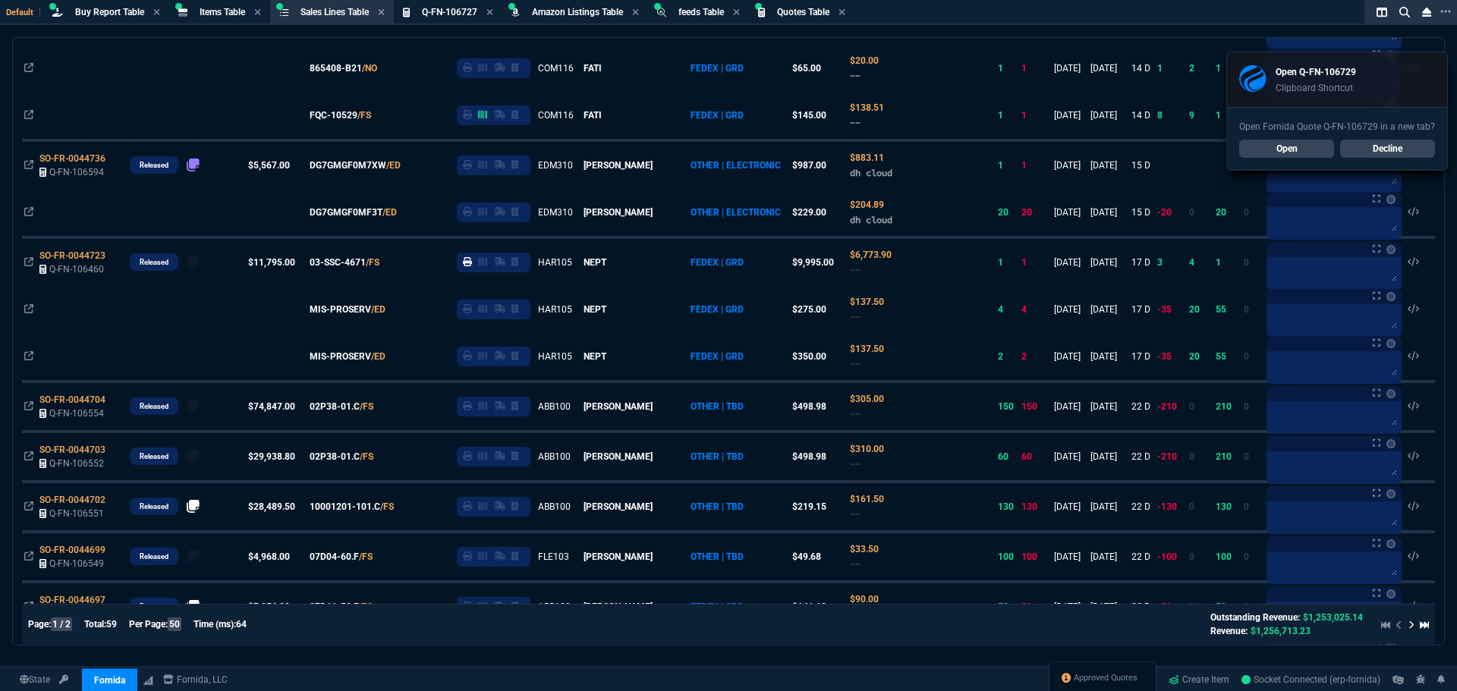
click at [1293, 147] on link "Open" at bounding box center [1286, 149] width 95 height 18
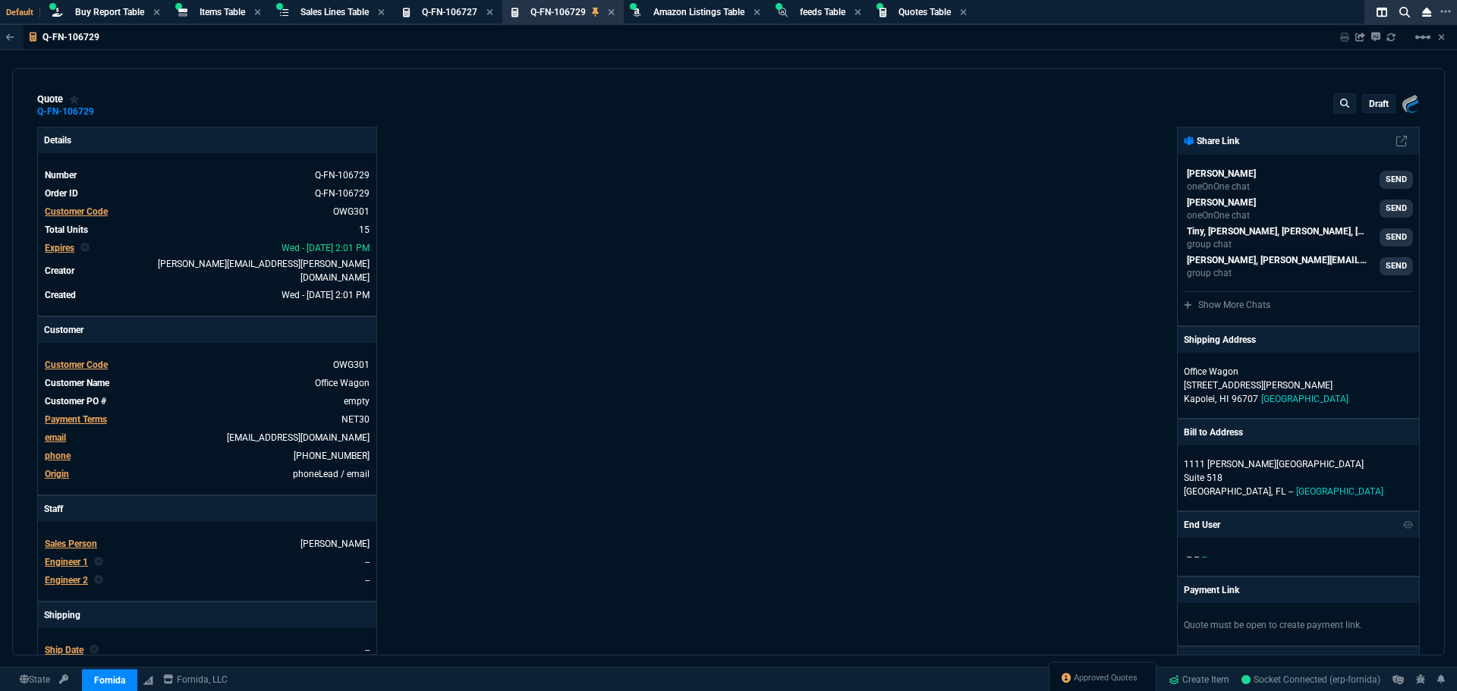
type input "11"
type input "25"
type input "13"
type input "58"
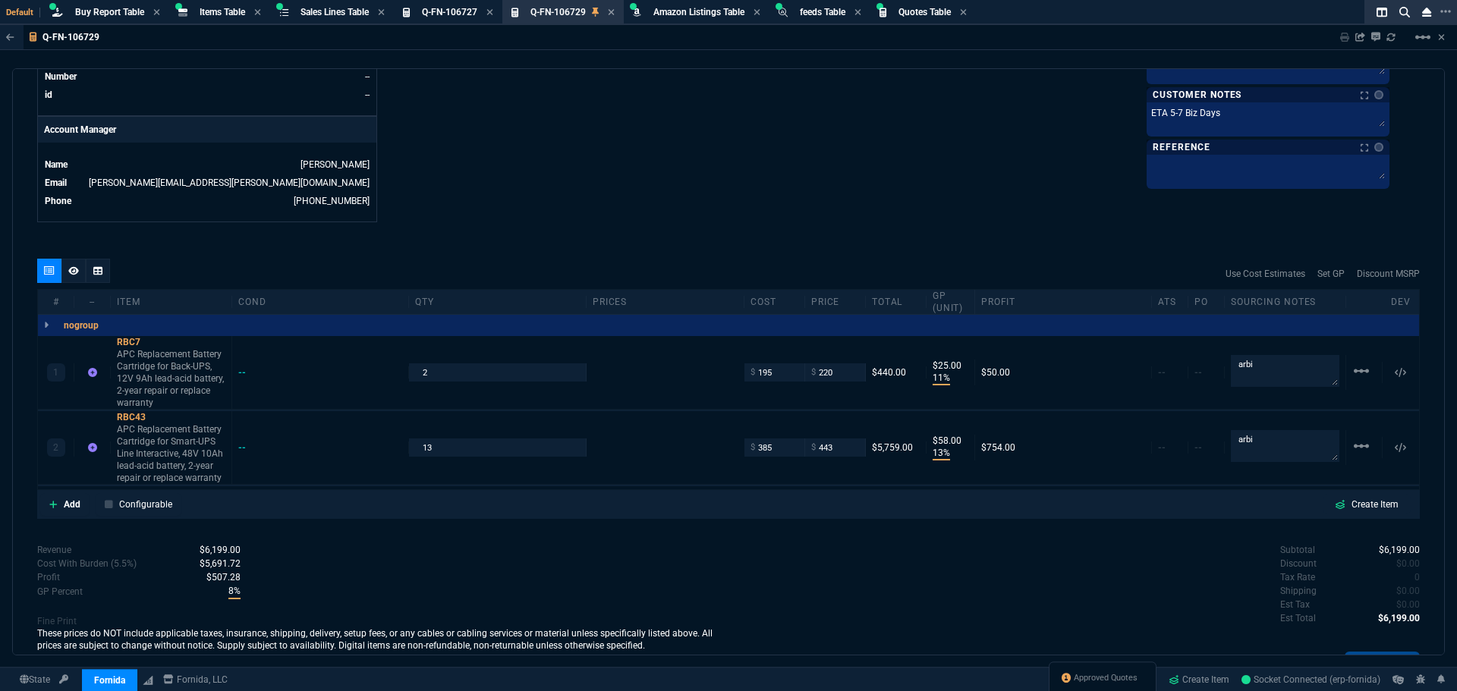
scroll to position [762, 0]
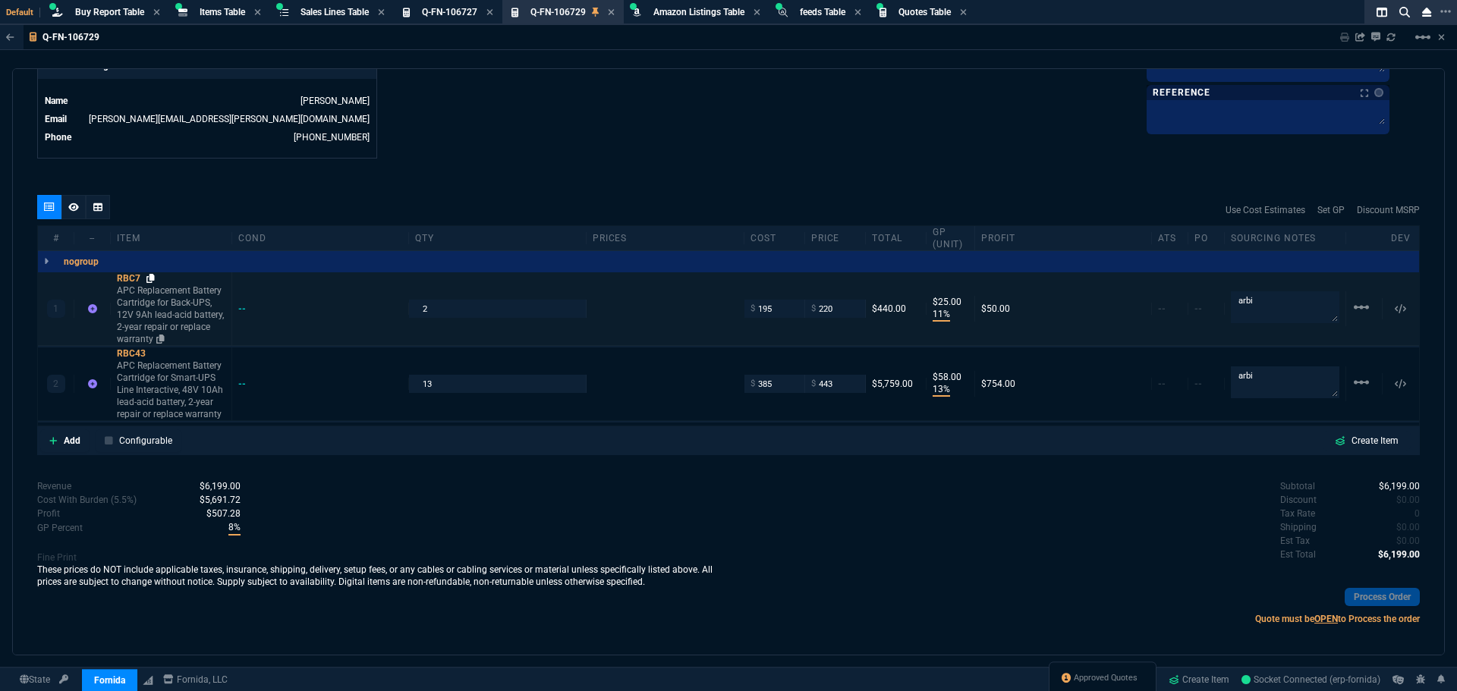
click at [152, 274] on icon at bounding box center [150, 278] width 8 height 9
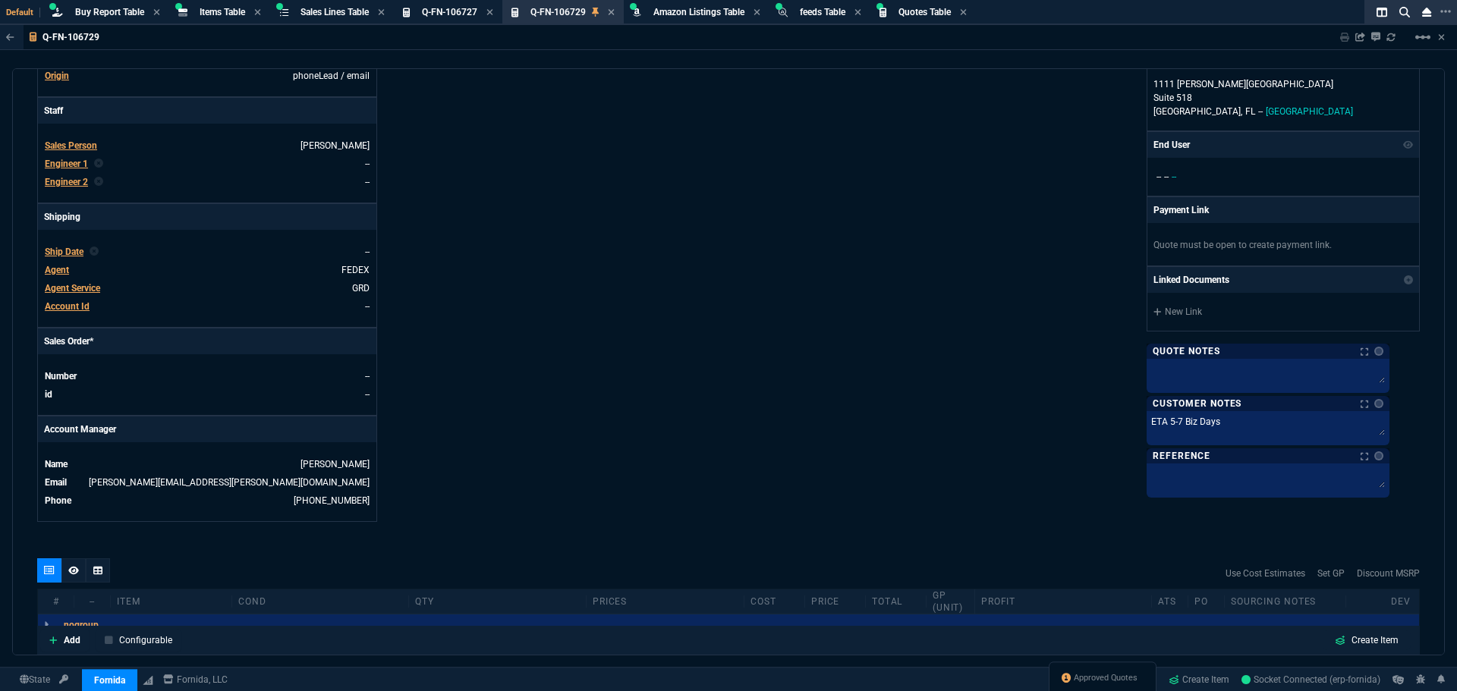
scroll to position [382, 0]
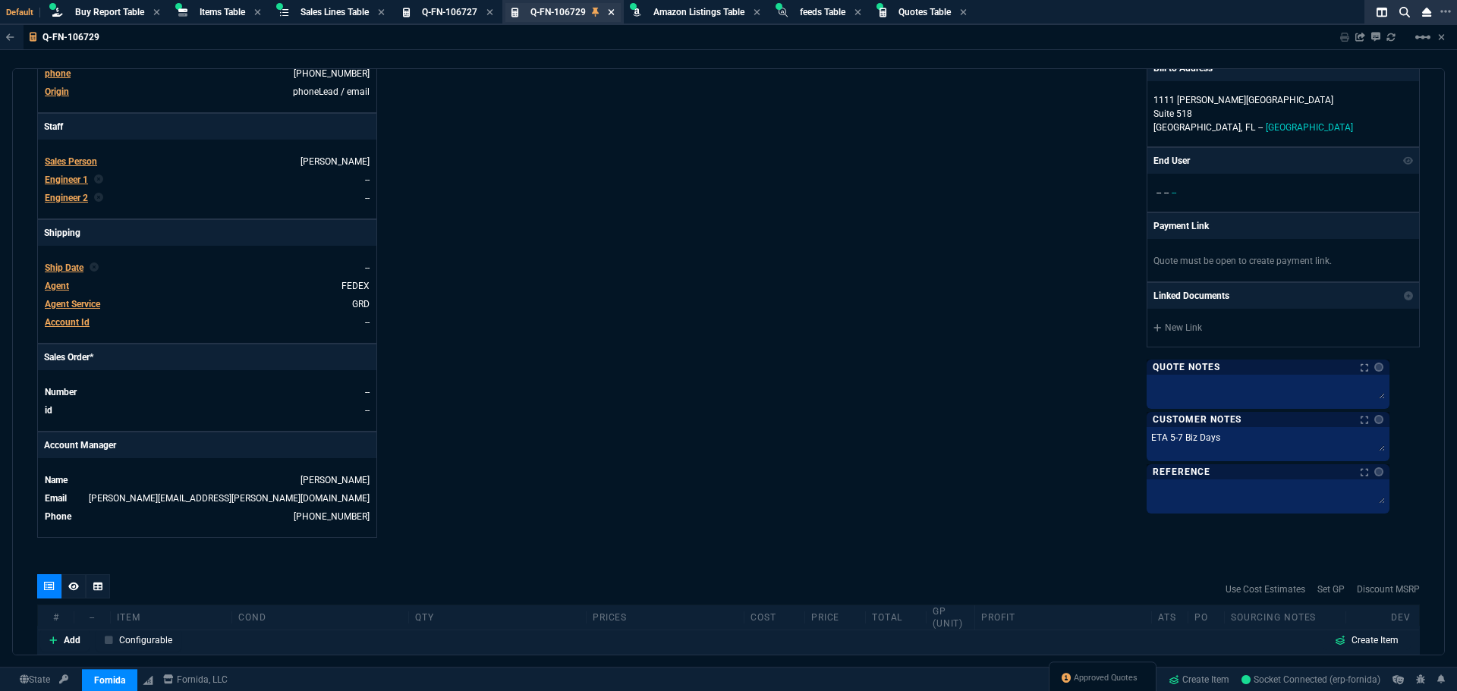
click at [614, 14] on icon at bounding box center [611, 12] width 6 height 6
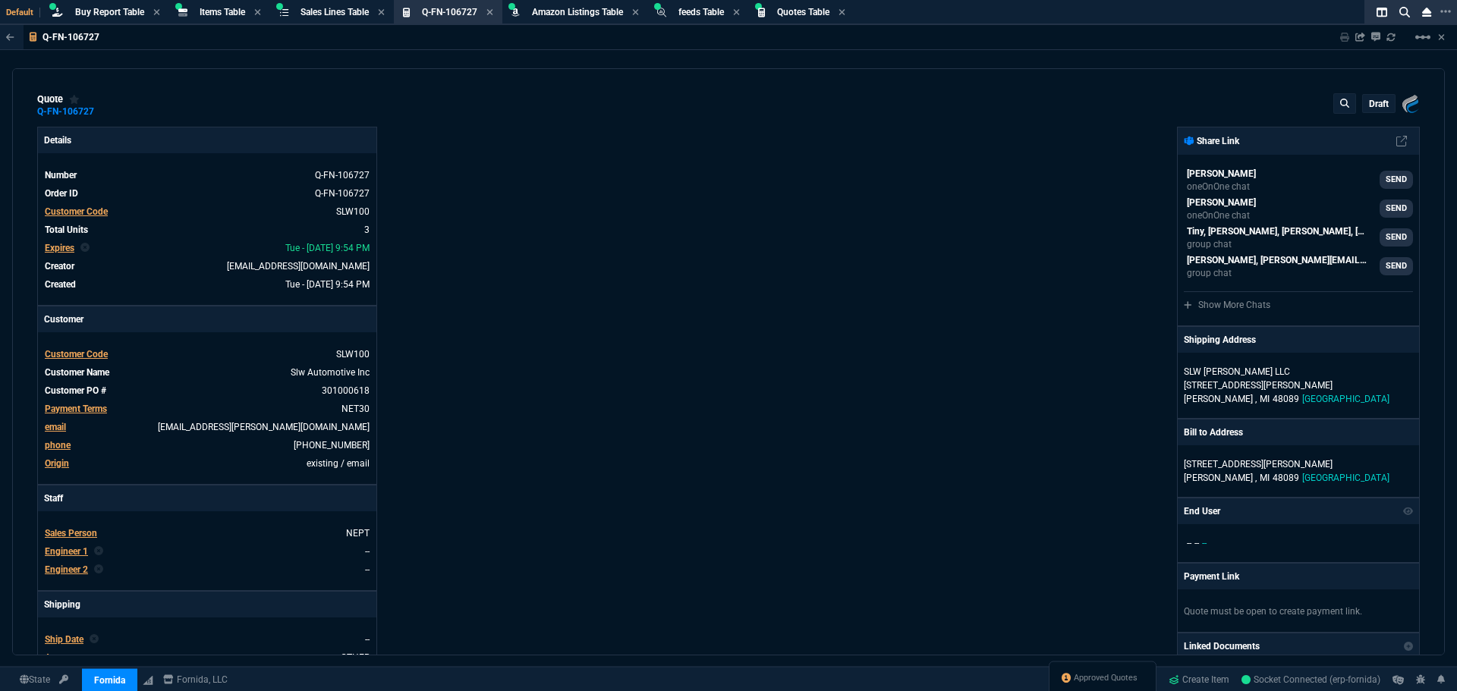
type input "16"
type input "974"
type input "16"
type input "740"
type input "100"
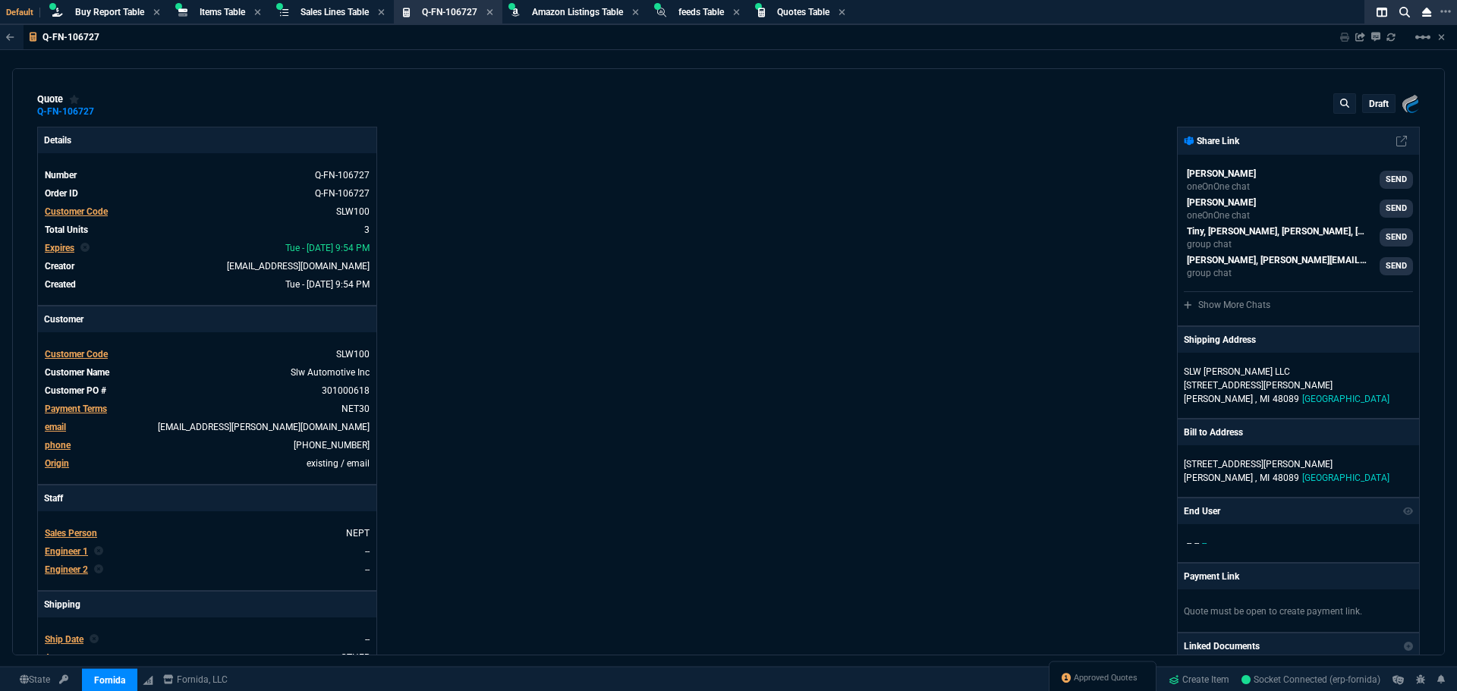
type input "314"
type input "24"
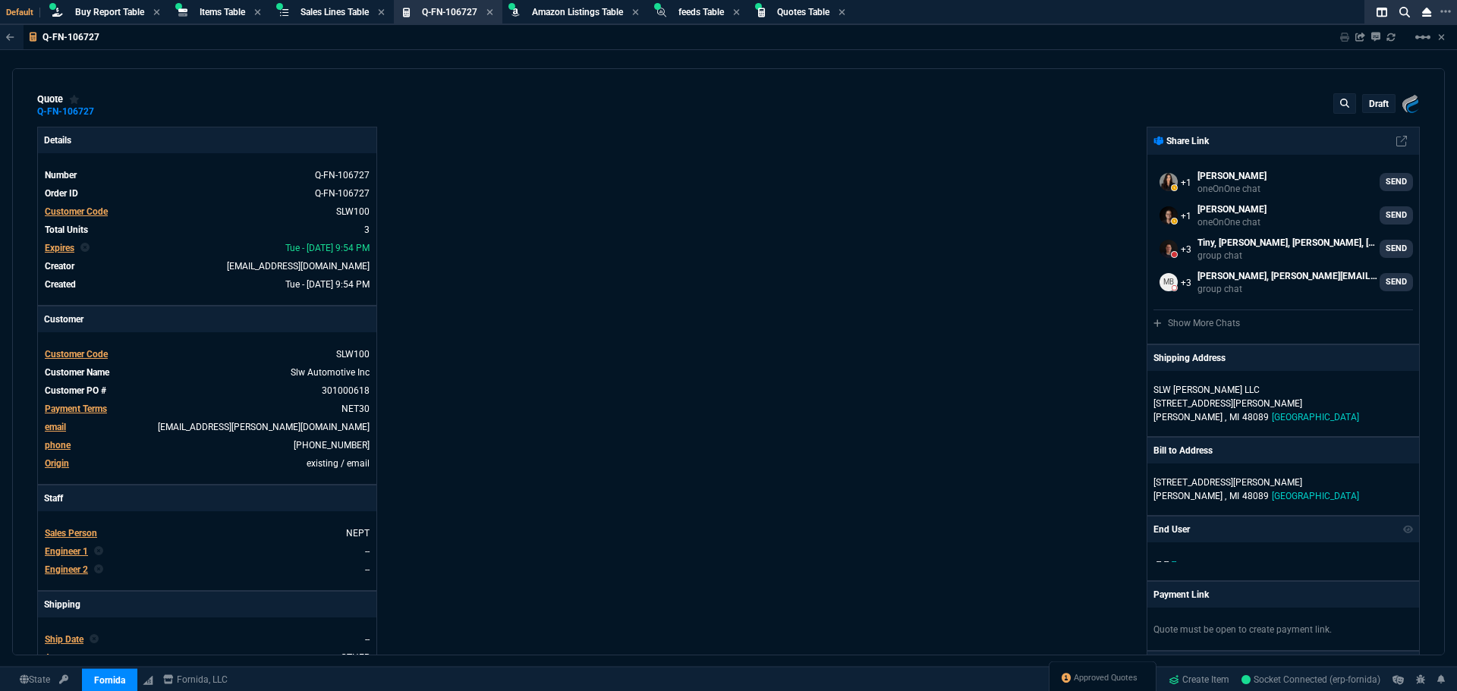
click at [957, 328] on div "Fornida, LLC [STREET_ADDRESS] Share Link [PERSON_NAME] oneOnOne chat SEND [PERS…" at bounding box center [1073, 518] width 691 height 783
click at [791, 282] on div "Fornida, LLC [STREET_ADDRESS] Share Link [PERSON_NAME] oneOnOne chat SEND [PERS…" at bounding box center [1073, 518] width 691 height 783
click at [439, 221] on div "Details Number Q-FN-106727 Order ID Q-FN-106727 Customer Code SLW100 Total Unit…" at bounding box center [382, 518] width 691 height 783
click at [610, 277] on div "Details Number Q-FN-106727 Order ID Q-FN-106727 Customer Code SLW100 Total Unit…" at bounding box center [382, 518] width 691 height 783
click at [884, 418] on div "Fornida, LLC [STREET_ADDRESS] Share Link [PERSON_NAME] oneOnOne chat SEND [PERS…" at bounding box center [1073, 518] width 691 height 783
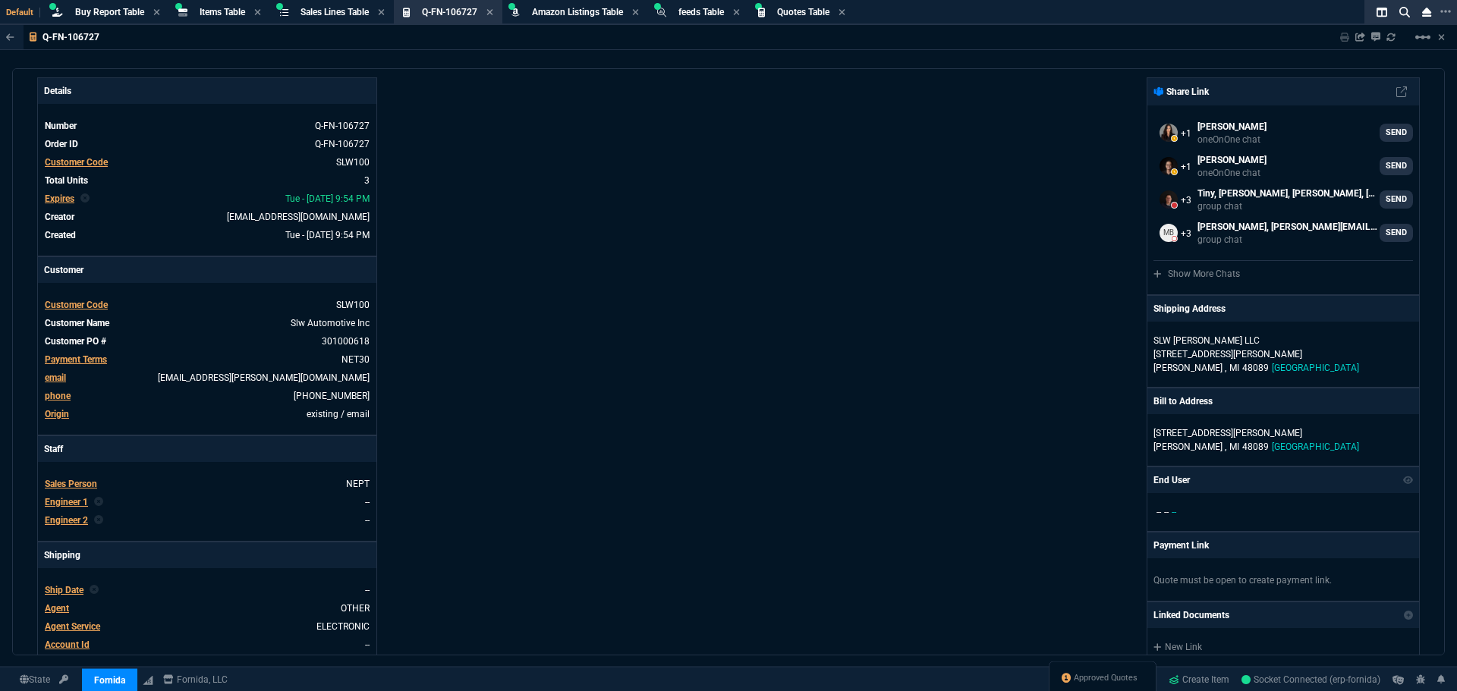
scroll to position [0, 0]
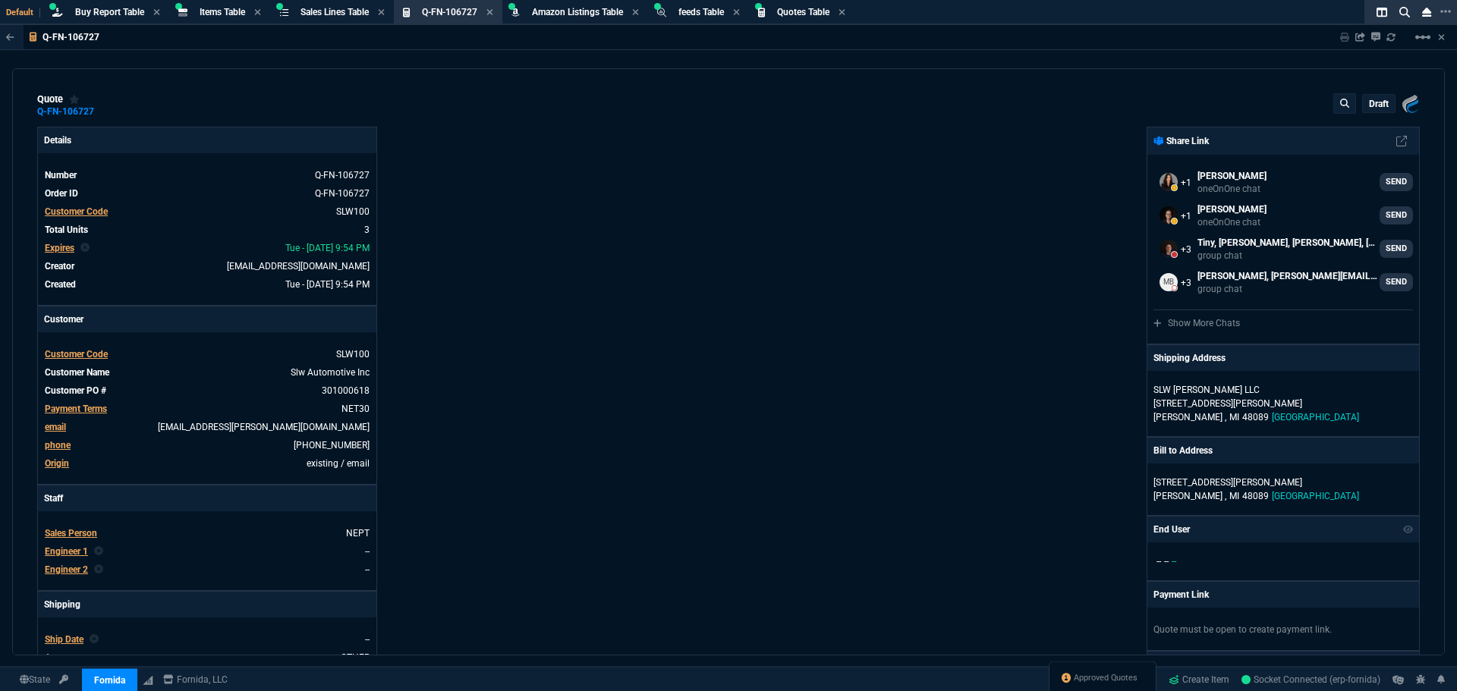
click at [942, 505] on div "Fornida, LLC [STREET_ADDRESS] Share Link [PERSON_NAME] oneOnOne chat SEND [PERS…" at bounding box center [1073, 518] width 691 height 783
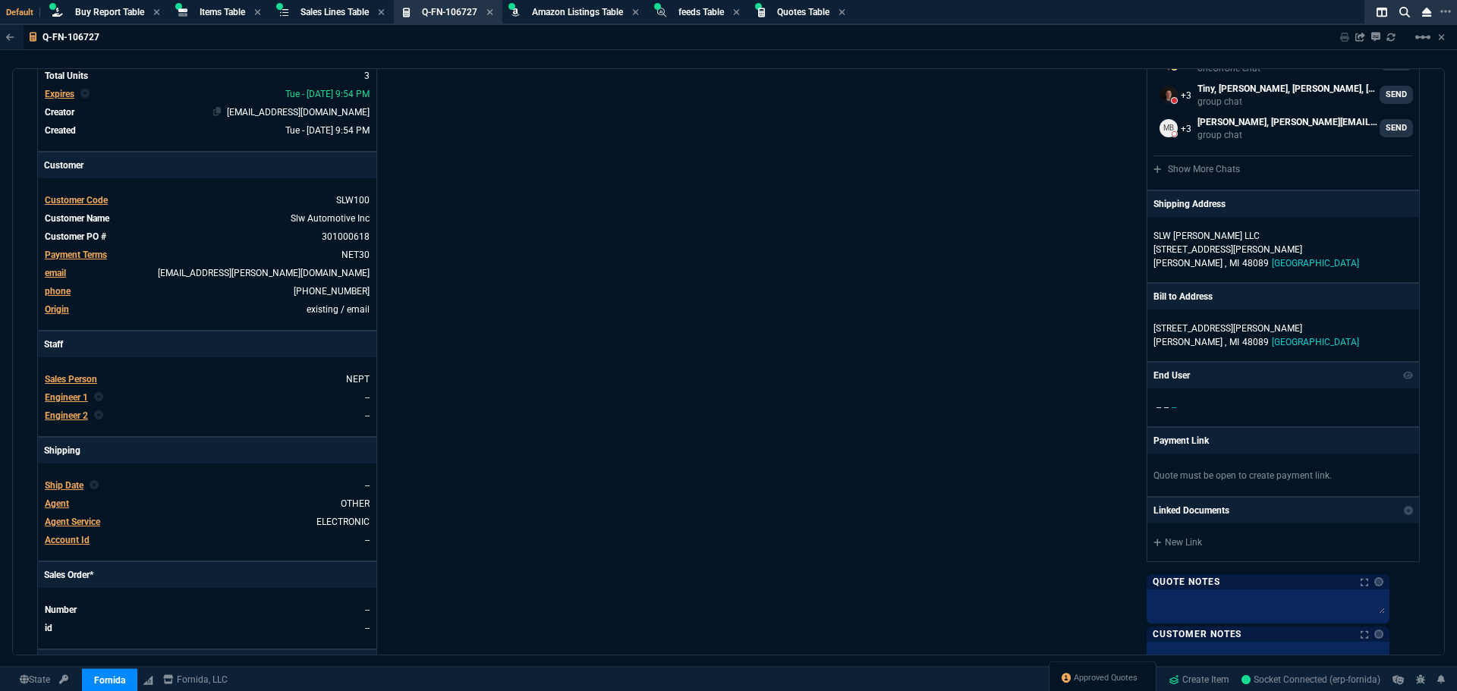
scroll to position [152, 0]
click at [326, 11] on span "Sales Lines Table" at bounding box center [334, 12] width 68 height 11
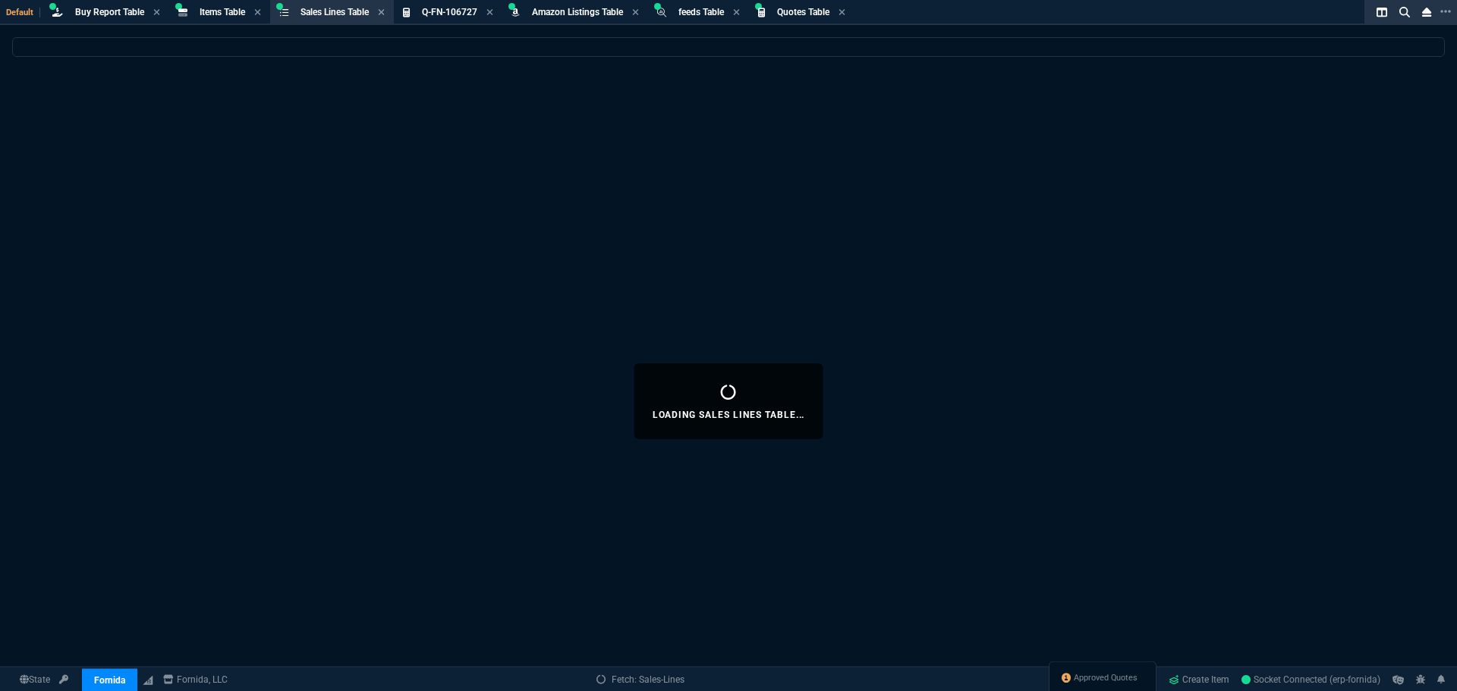
select select
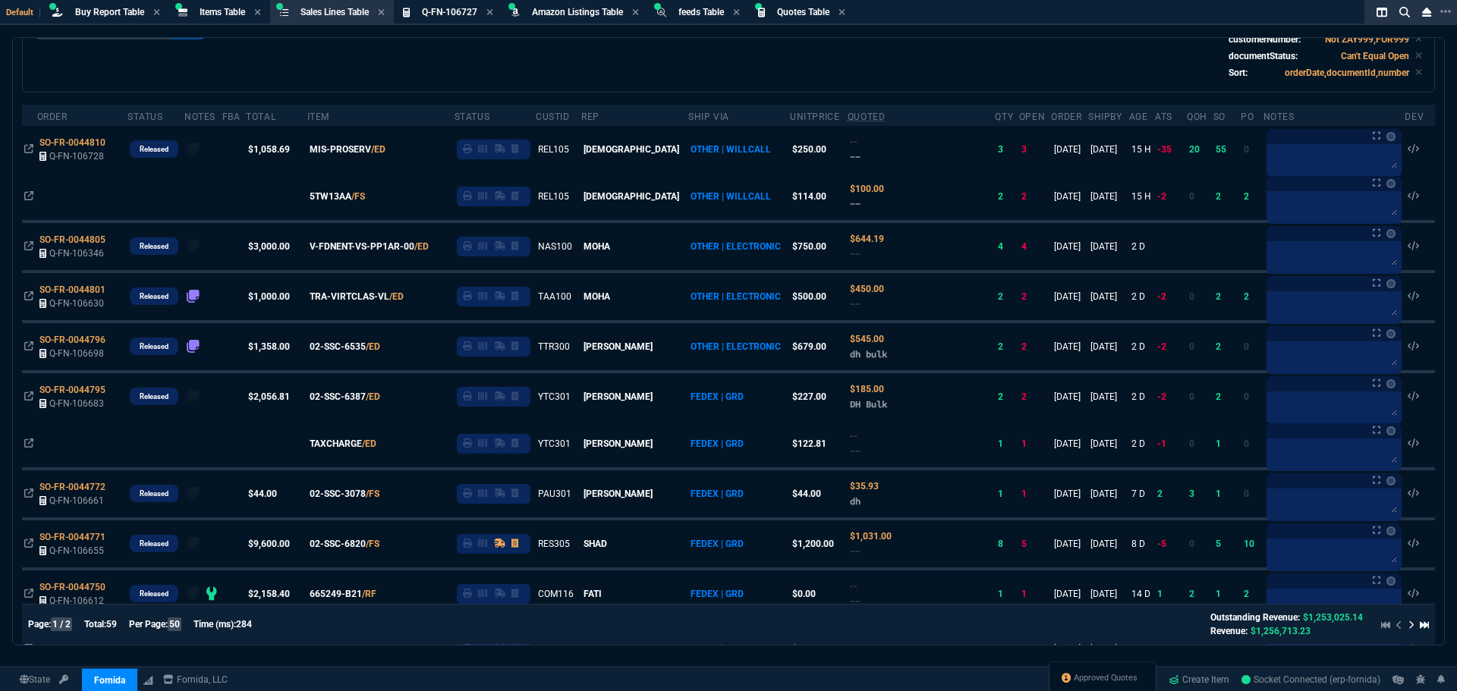
scroll to position [0, 0]
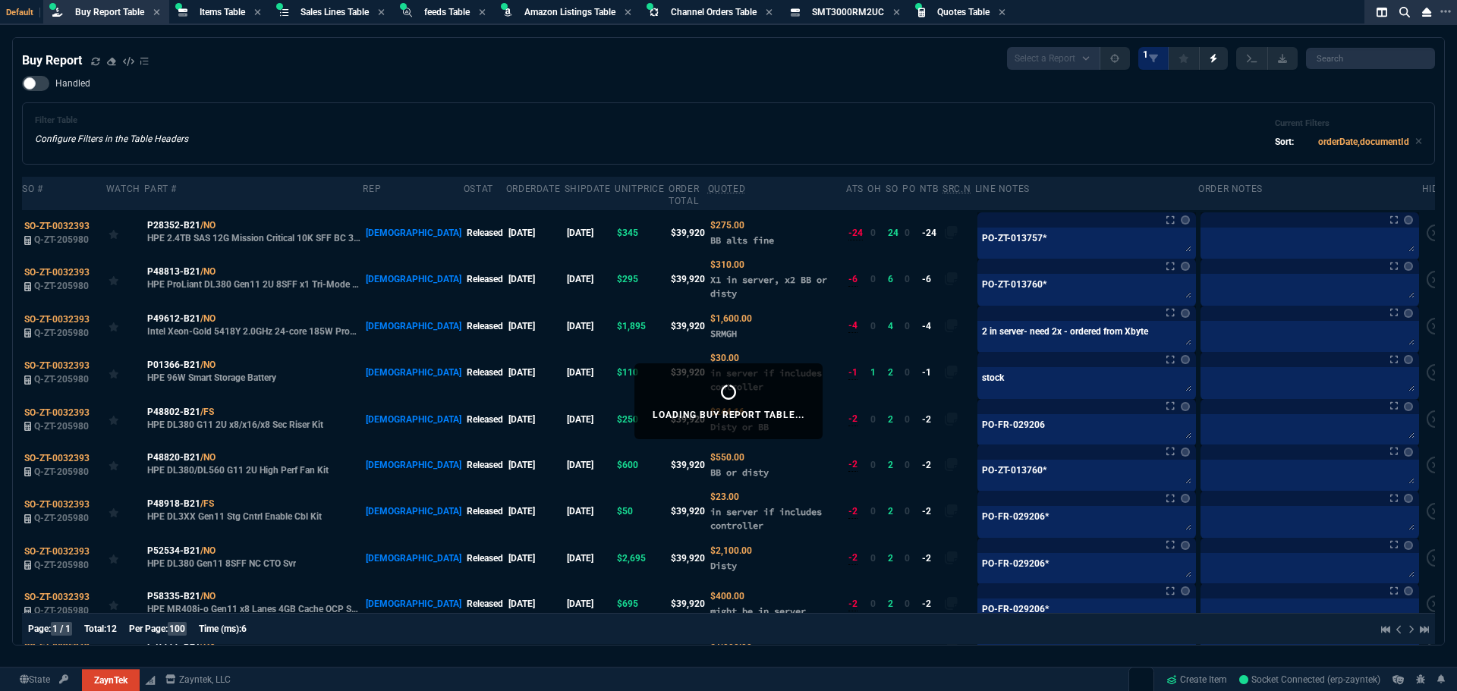
select select "8: NEPT"
click at [209, 8] on span "Items Table" at bounding box center [223, 12] width 46 height 11
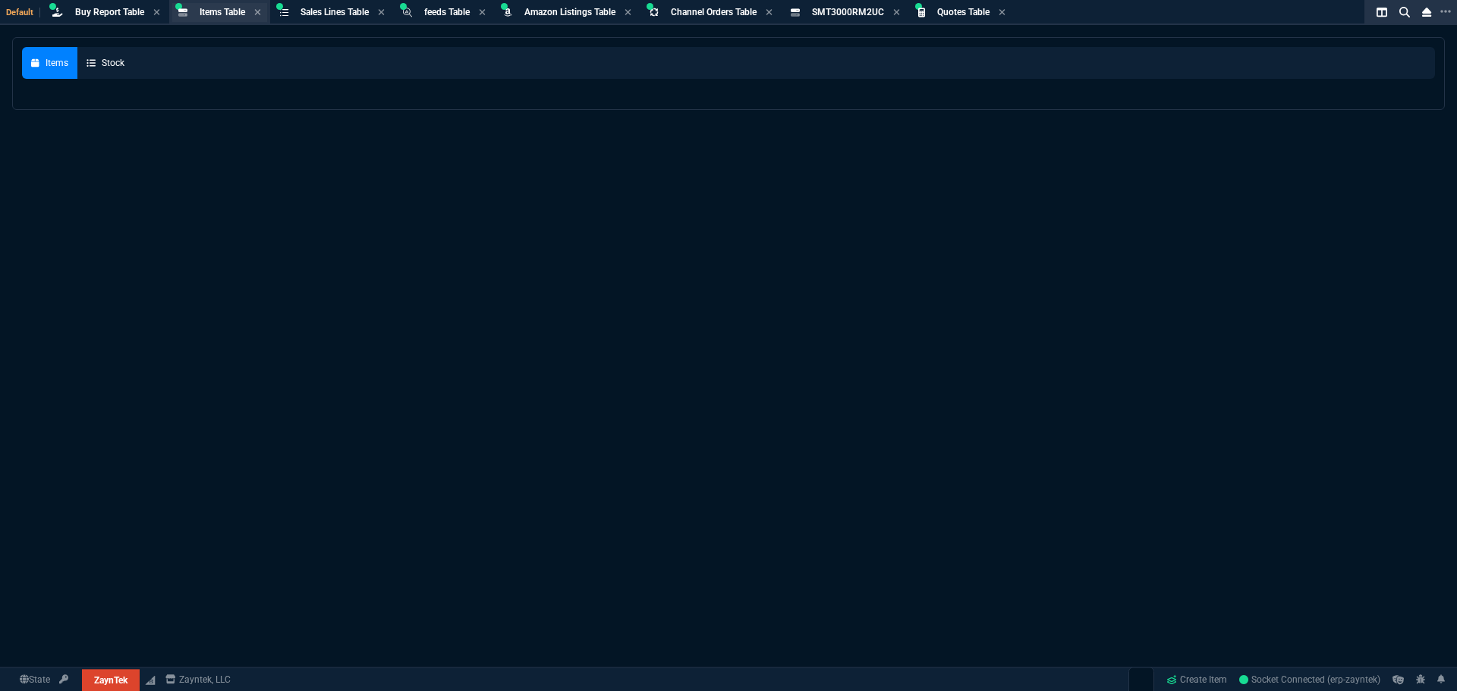
select select
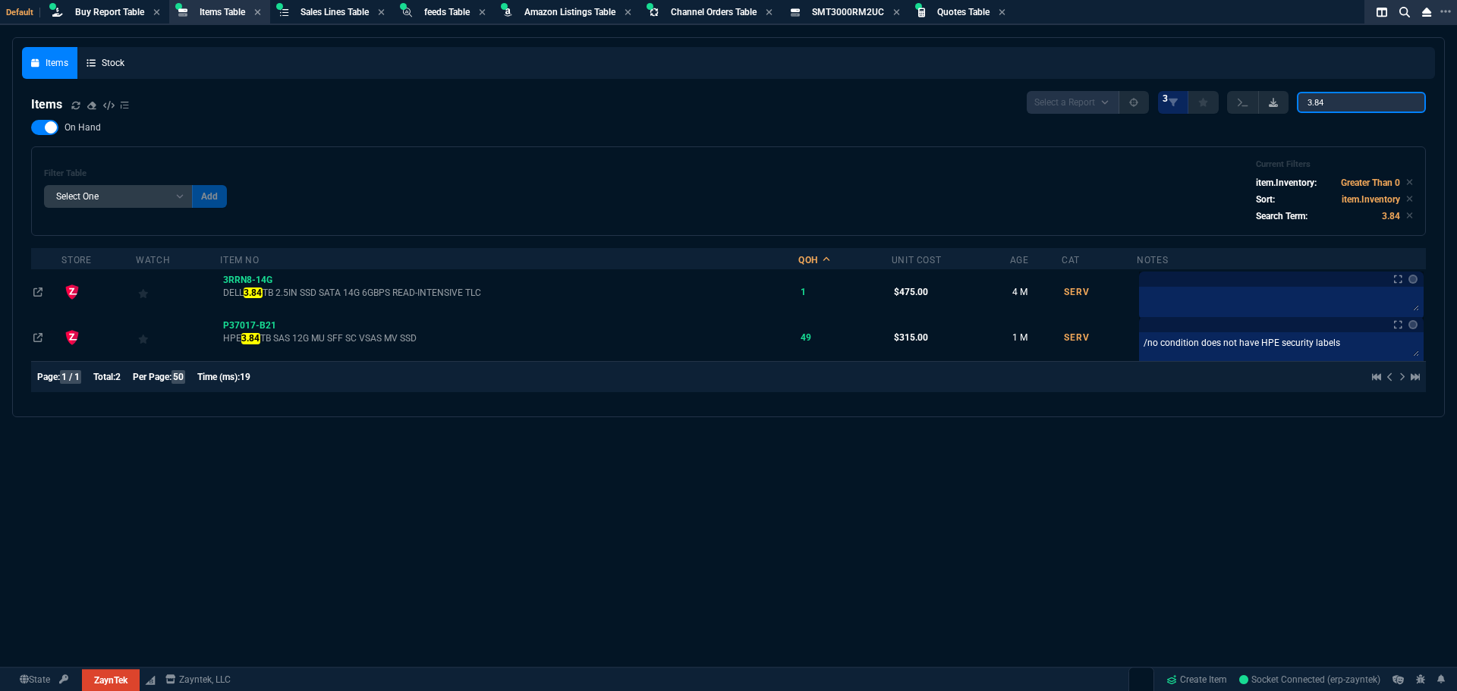
drag, startPoint x: 1350, startPoint y: 101, endPoint x: 1270, endPoint y: 108, distance: 80.0
click at [1270, 108] on div "Select a Report NEW QUERY 3 3.84" at bounding box center [1226, 102] width 399 height 23
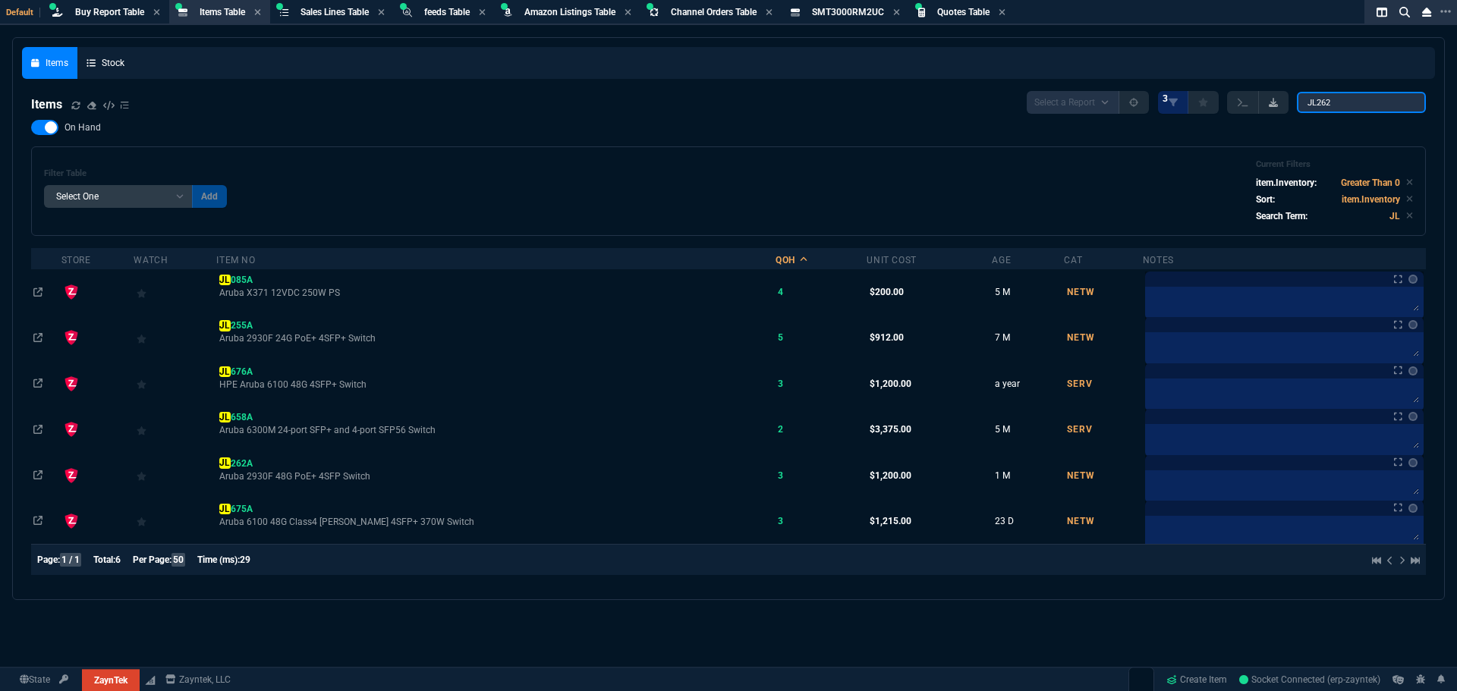
type input "JL262"
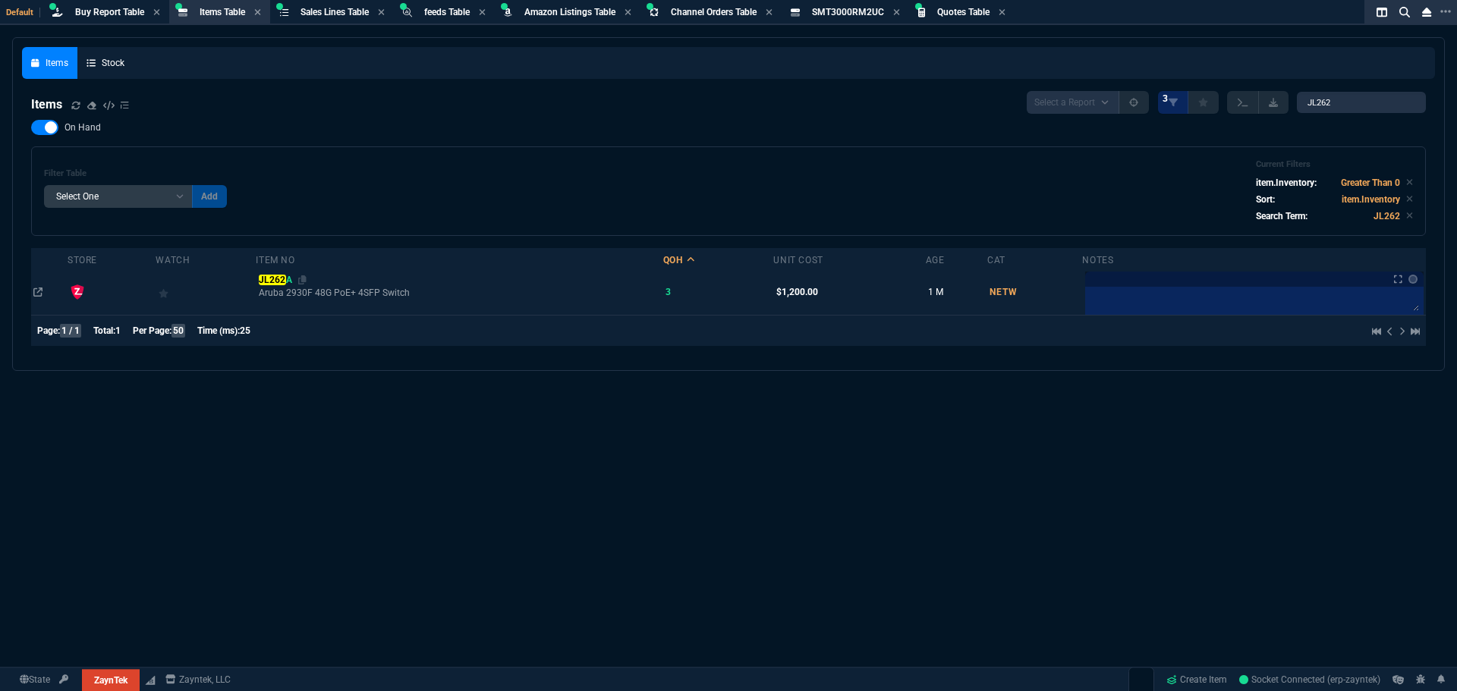
click at [280, 280] on mark "JL262" at bounding box center [272, 280] width 27 height 11
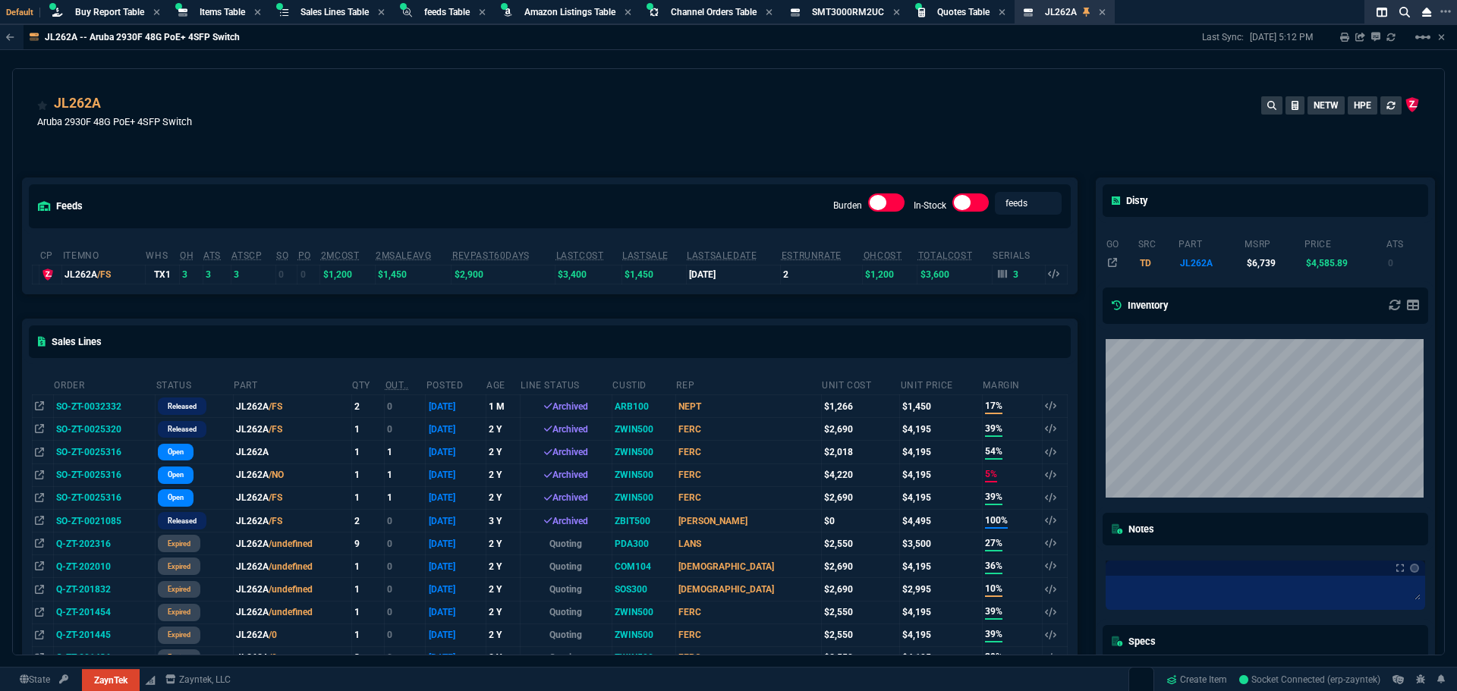
click at [671, 110] on div "JL262A Aruba 2930F 48G PoE+ 4SFP Switch NETW HPE" at bounding box center [728, 120] width 1382 height 54
click at [300, 82] on div "JL262A Aruba 2930F 48G PoE+ 4SFP Switch NETW HPE" at bounding box center [728, 114] width 1431 height 90
click at [1105, 12] on icon at bounding box center [1102, 12] width 6 height 6
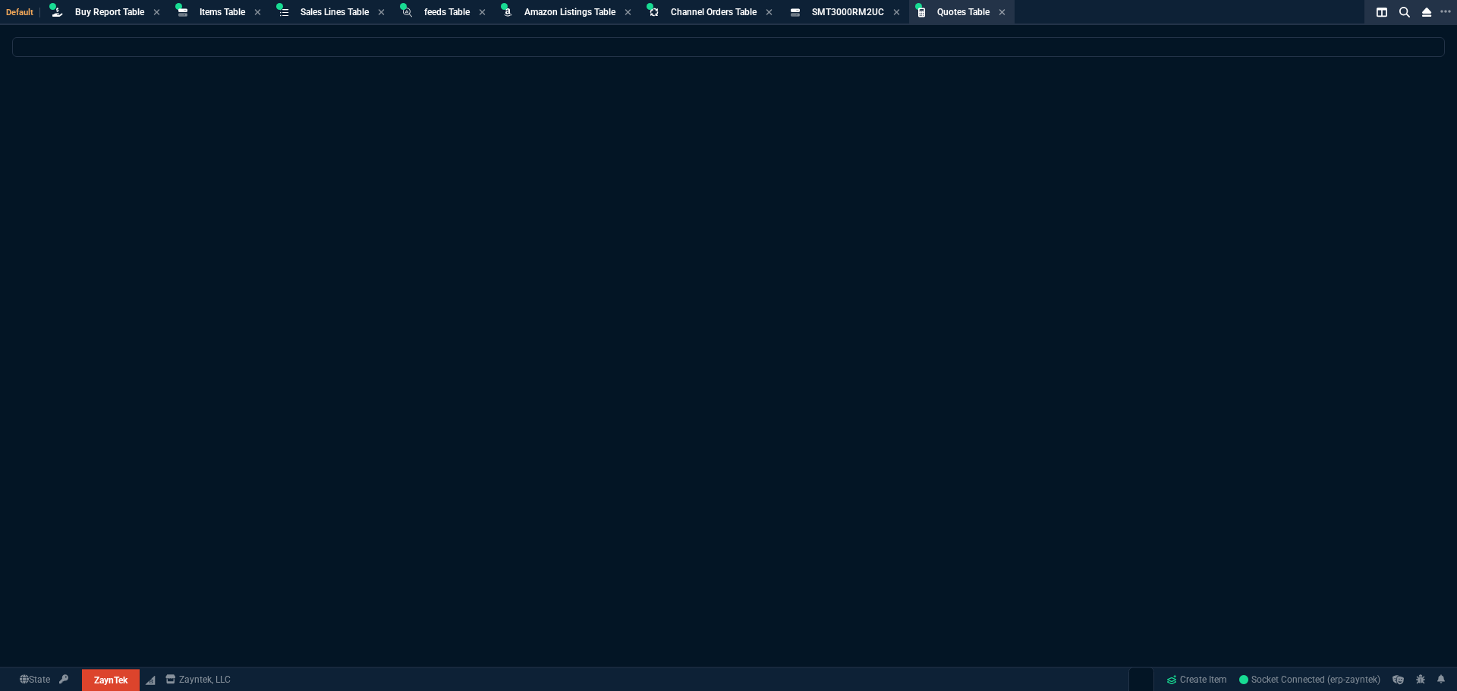
select select
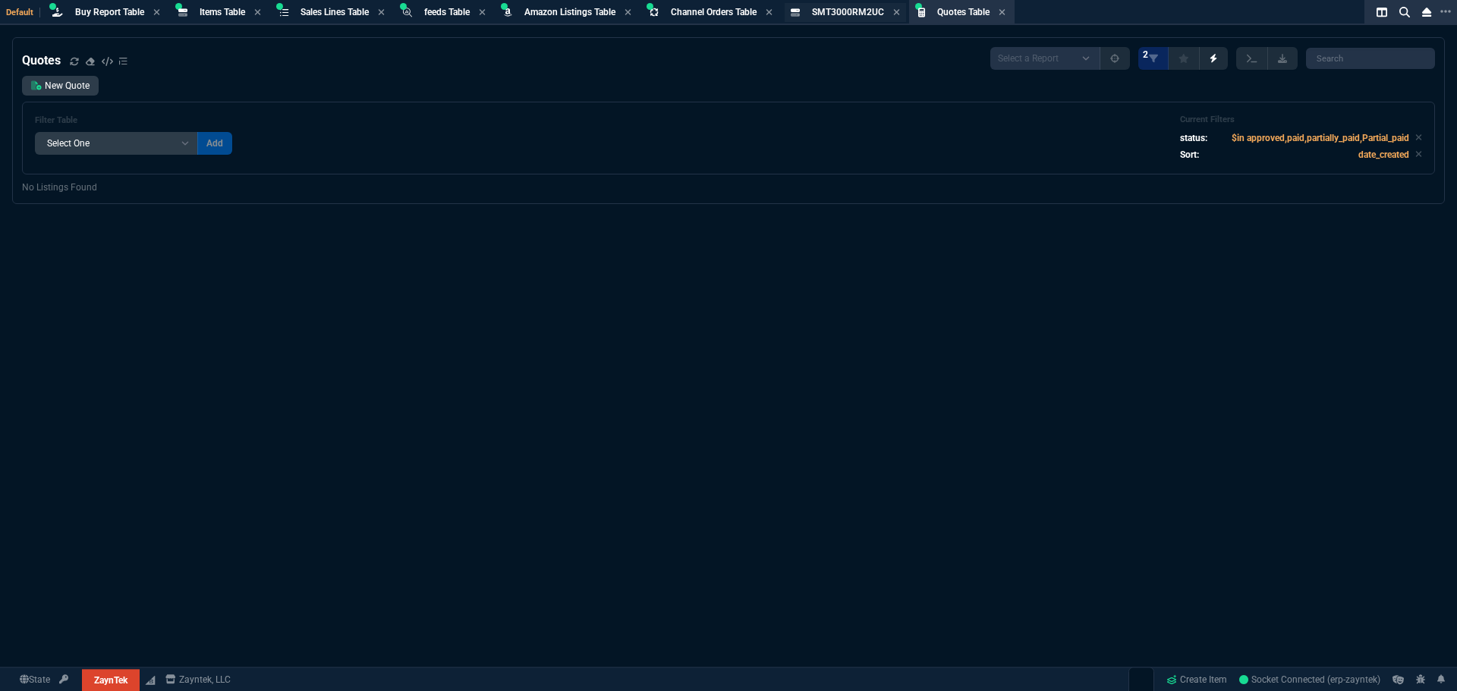
click at [854, 15] on span "SMT3000RM2UC" at bounding box center [848, 12] width 72 height 11
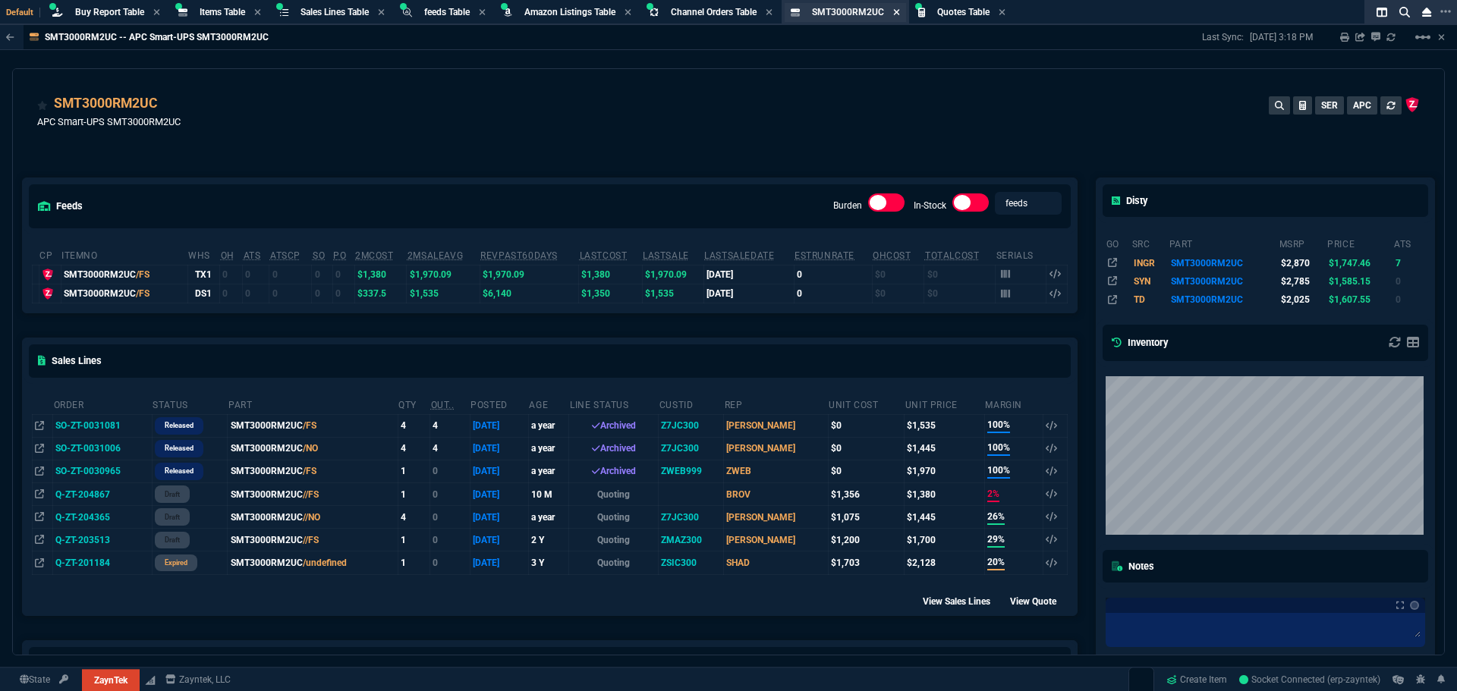
click at [900, 13] on icon at bounding box center [896, 12] width 7 height 9
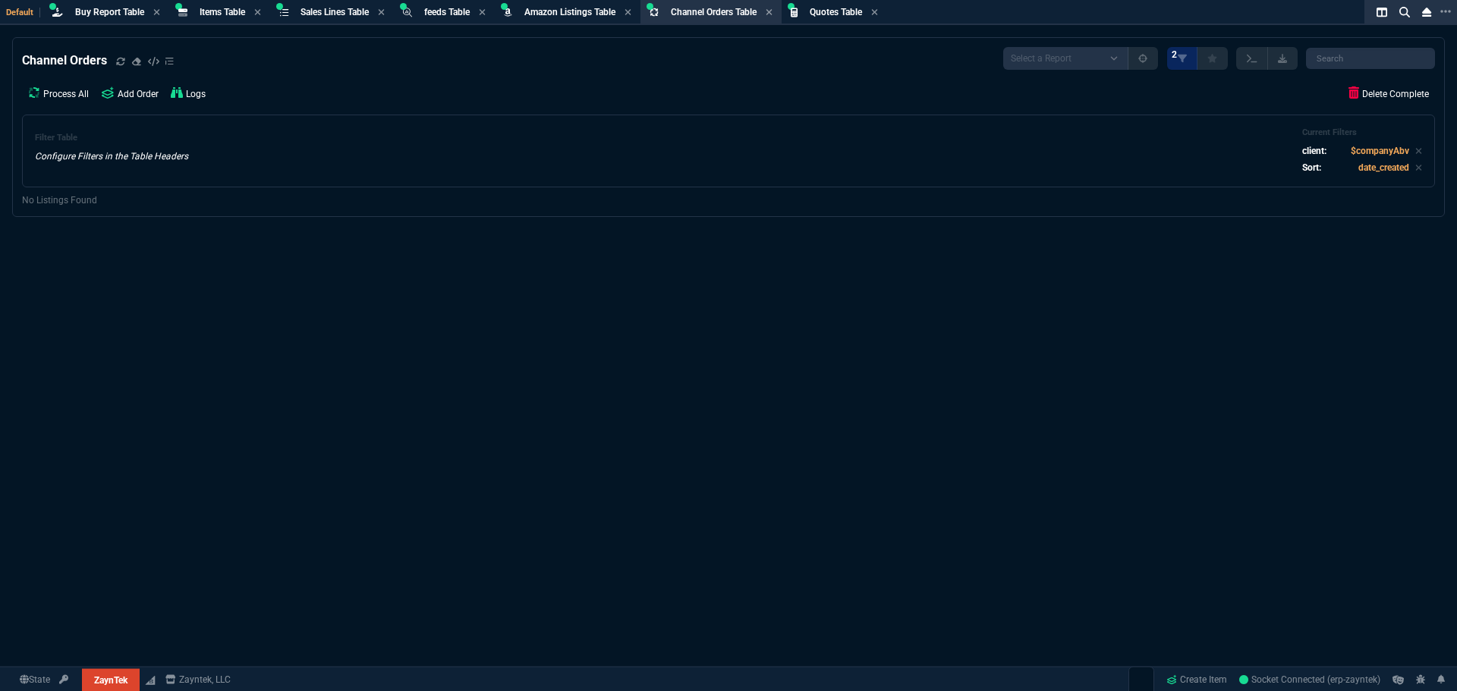
click at [291, 61] on div "Channel Orders Select a Report Exclude 'converted' Current Company Only 2" at bounding box center [728, 58] width 1413 height 23
click at [115, 11] on span "Buy Report Table" at bounding box center [109, 12] width 69 height 11
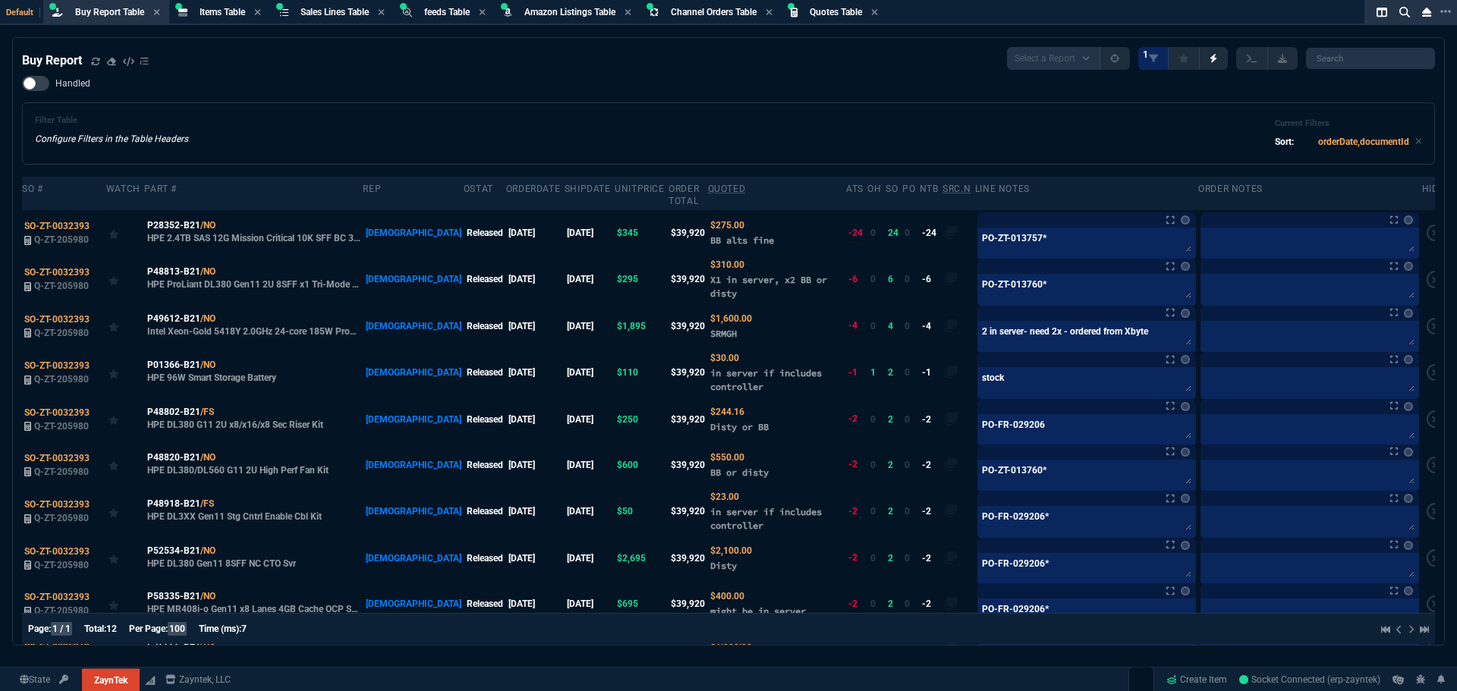
click at [622, 116] on div "Filter Table Configure Filters in the Table Headers Current Filters Sort: order…" at bounding box center [728, 133] width 1387 height 36
click at [534, 80] on div "Handled Filter Table Configure Filters in the Table Headers Current Filters Sor…" at bounding box center [728, 120] width 1413 height 89
click at [531, 94] on div "Handled Filter Table Configure Filters in the Table Headers Current Filters Sor…" at bounding box center [728, 120] width 1413 height 89
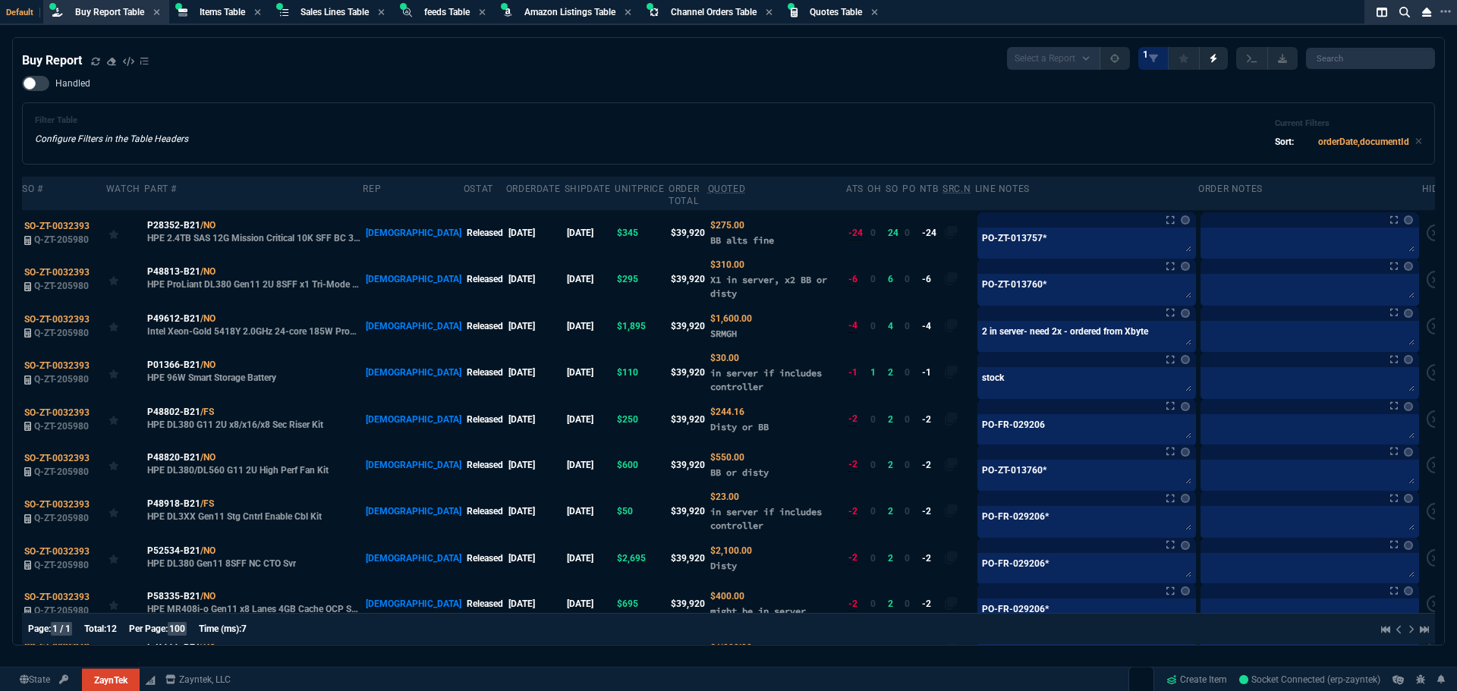
click at [535, 91] on div "Handled Filter Table Configure Filters in the Table Headers Current Filters Sor…" at bounding box center [728, 120] width 1413 height 89
click at [535, 90] on div "Handled Filter Table Configure Filters in the Table Headers Current Filters Sor…" at bounding box center [728, 120] width 1413 height 89
click at [543, 90] on div "Handled Filter Table Configure Filters in the Table Headers Current Filters Sor…" at bounding box center [728, 120] width 1413 height 89
click at [539, 91] on div "Handled Filter Table Configure Filters in the Table Headers Current Filters Sor…" at bounding box center [728, 120] width 1413 height 89
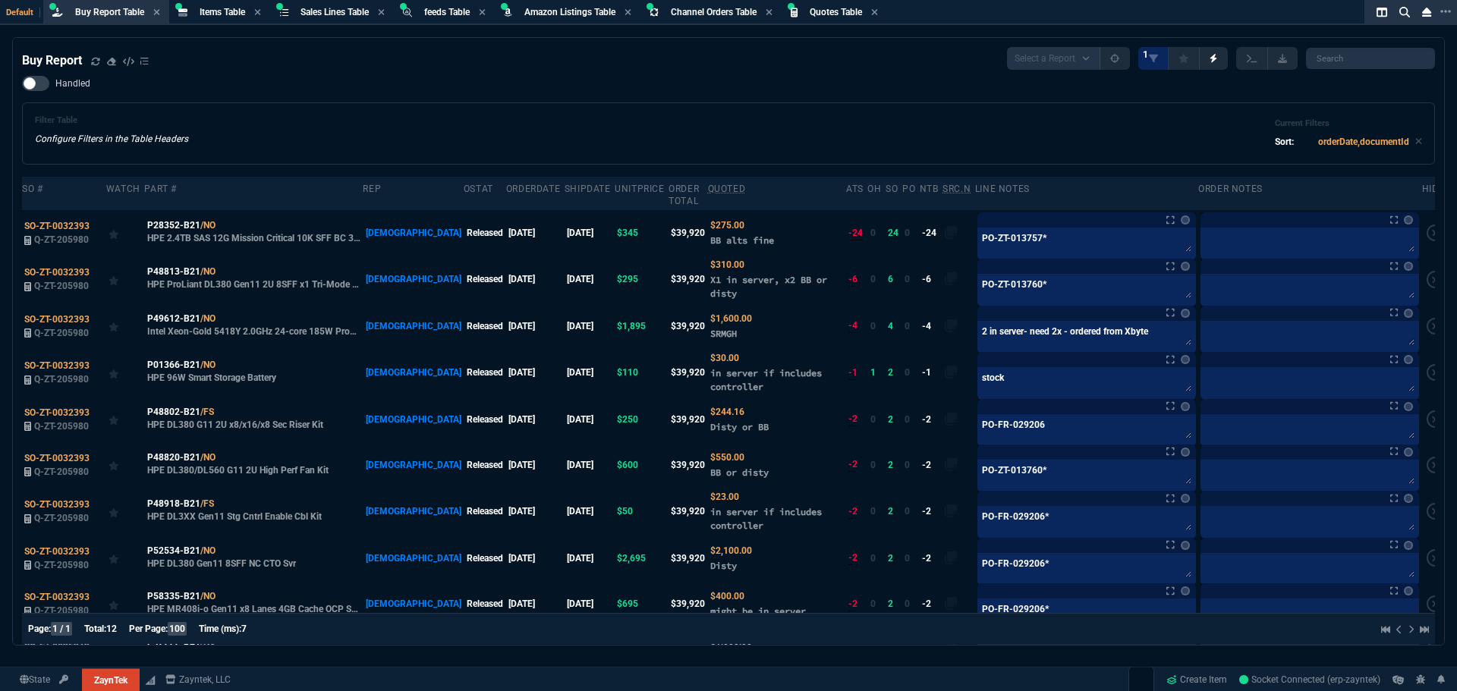
click at [511, 102] on div "Handled Filter Table Configure Filters in the Table Headers Current Filters Sor…" at bounding box center [728, 120] width 1413 height 89
click at [355, 11] on span "Sales Lines Table" at bounding box center [334, 12] width 68 height 11
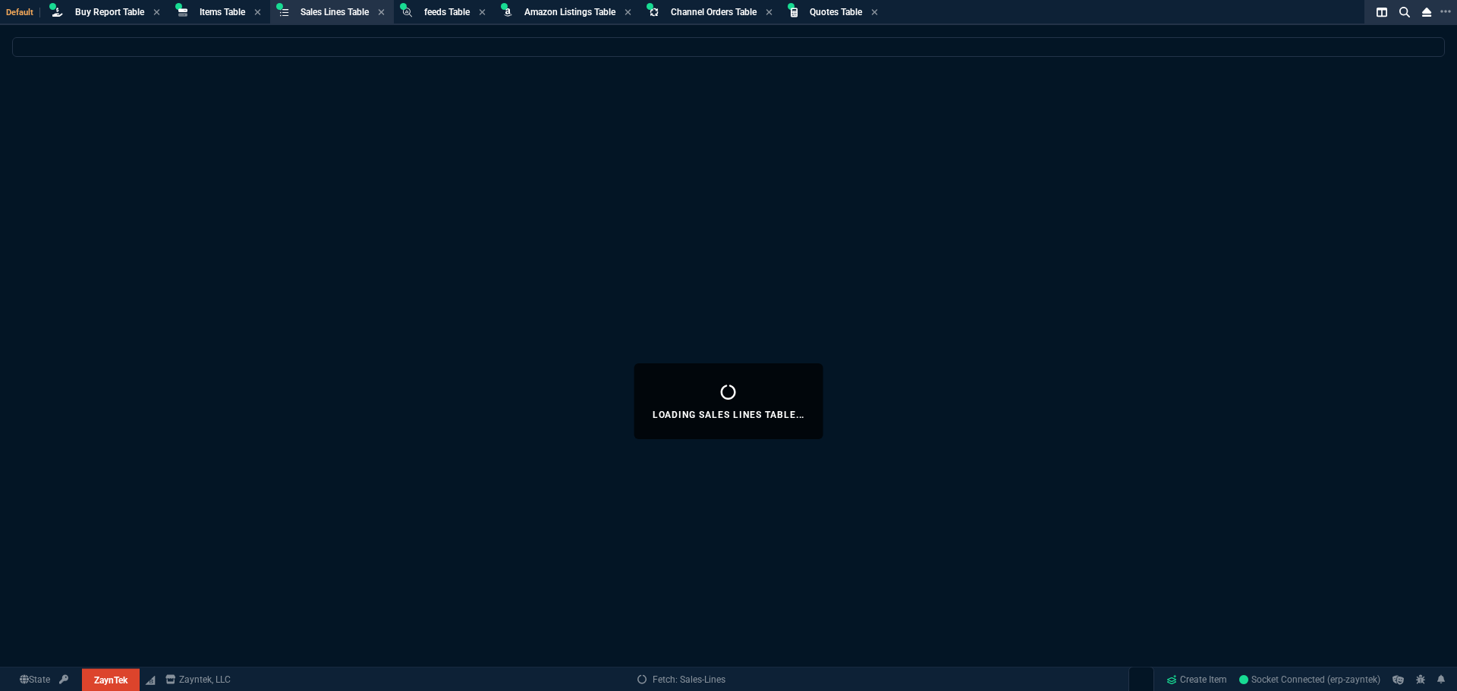
select select
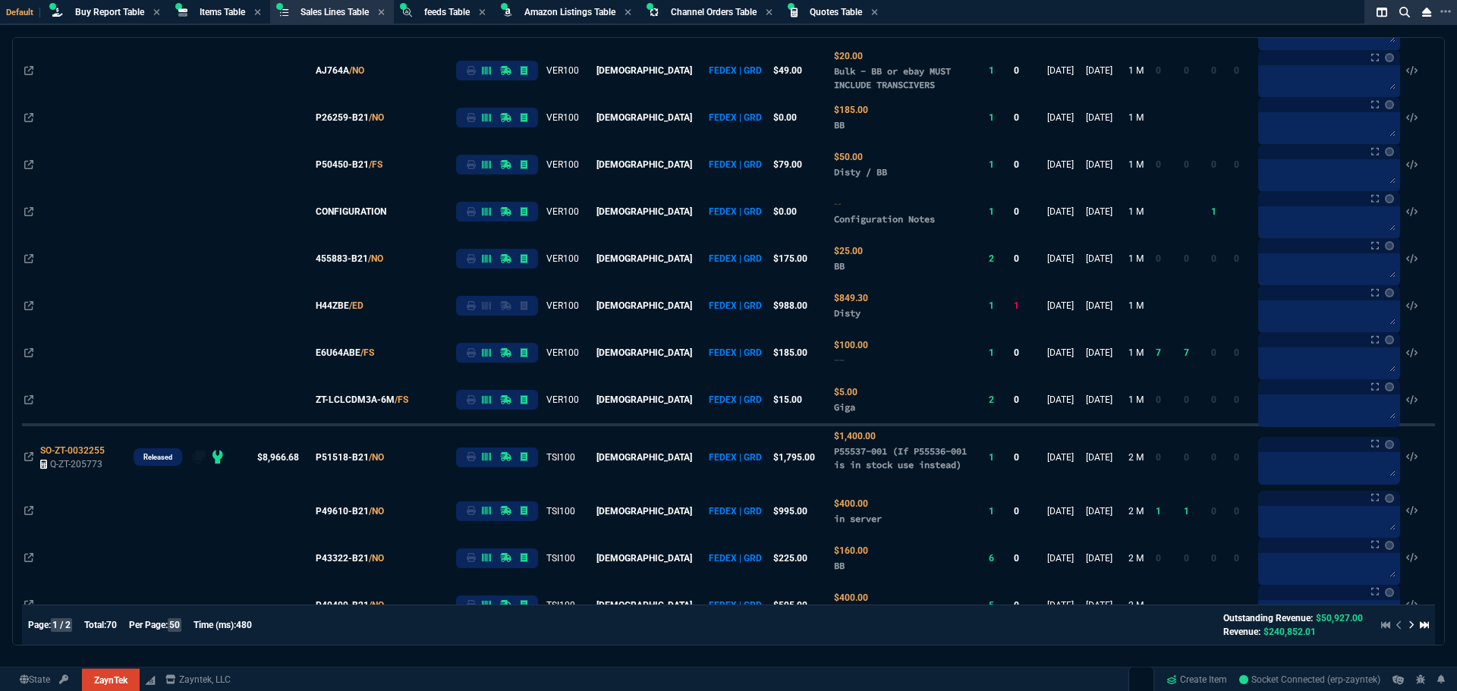
scroll to position [2048, 0]
